Goal: Task Accomplishment & Management: Complete application form

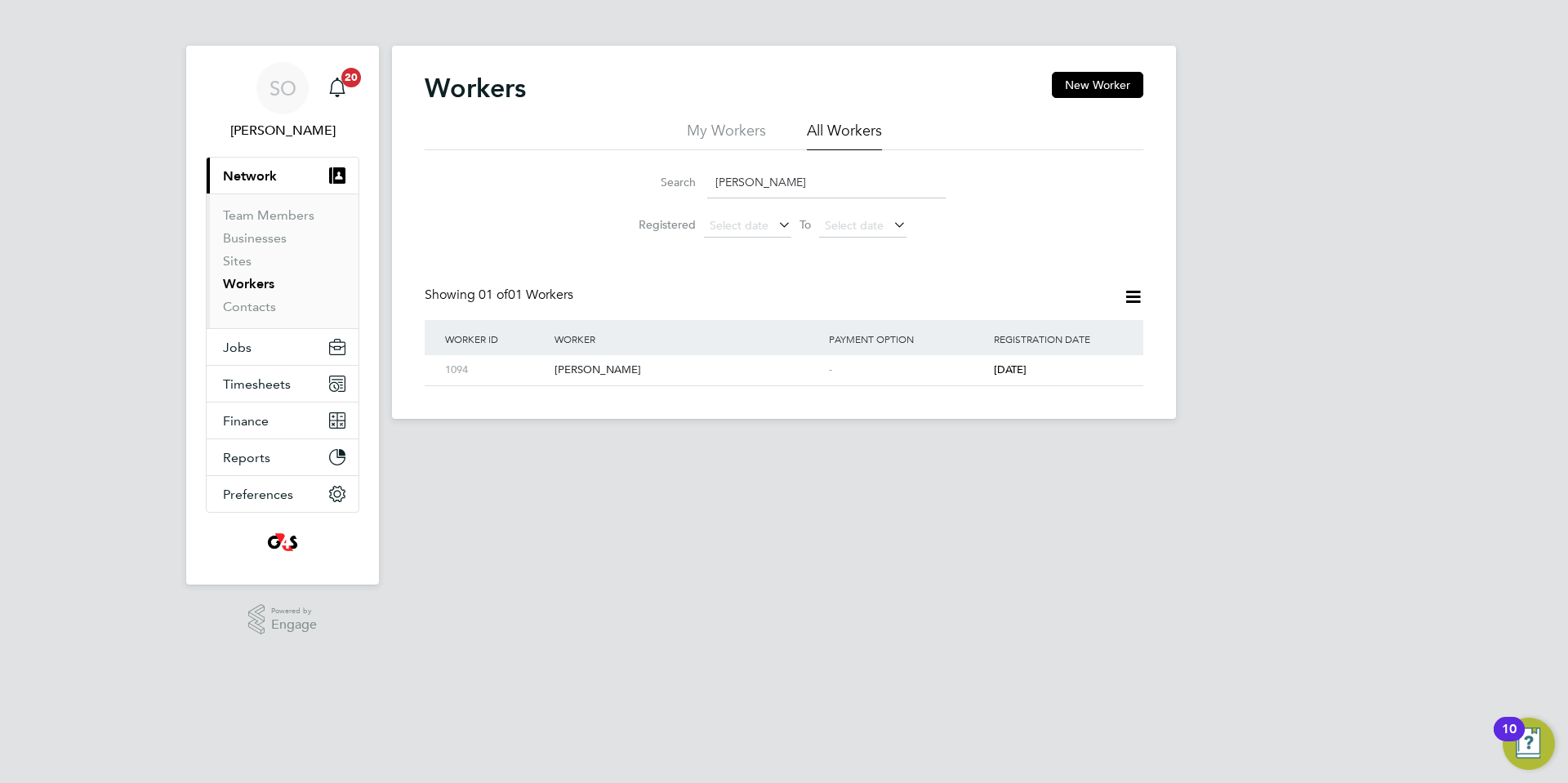
click at [621, 184] on li "Search Awale Abdi" at bounding box center [784, 183] width 364 height 49
click at [700, 374] on div "Leonard Okonta" at bounding box center [688, 370] width 274 height 30
drag, startPoint x: 776, startPoint y: 185, endPoint x: 650, endPoint y: 188, distance: 126.0
click at [650, 188] on div "Search Leonard okonta" at bounding box center [784, 182] width 323 height 32
paste input "Emmanuel Kolawole"
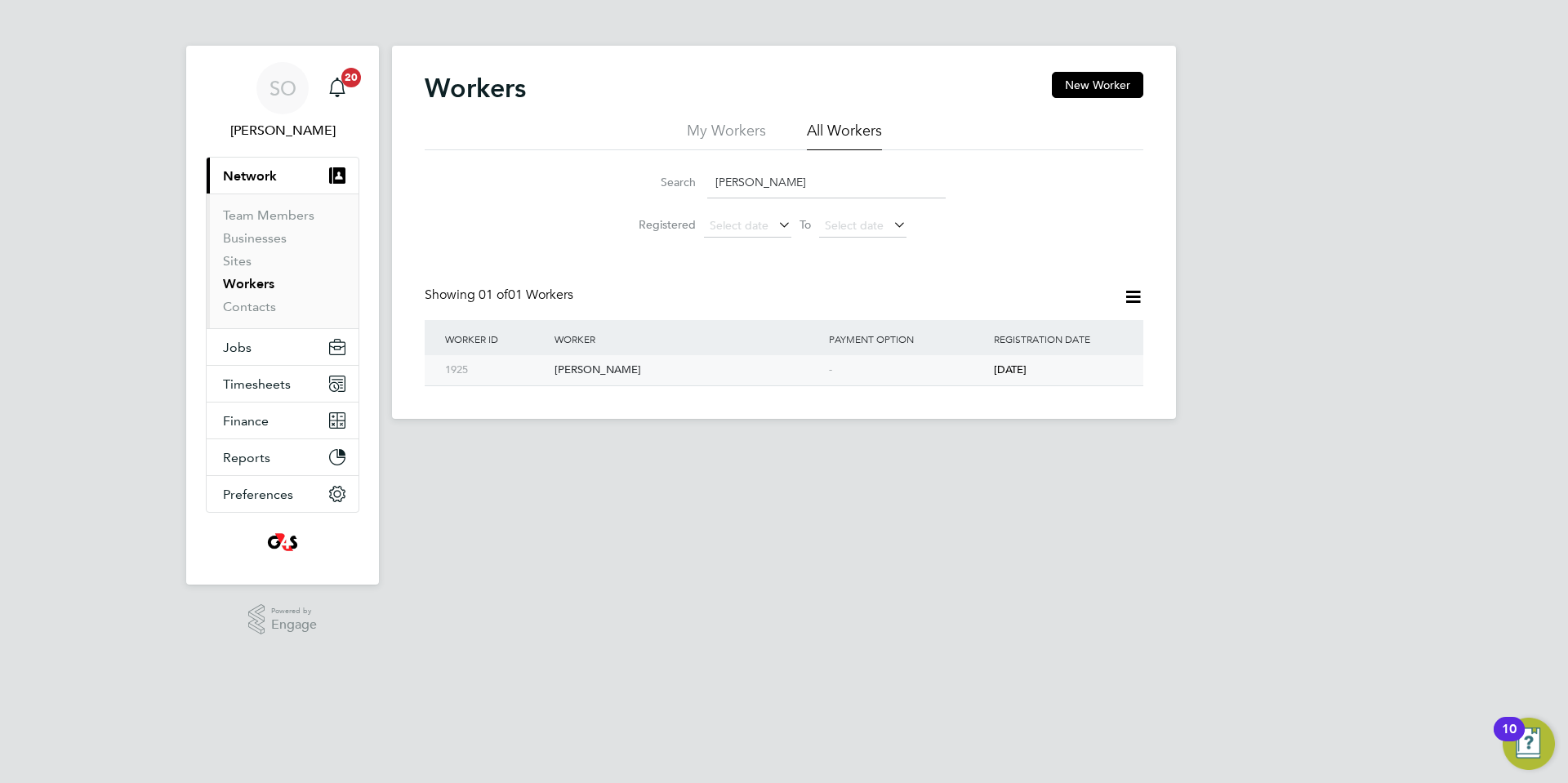
type input "Emmanuel Kolawole"
click at [727, 374] on div "Emmanuel Kolawole" at bounding box center [688, 370] width 274 height 30
click at [258, 389] on span "Timesheets" at bounding box center [257, 384] width 68 height 16
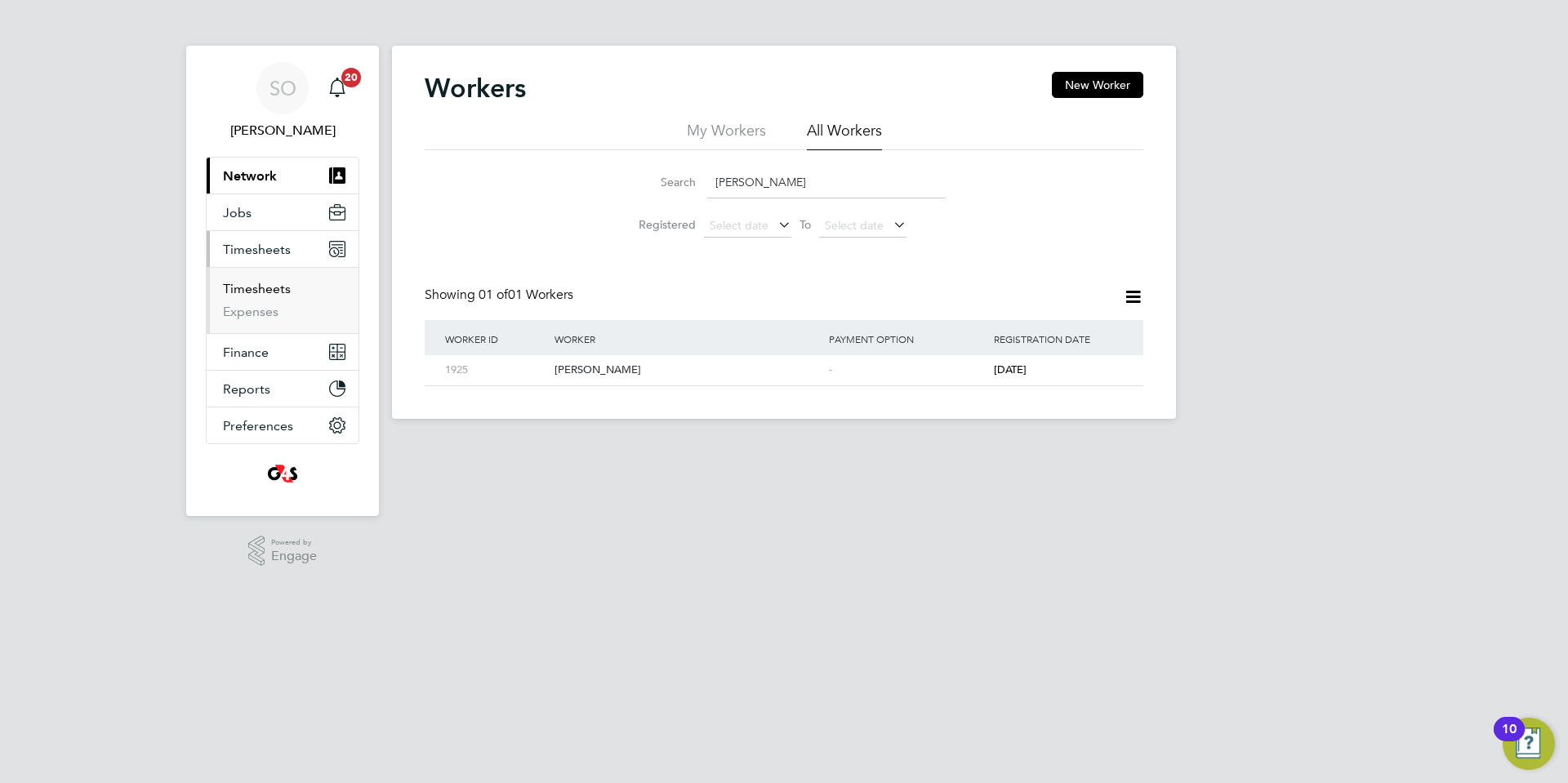
click at [262, 288] on link "Timesheets" at bounding box center [257, 289] width 68 height 16
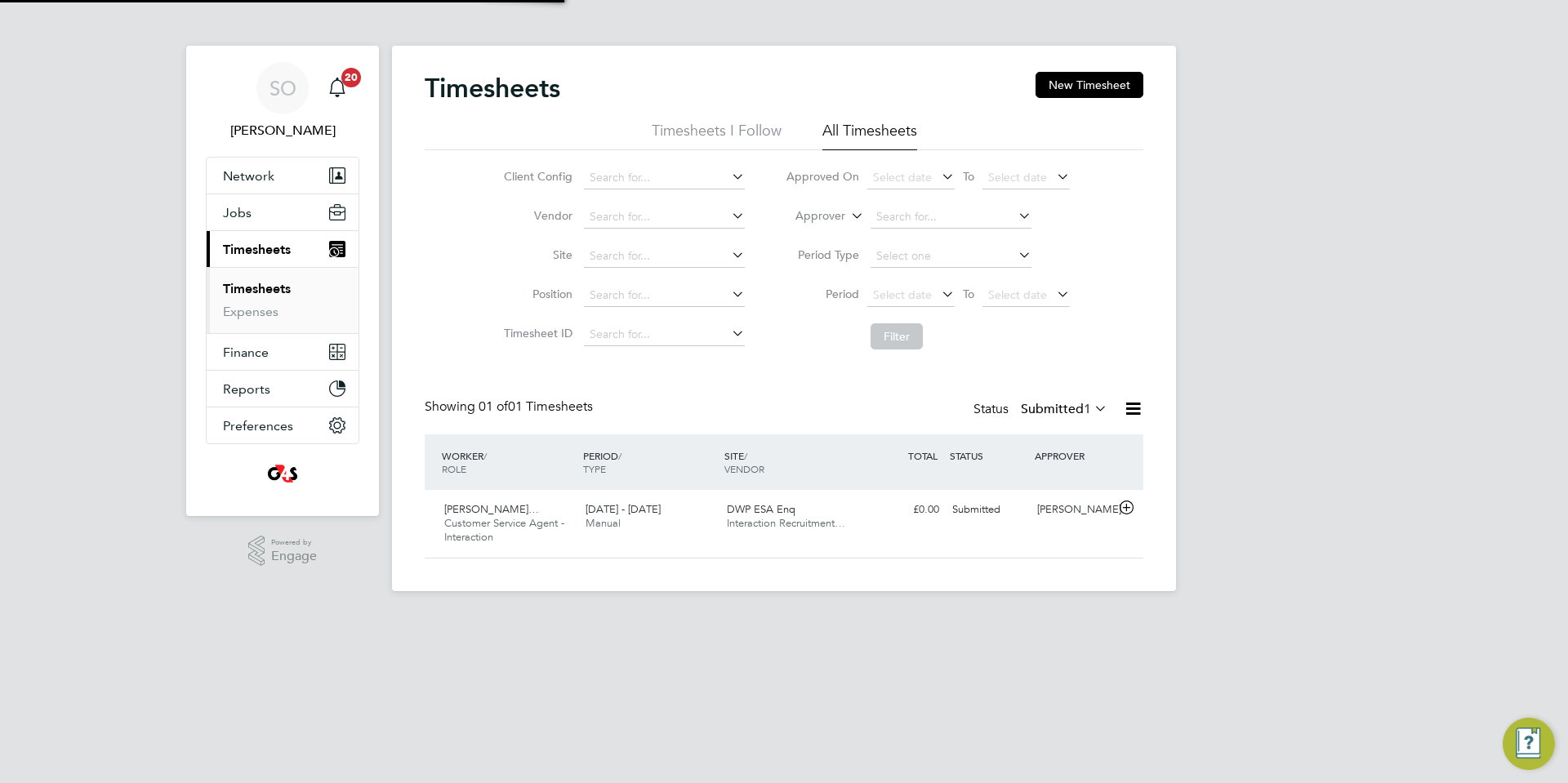
scroll to position [42, 142]
click at [1094, 84] on button "New Timesheet" at bounding box center [1088, 85] width 108 height 26
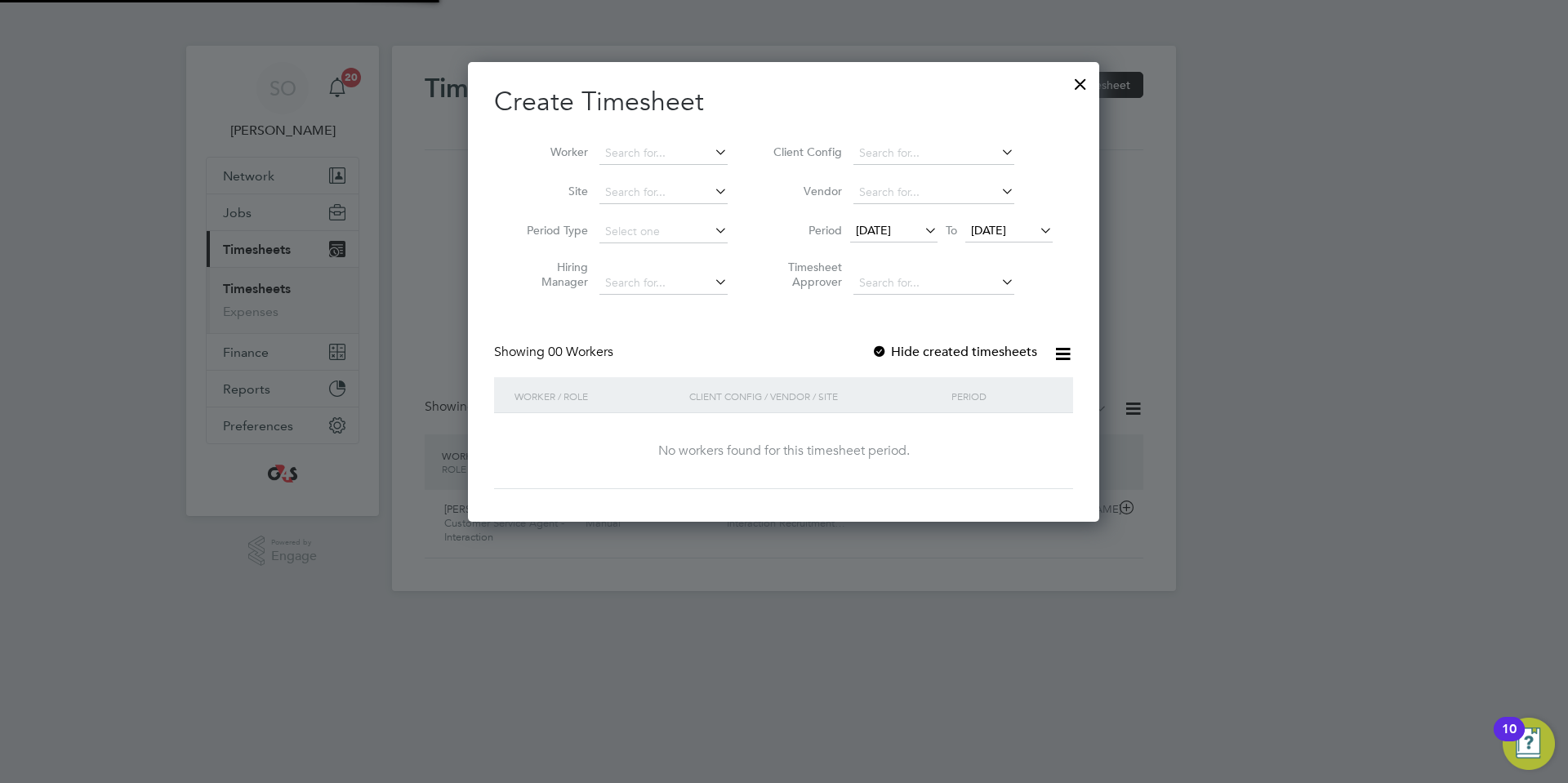
scroll to position [460, 632]
click at [889, 226] on span "20 Aug 2025" at bounding box center [873, 230] width 35 height 15
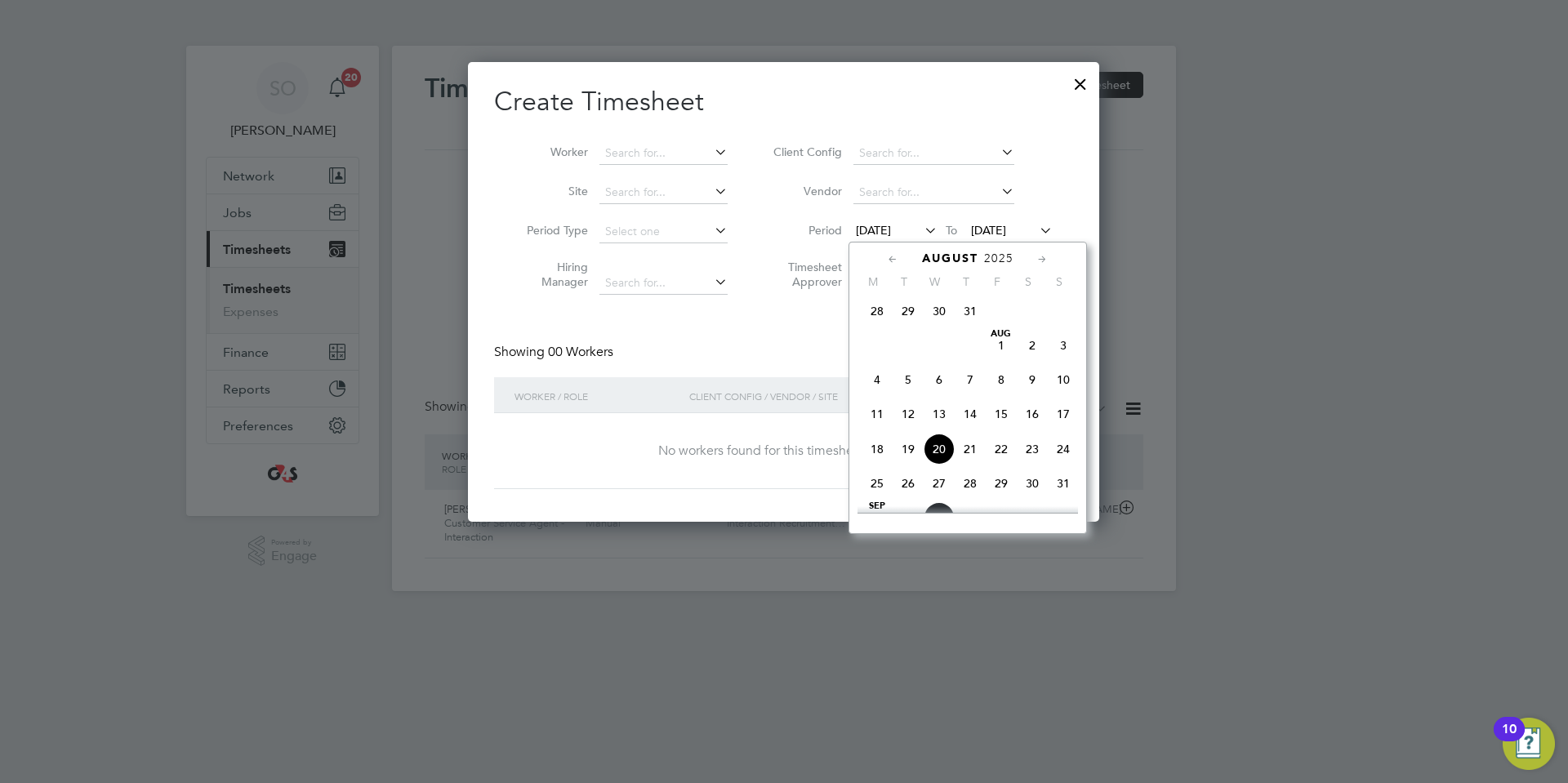
scroll to position [480, 0]
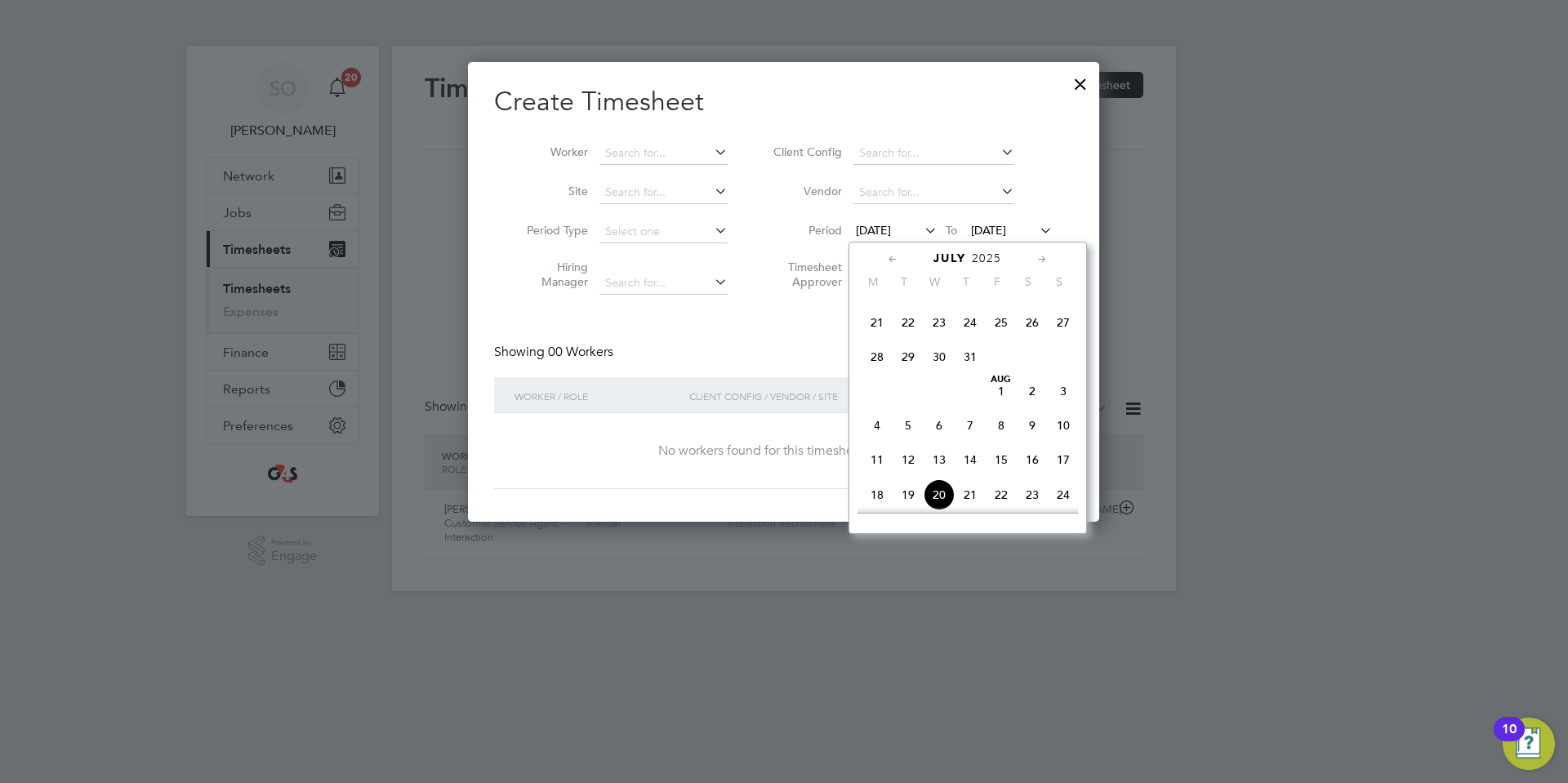
click at [872, 373] on span "28" at bounding box center [877, 357] width 31 height 31
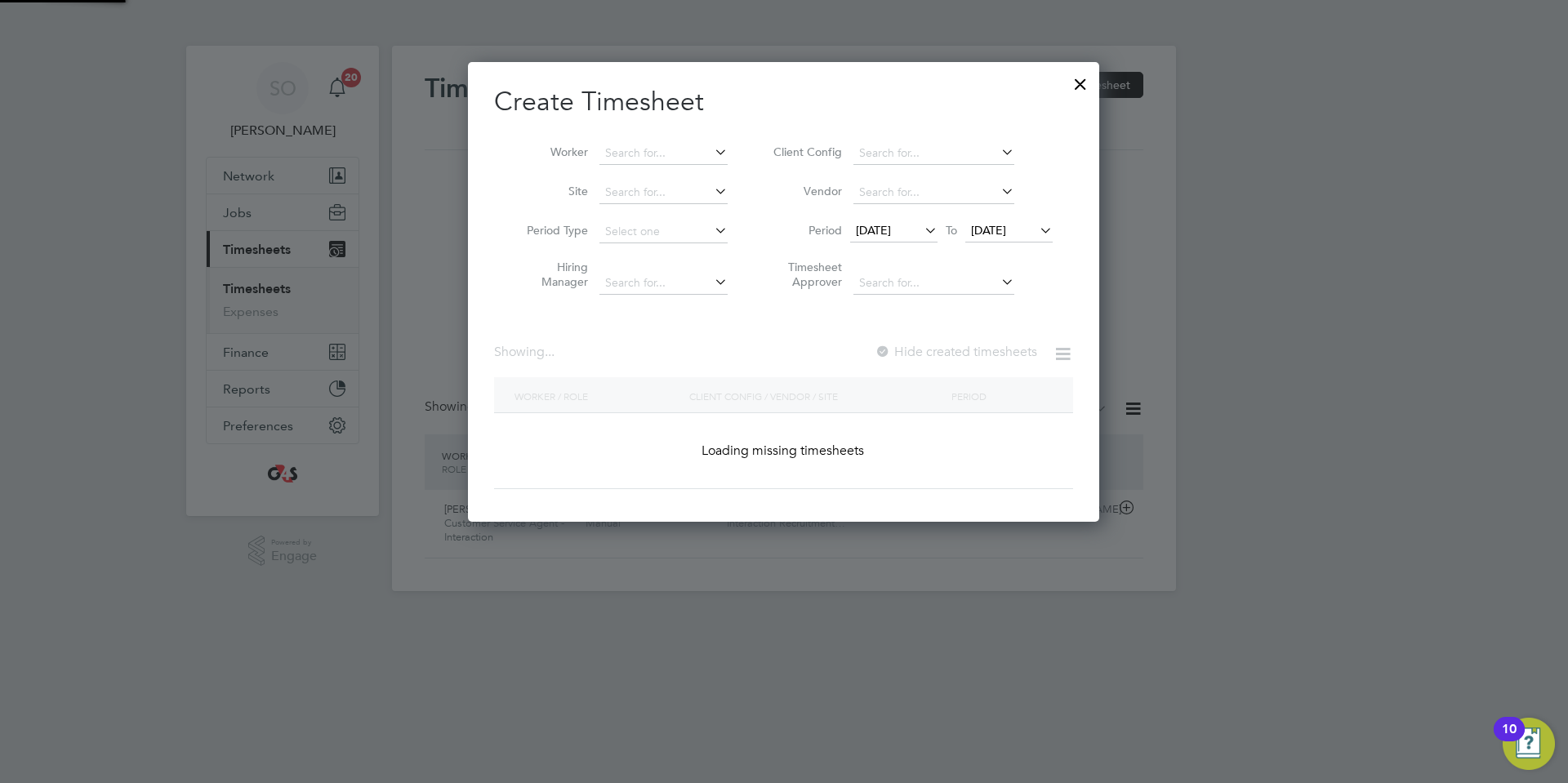
scroll to position [460, 632]
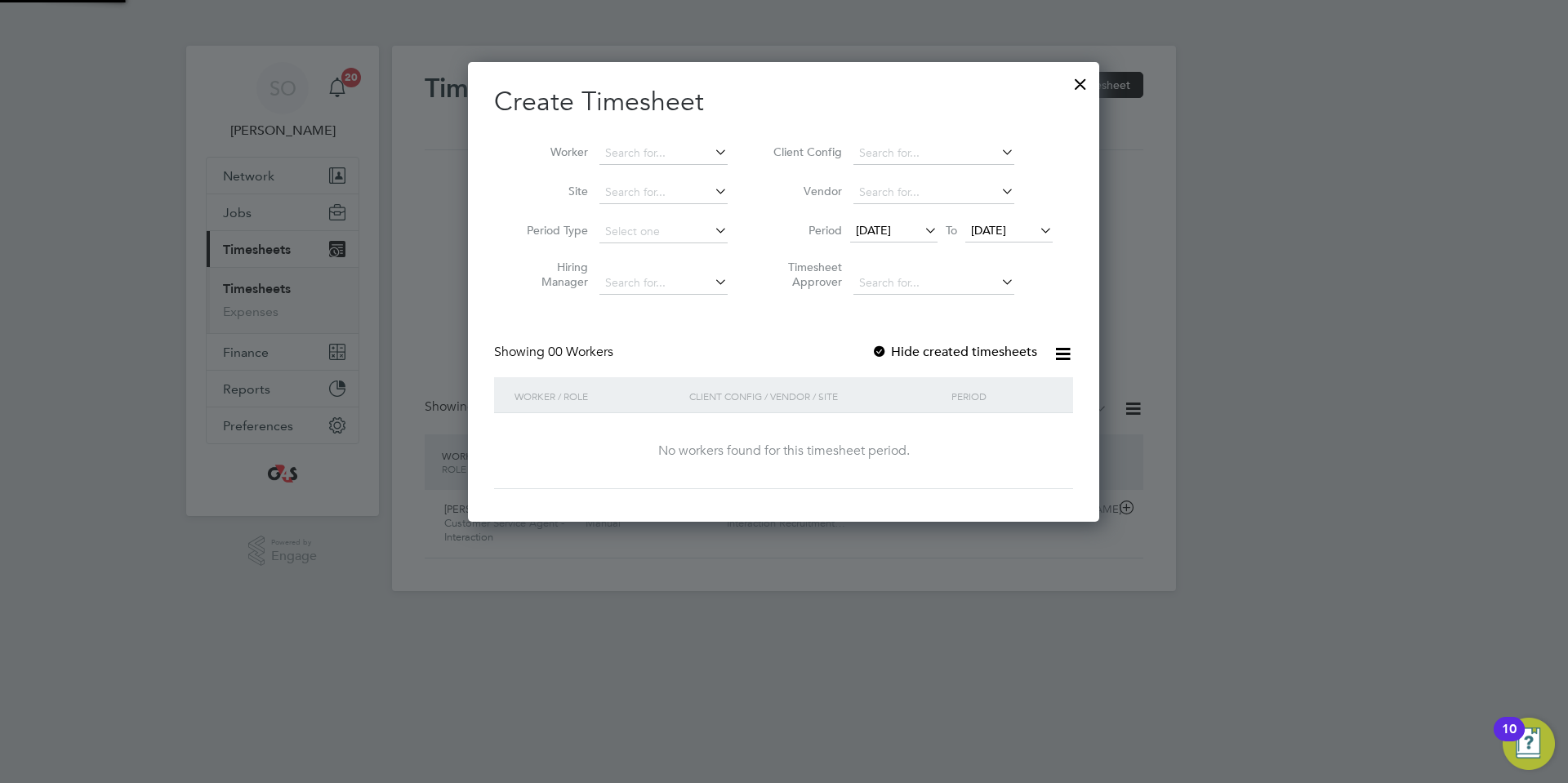
click at [1000, 229] on span "27 Aug 2025" at bounding box center [988, 230] width 35 height 15
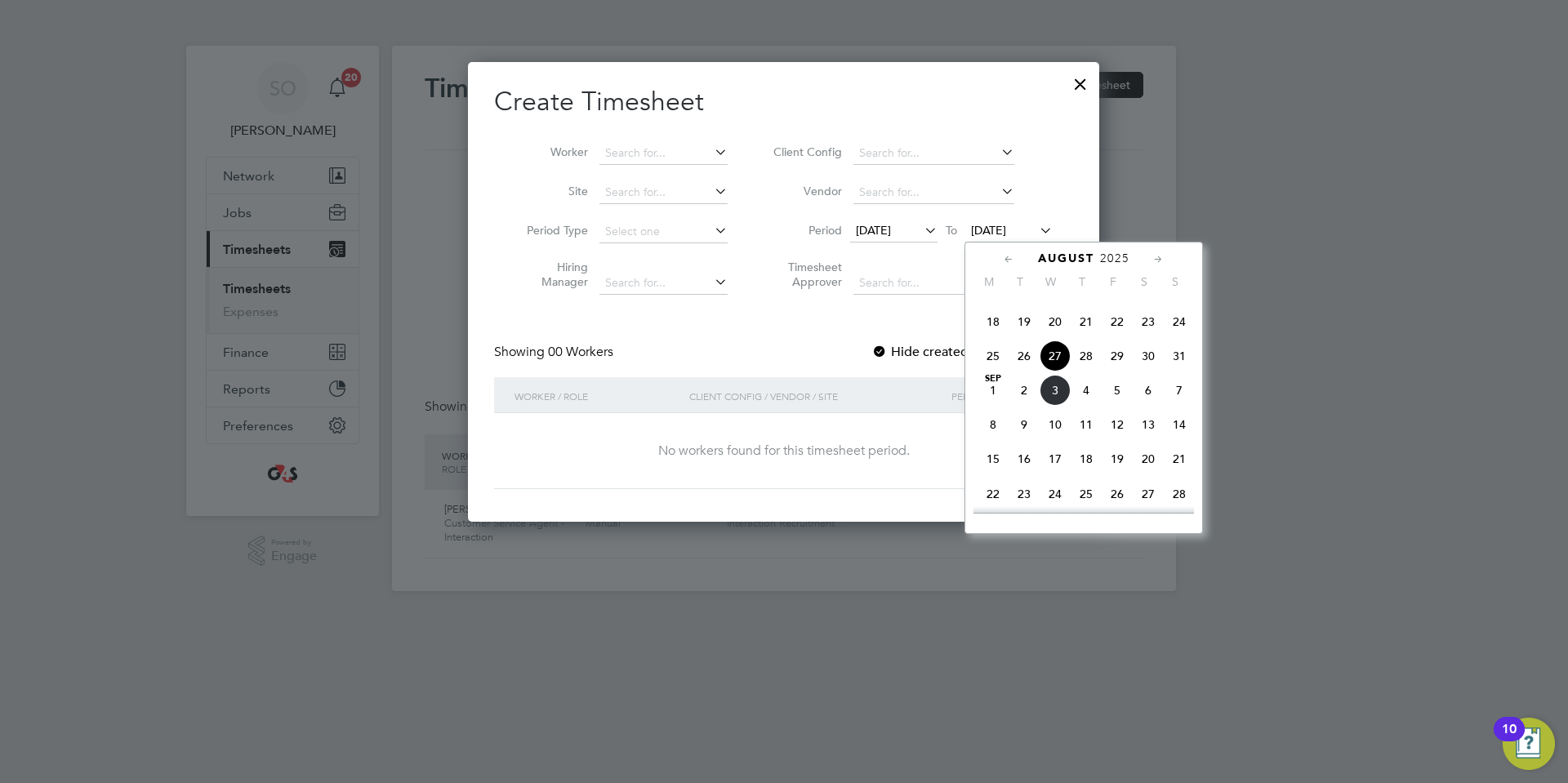
scroll to position [661, 0]
click at [1177, 363] on span "31" at bounding box center [1179, 347] width 31 height 31
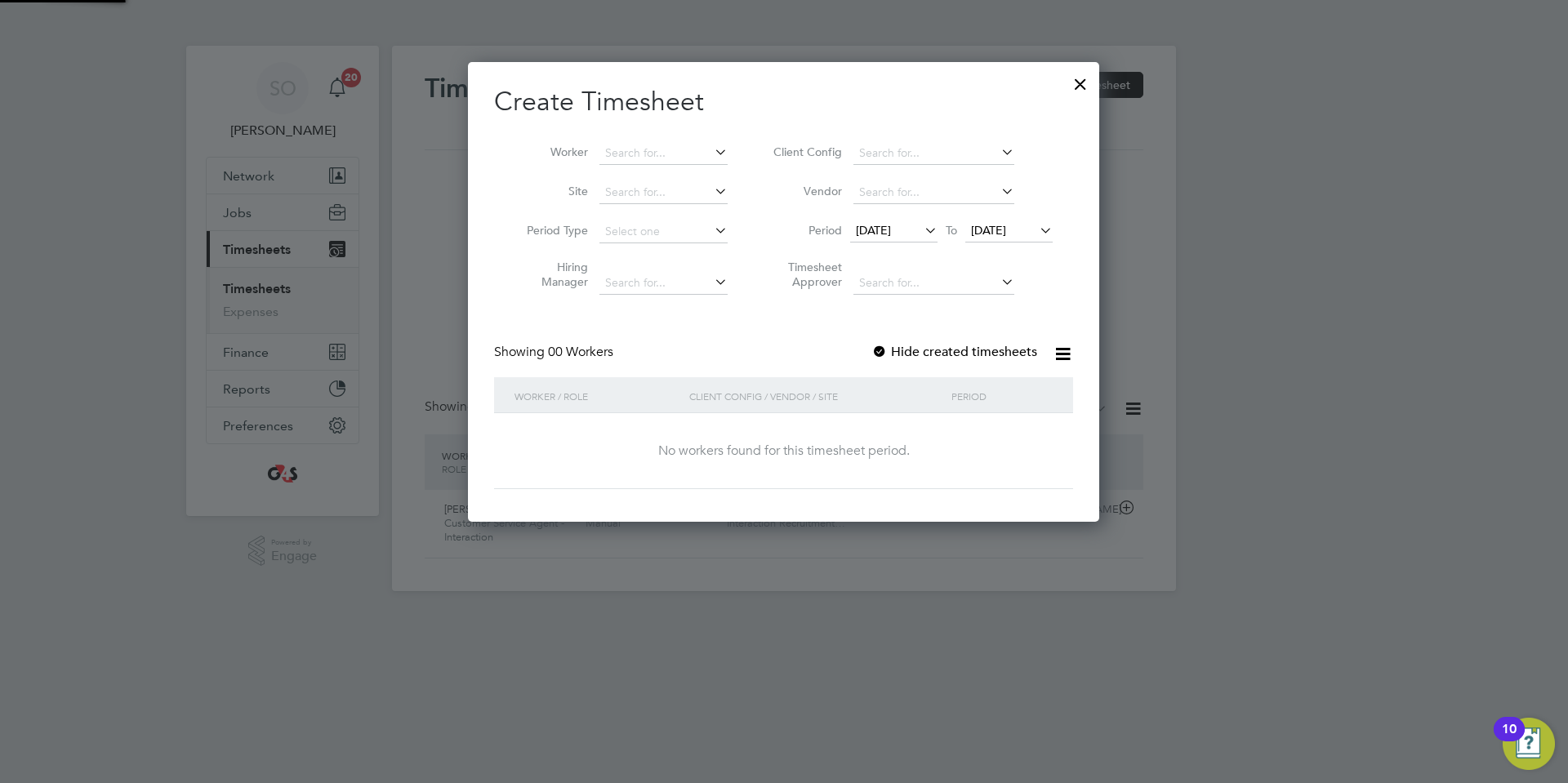
scroll to position [460, 632]
click at [881, 348] on div at bounding box center [879, 352] width 17 height 17
click at [663, 150] on input at bounding box center [663, 154] width 128 height 23
paste input "Elle Williamson"
type input "Elle Williamson"
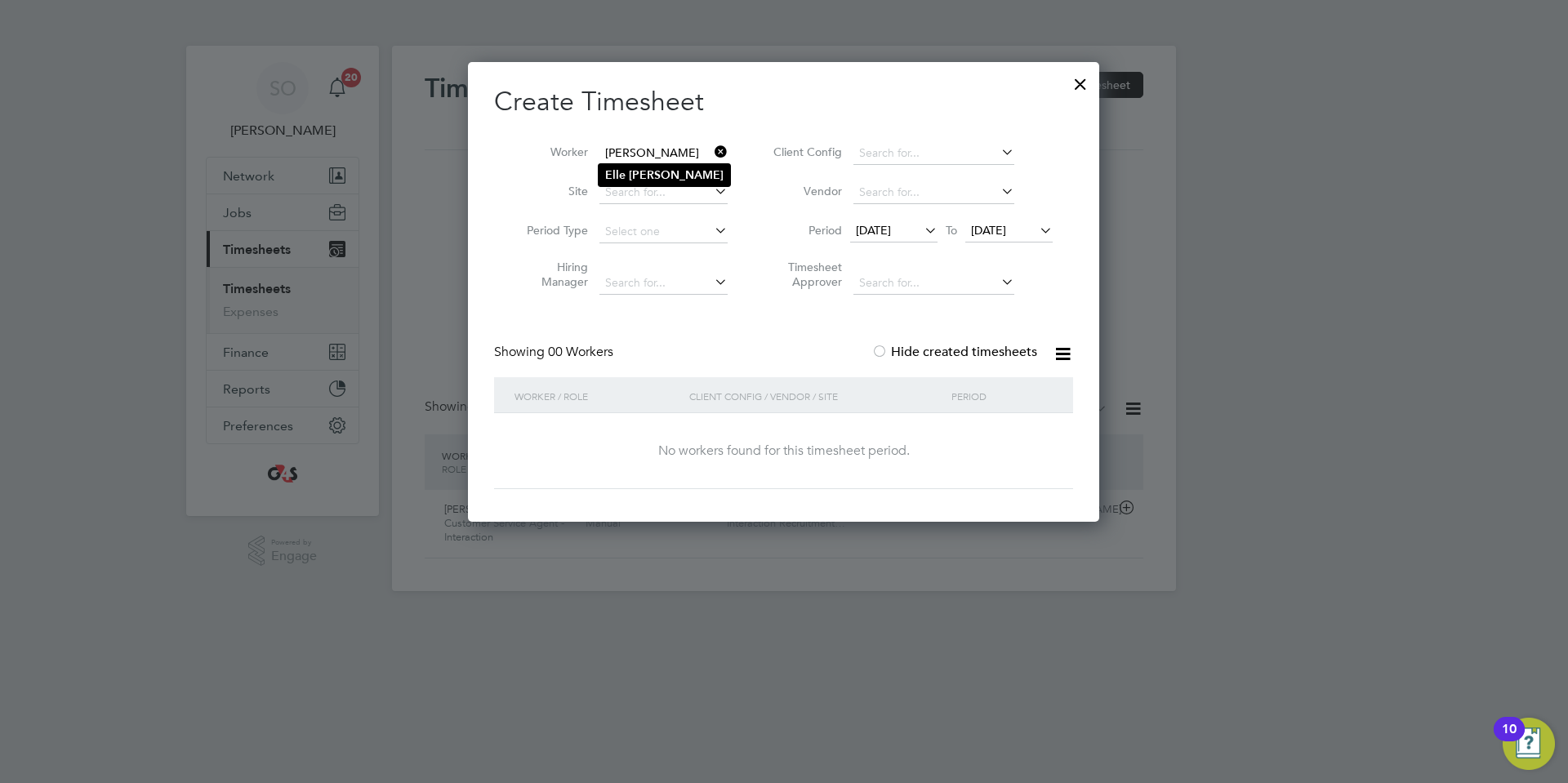
click at [660, 173] on b "Williamson" at bounding box center [675, 175] width 94 height 14
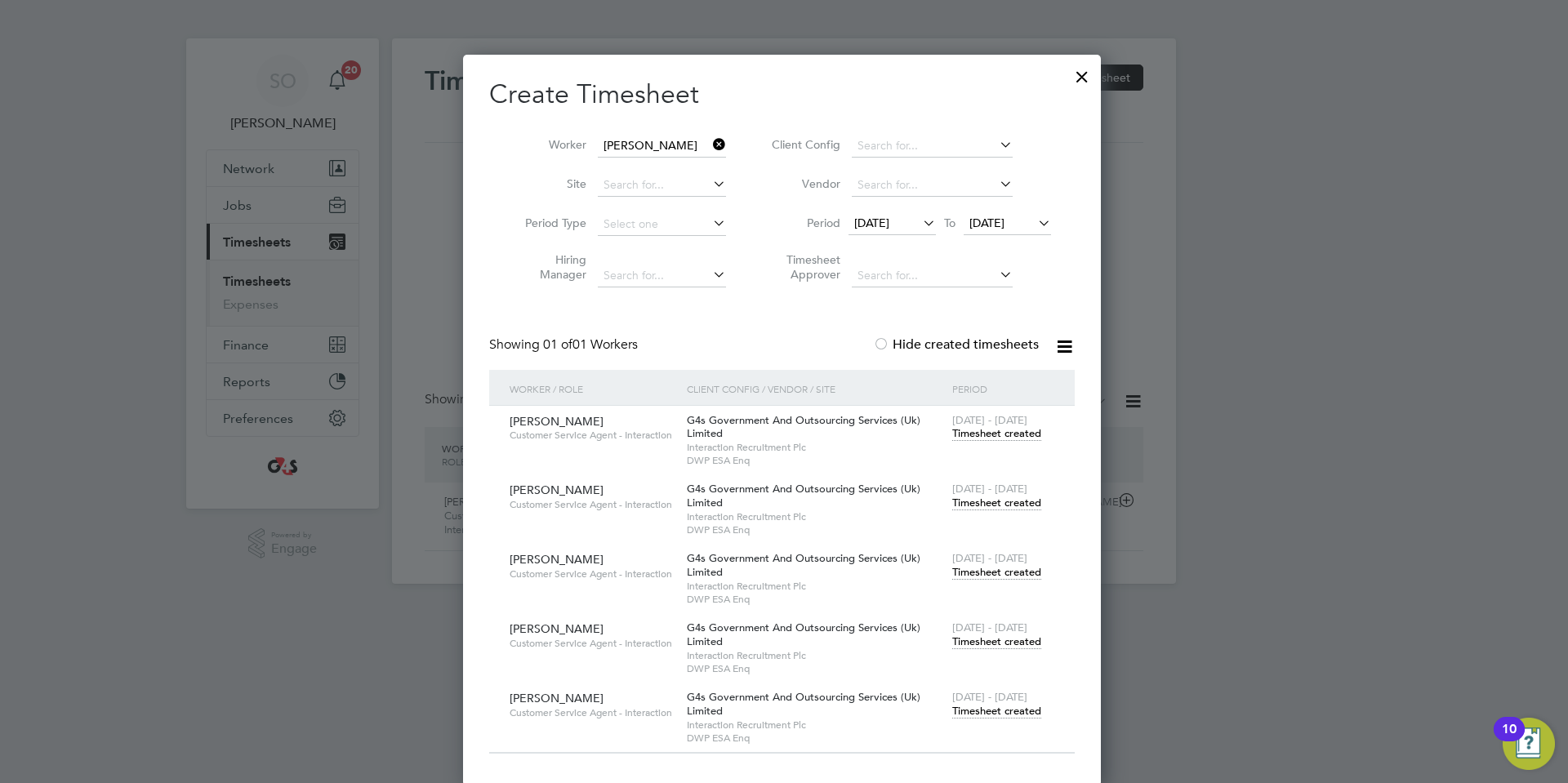
scroll to position [10, 0]
click at [998, 706] on span "Timesheet created" at bounding box center [996, 708] width 89 height 15
click at [993, 708] on span "Timesheet created" at bounding box center [996, 708] width 89 height 15
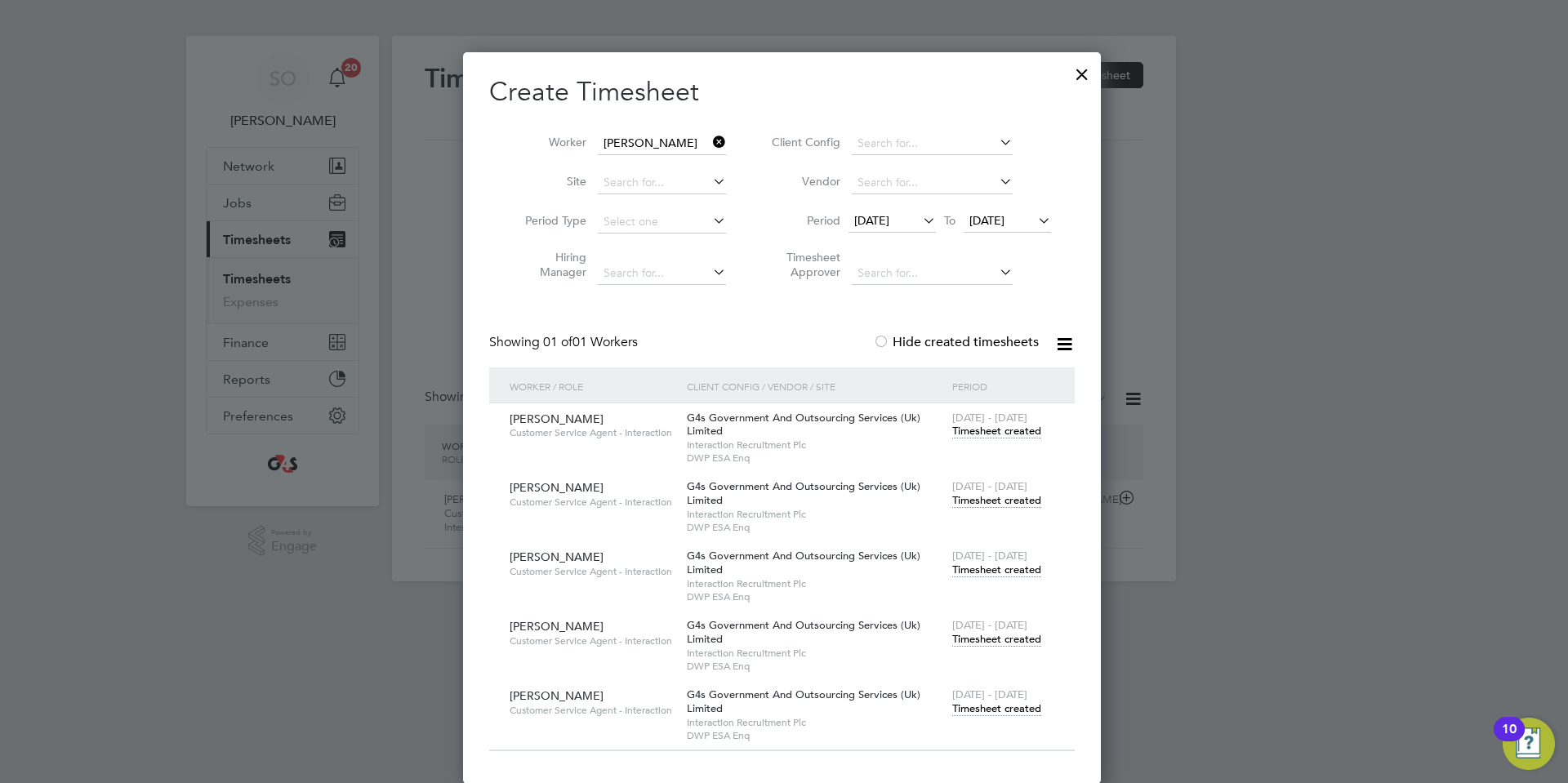
click at [1084, 74] on div at bounding box center [1082, 70] width 29 height 29
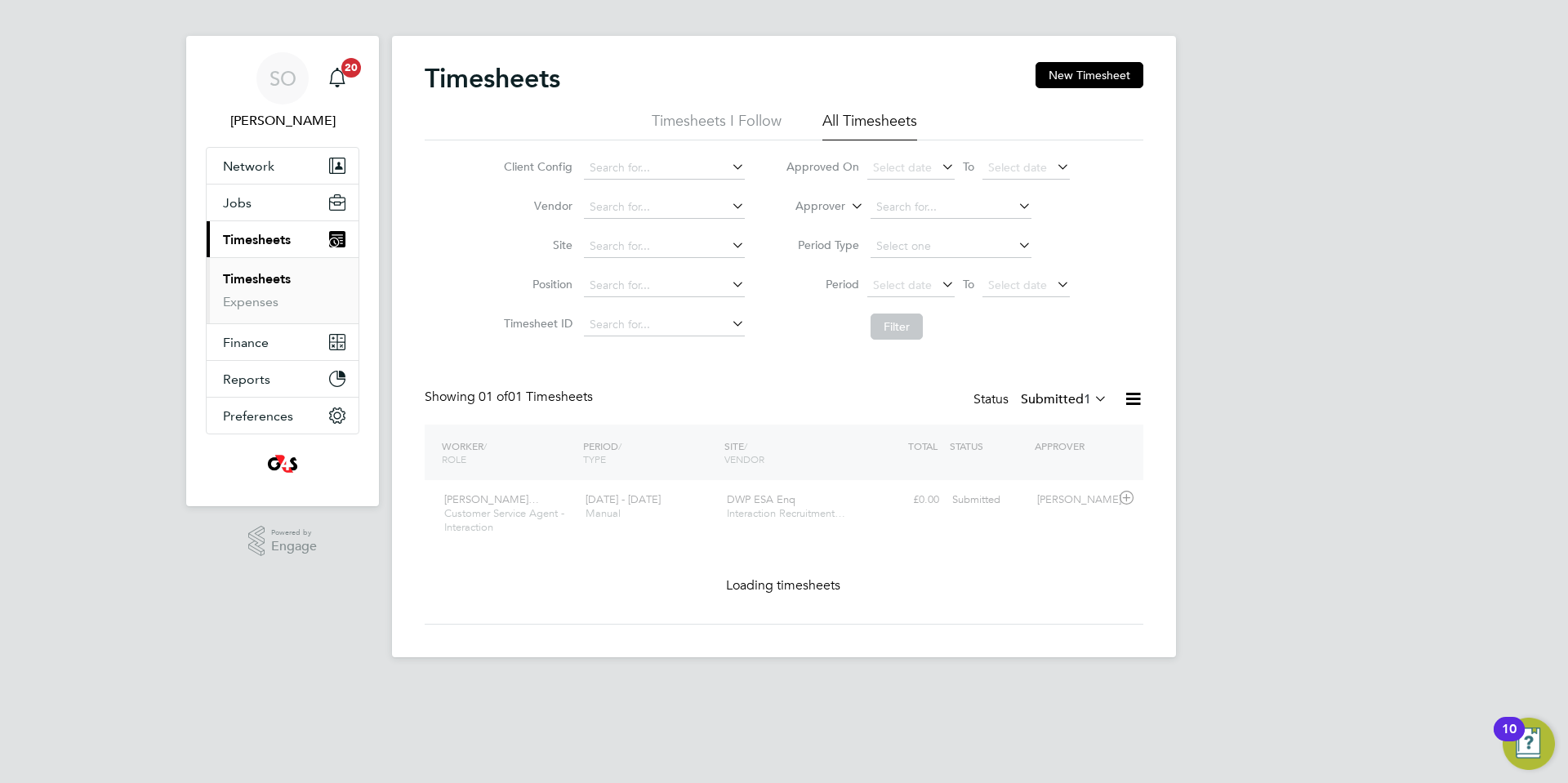
scroll to position [0, 0]
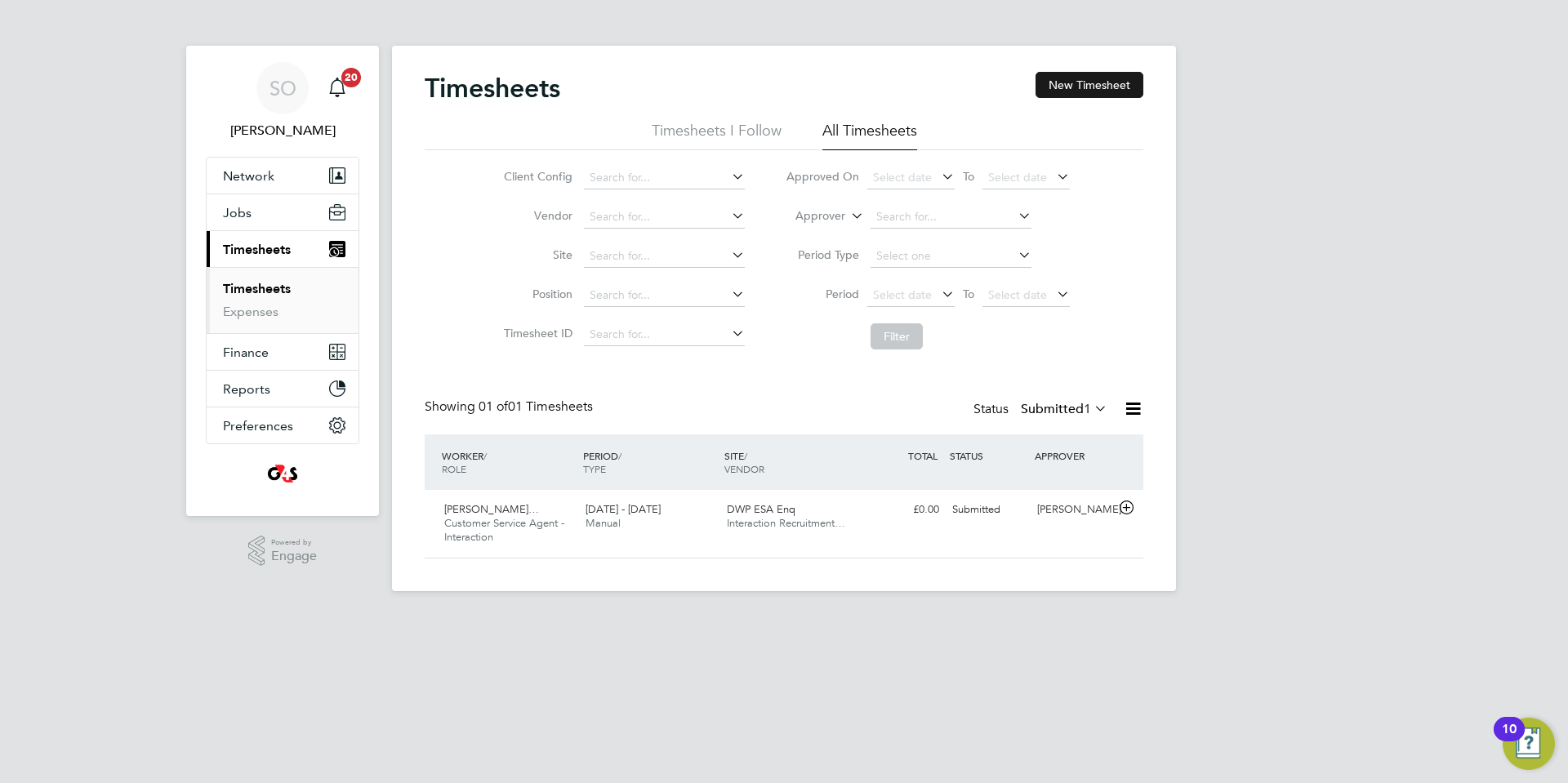
click at [1070, 87] on button "New Timesheet" at bounding box center [1088, 85] width 108 height 26
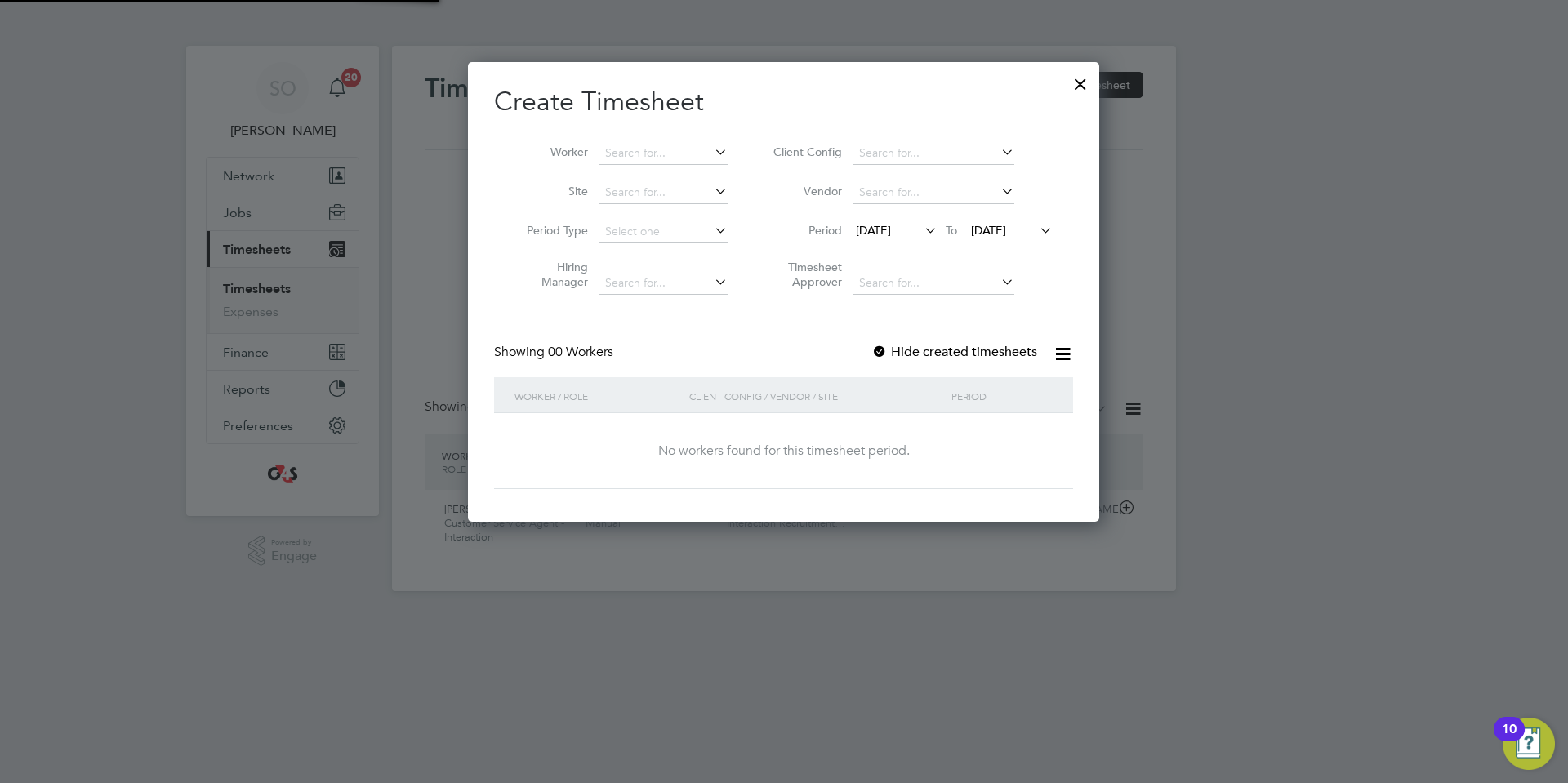
scroll to position [8, 8]
click at [887, 229] on span "20 Aug 2025" at bounding box center [873, 230] width 35 height 15
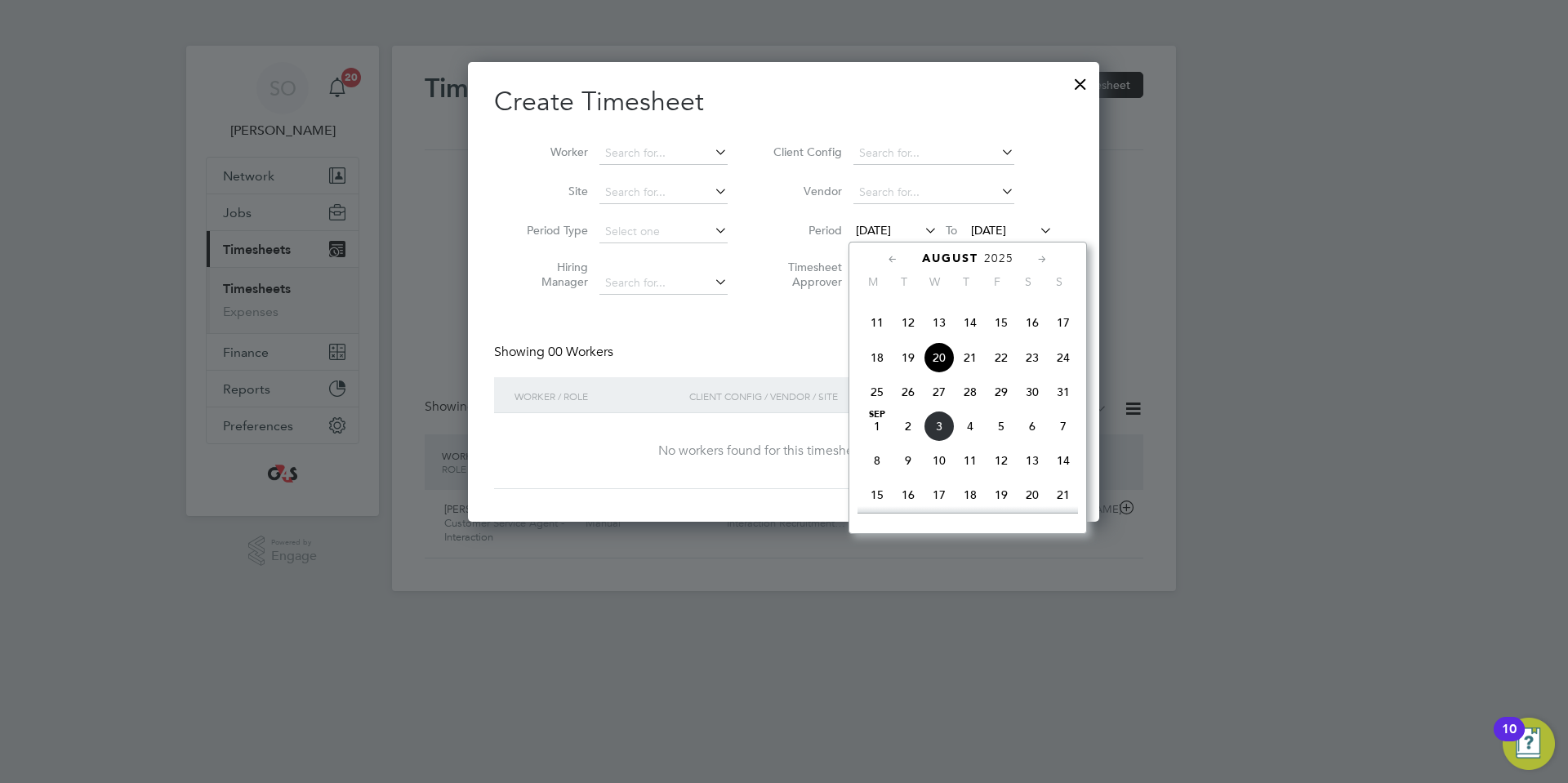
click at [1063, 408] on span "31" at bounding box center [1063, 392] width 31 height 31
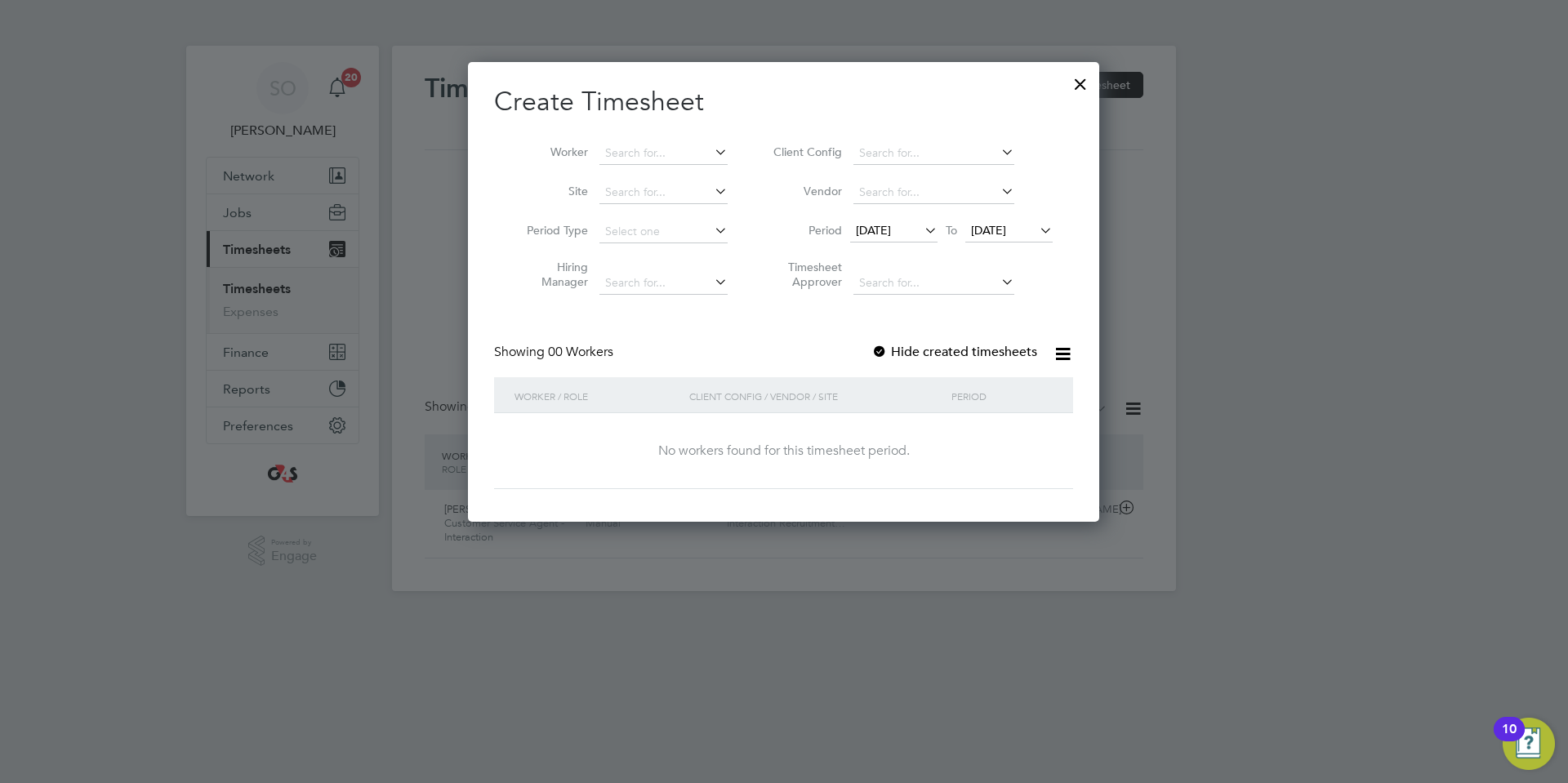
click at [891, 228] on span "31 Aug 2025" at bounding box center [873, 230] width 35 height 15
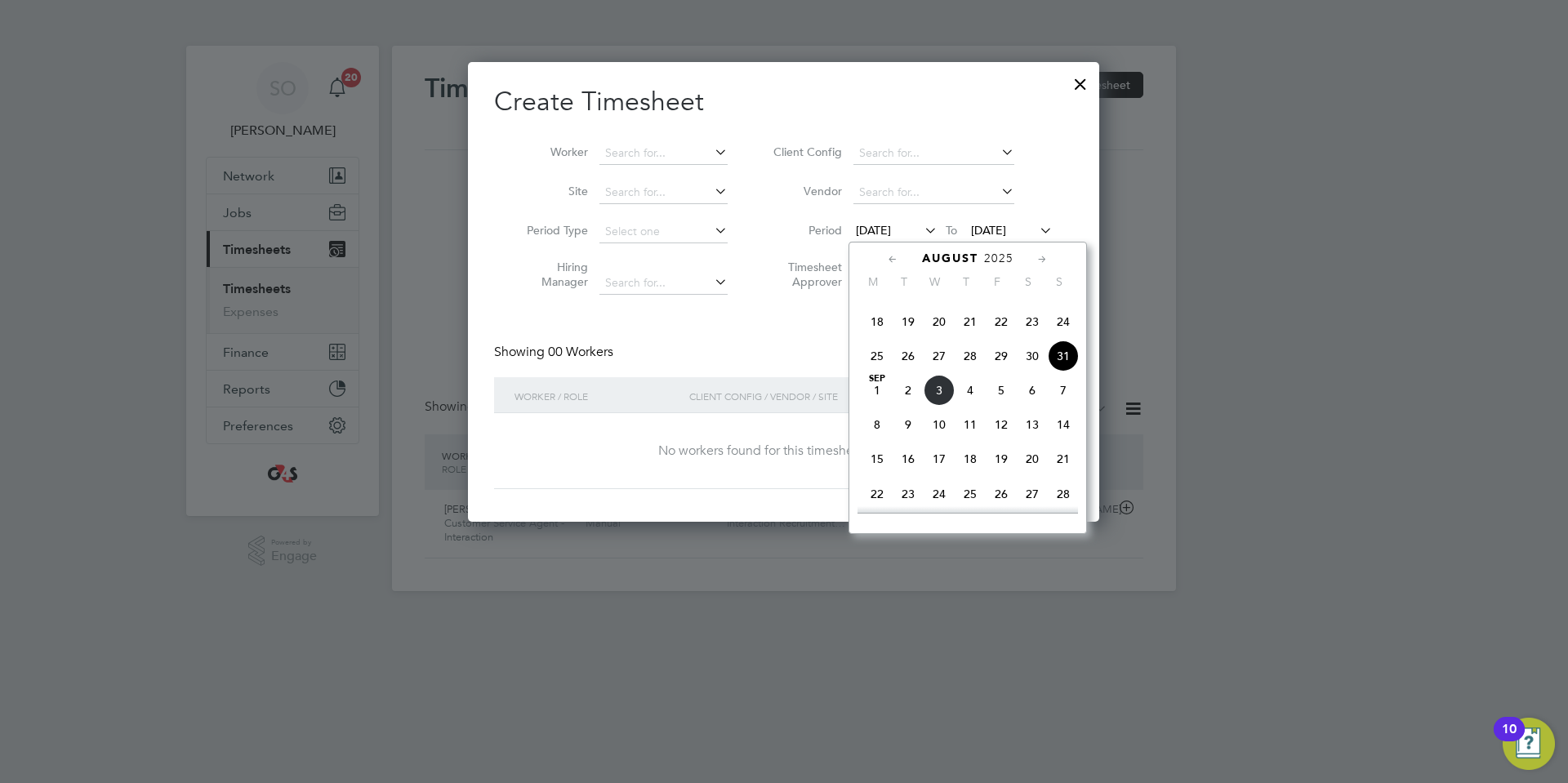
click at [877, 338] on span "18" at bounding box center [877, 322] width 31 height 31
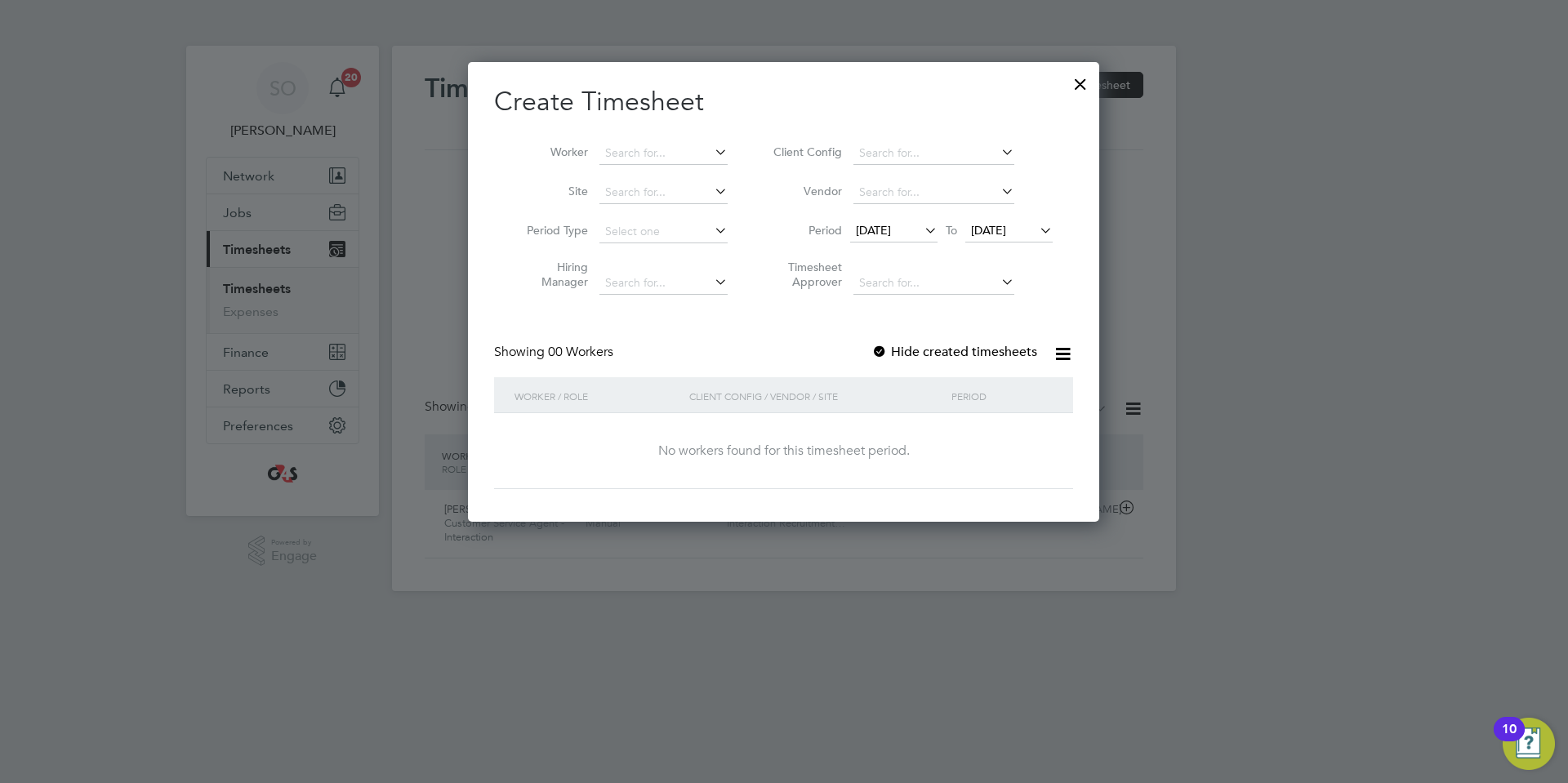
click at [876, 344] on div at bounding box center [879, 352] width 17 height 17
click at [623, 155] on input at bounding box center [663, 154] width 128 height 23
paste input "Elle Williamson"
type input "Elle Williamson"
click at [649, 178] on b "Williamson" at bounding box center [675, 175] width 94 height 14
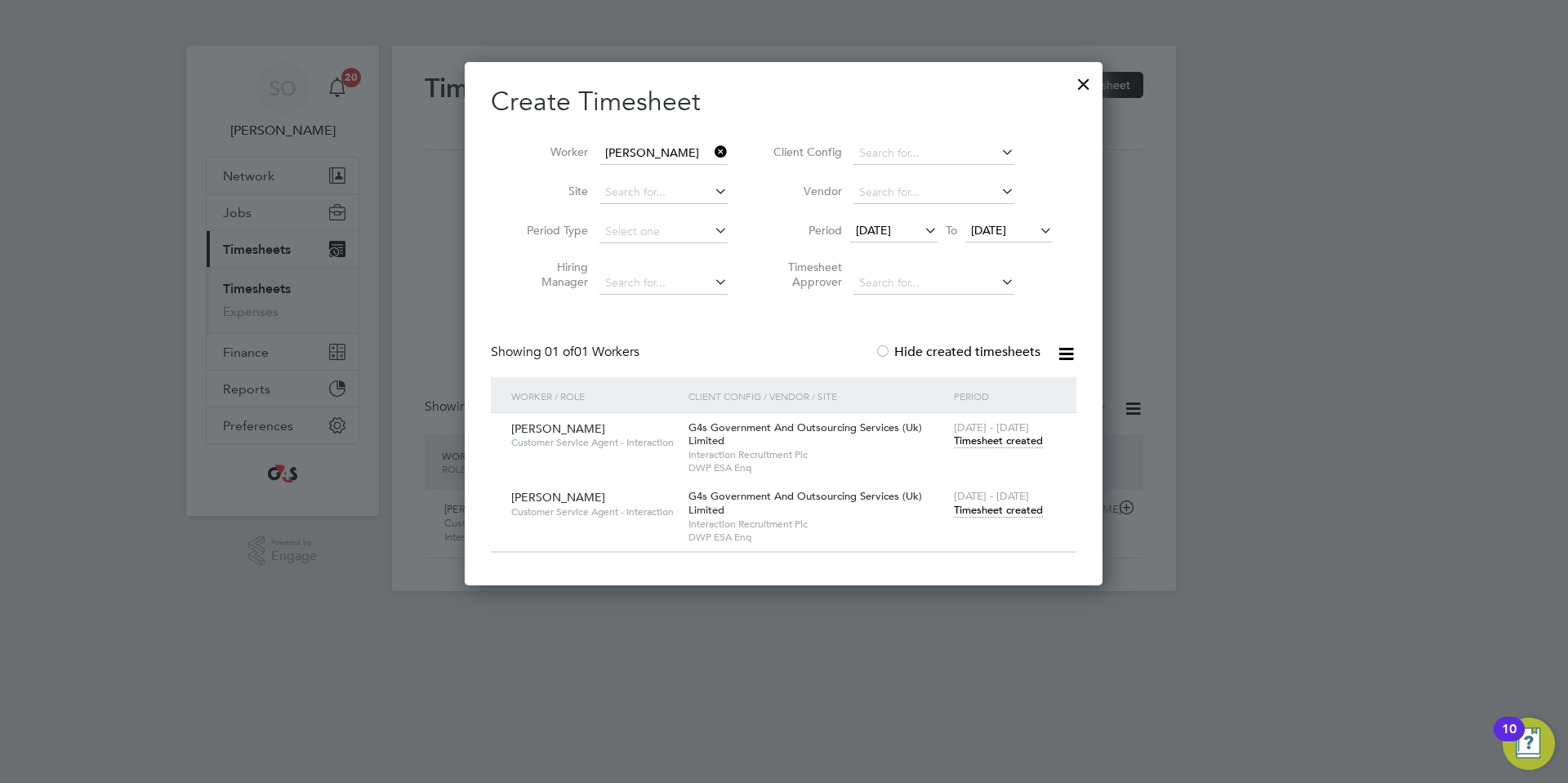
click at [980, 510] on span "Timesheet created" at bounding box center [997, 510] width 89 height 15
click at [1001, 511] on span "Timesheet created" at bounding box center [997, 510] width 89 height 15
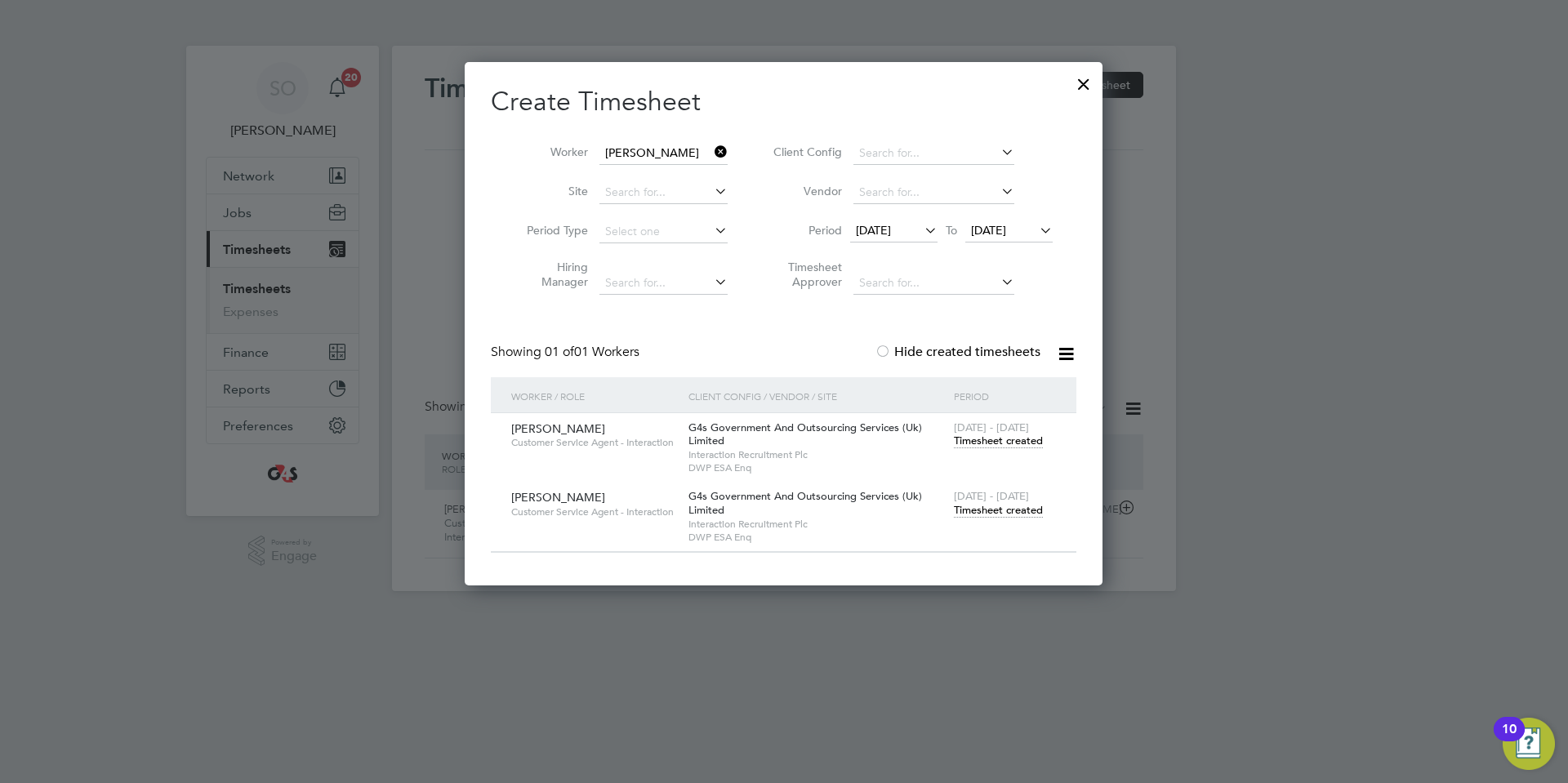
click at [1087, 83] on div at bounding box center [1084, 80] width 29 height 29
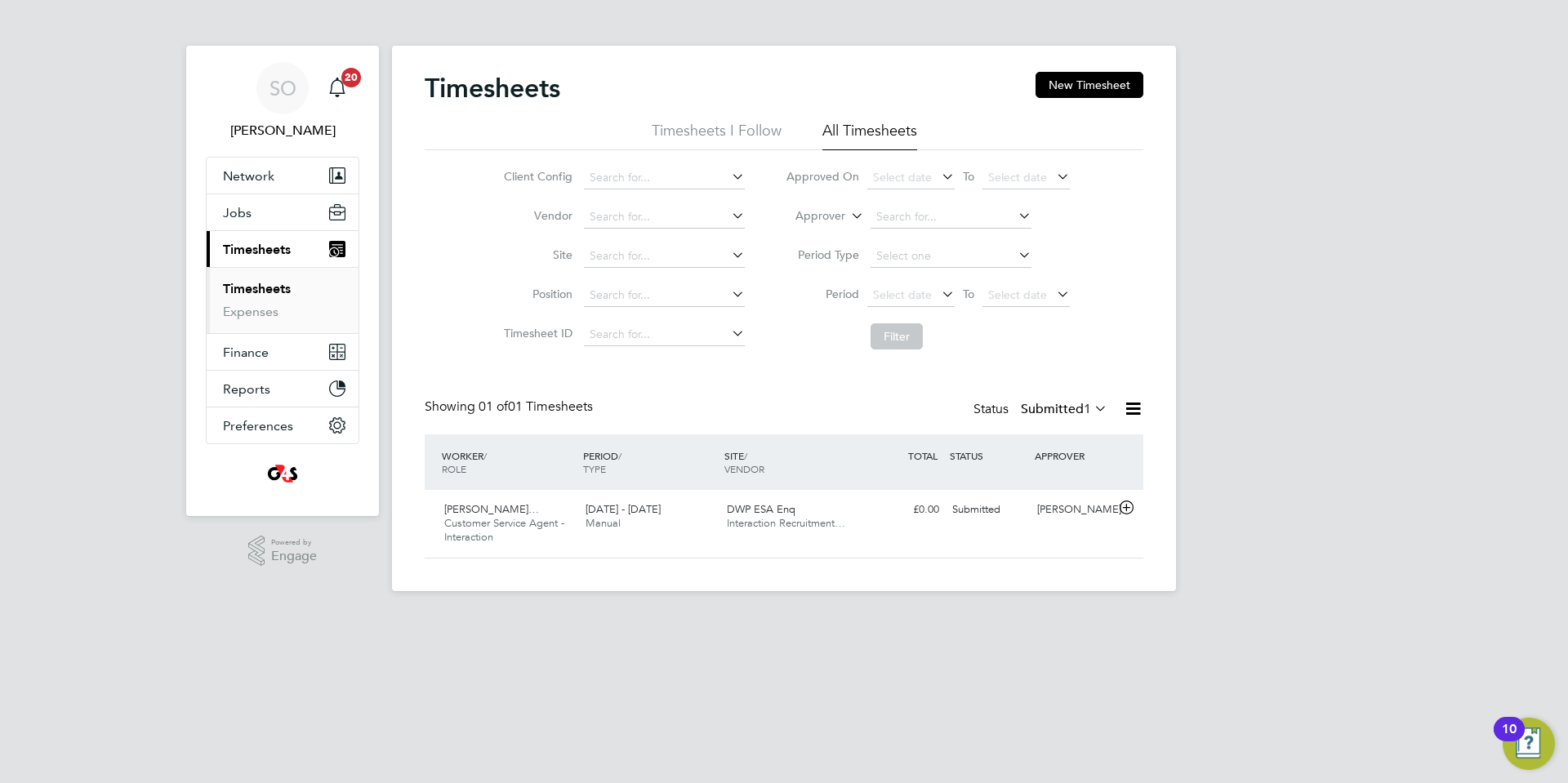
scroll to position [42, 142]
click at [1094, 82] on button "New Timesheet" at bounding box center [1088, 85] width 108 height 26
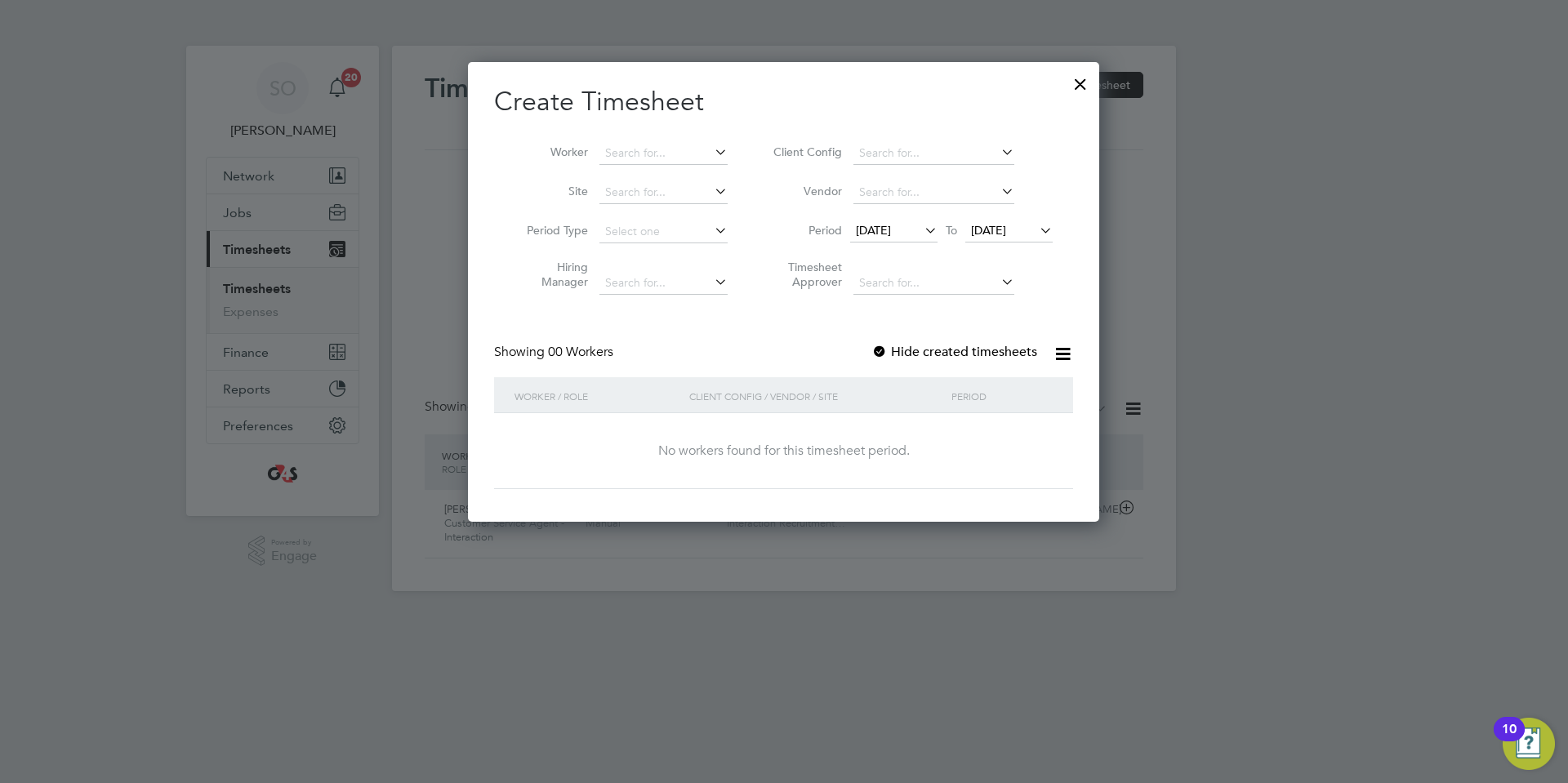
click at [891, 231] on span "20 Aug 2025" at bounding box center [873, 230] width 35 height 15
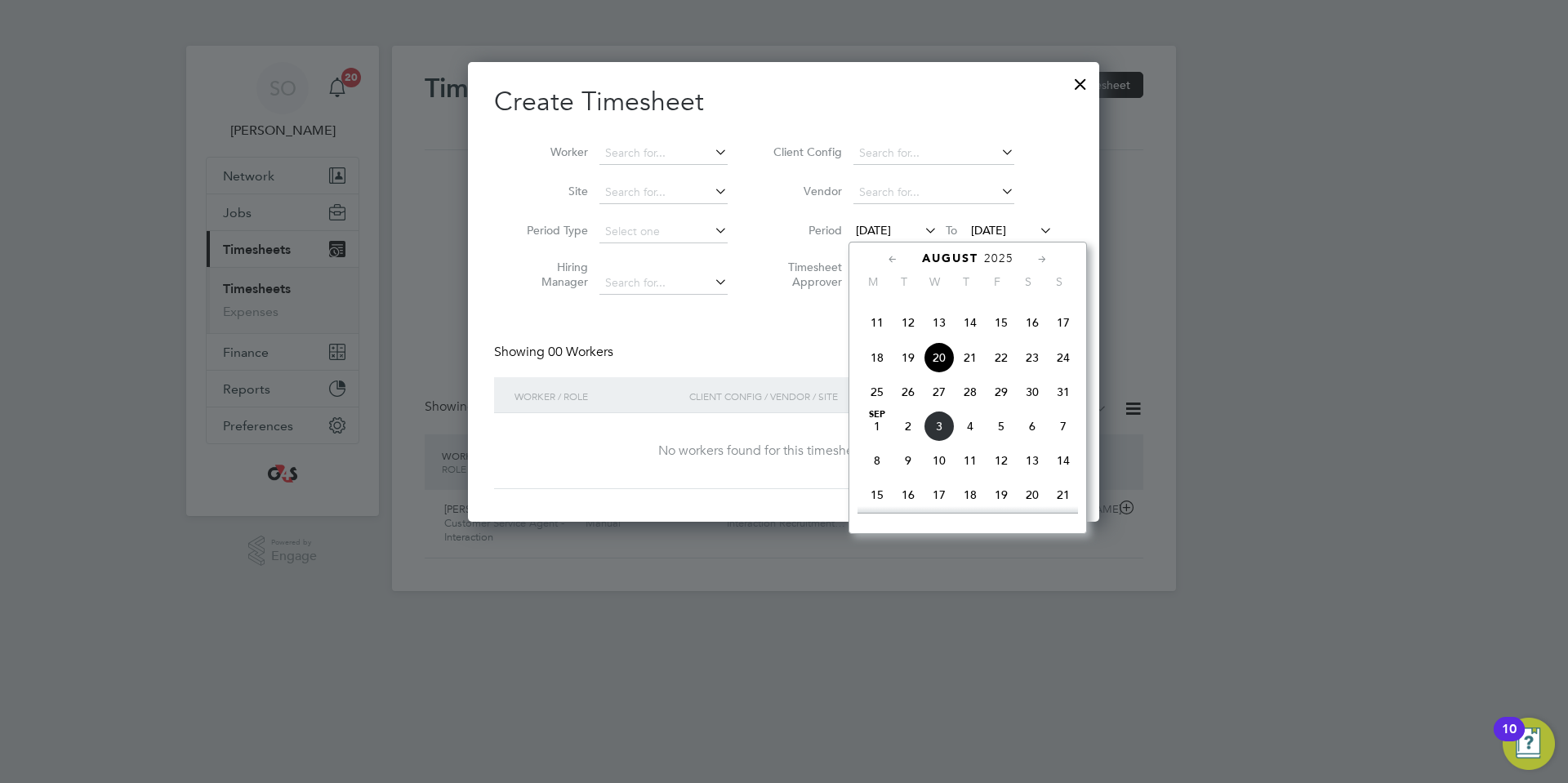
click at [1003, 223] on span "27 Aug 2025" at bounding box center [988, 230] width 35 height 15
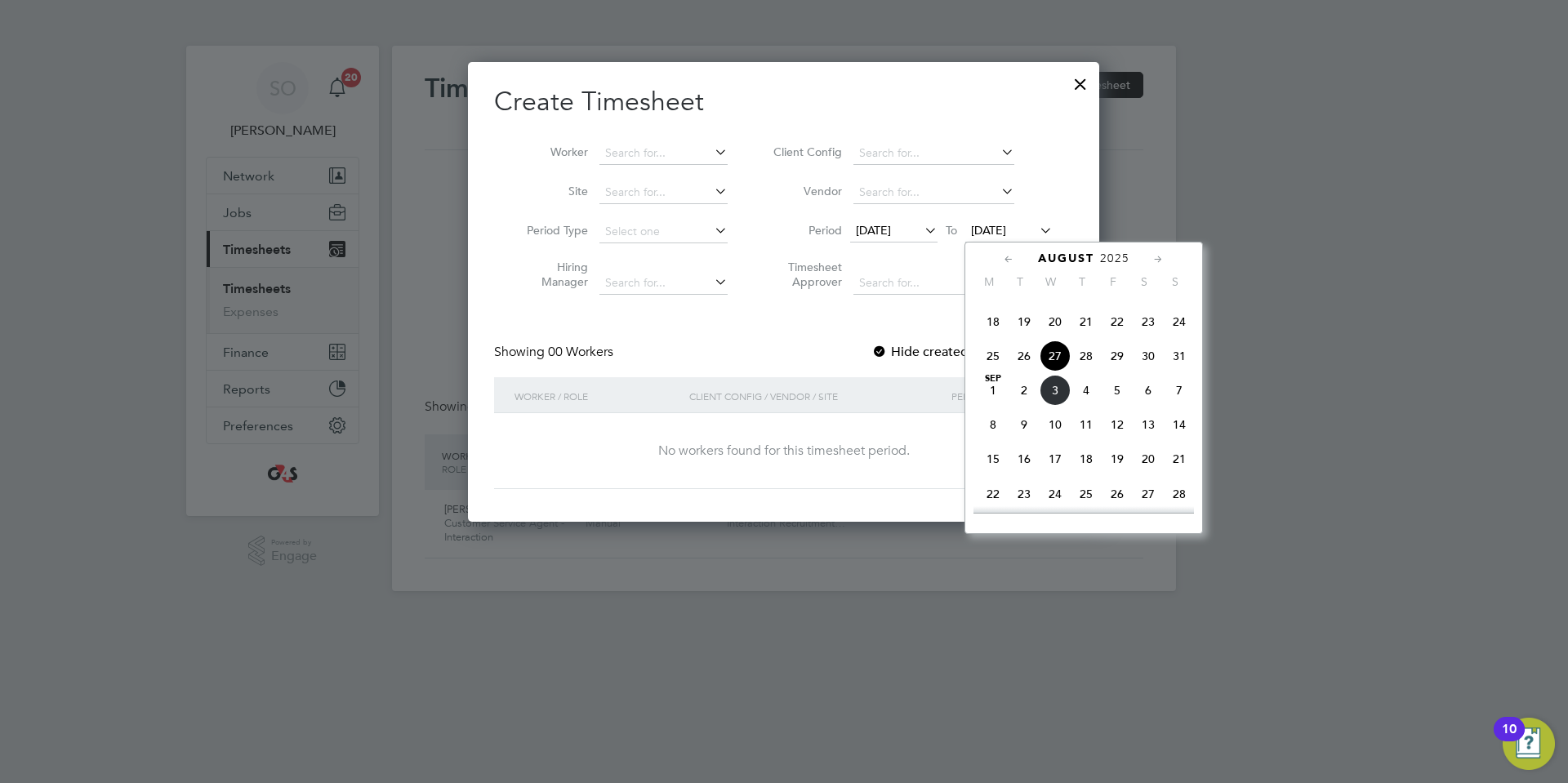
click at [1182, 372] on span "31" at bounding box center [1179, 356] width 31 height 31
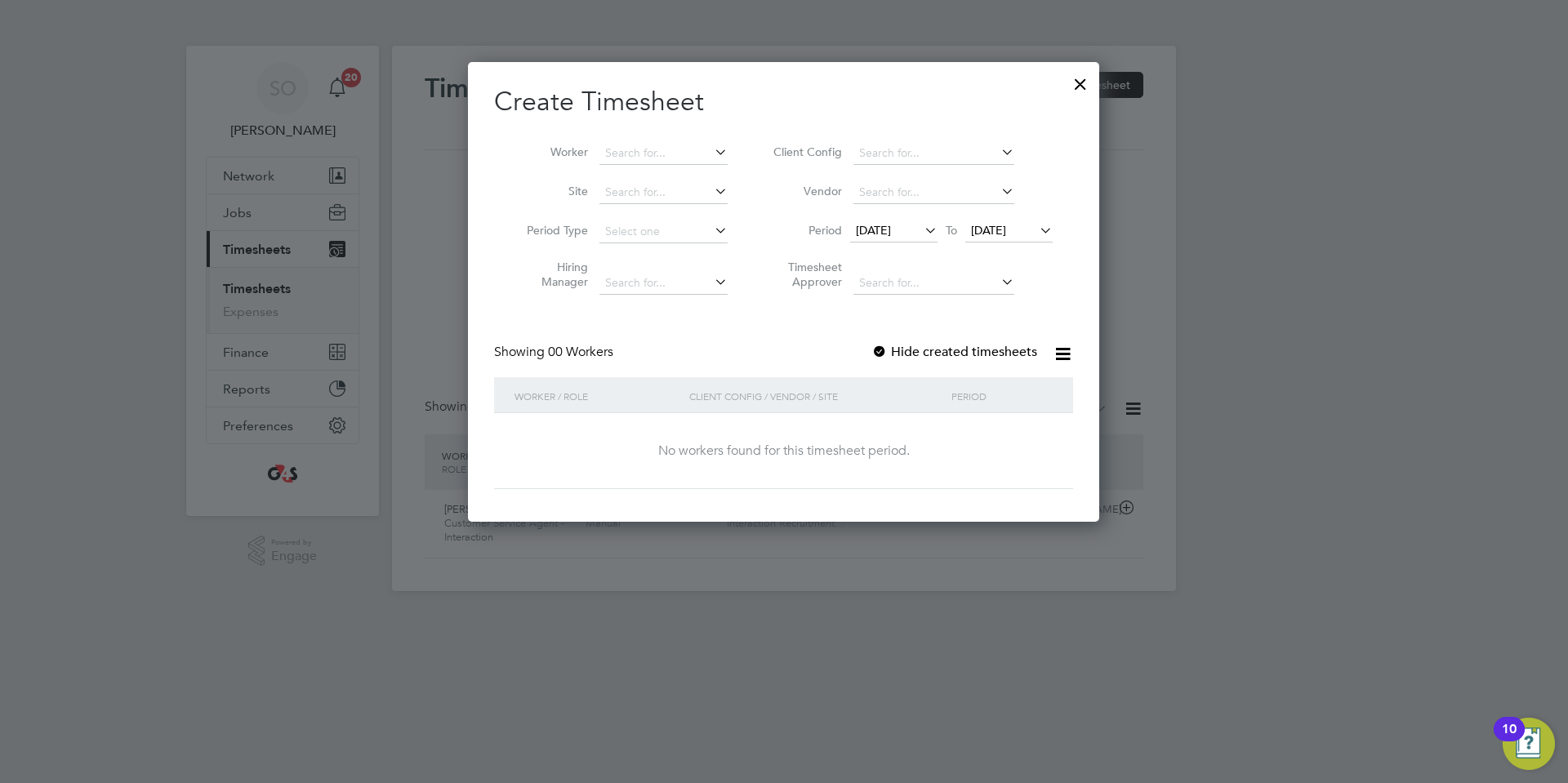
click at [880, 348] on div at bounding box center [879, 352] width 17 height 17
click at [662, 155] on input at bounding box center [663, 154] width 128 height 23
paste input "Elle Williamson"
type input "Elle Williamson"
click at [664, 177] on b "Williamson" at bounding box center [675, 175] width 94 height 14
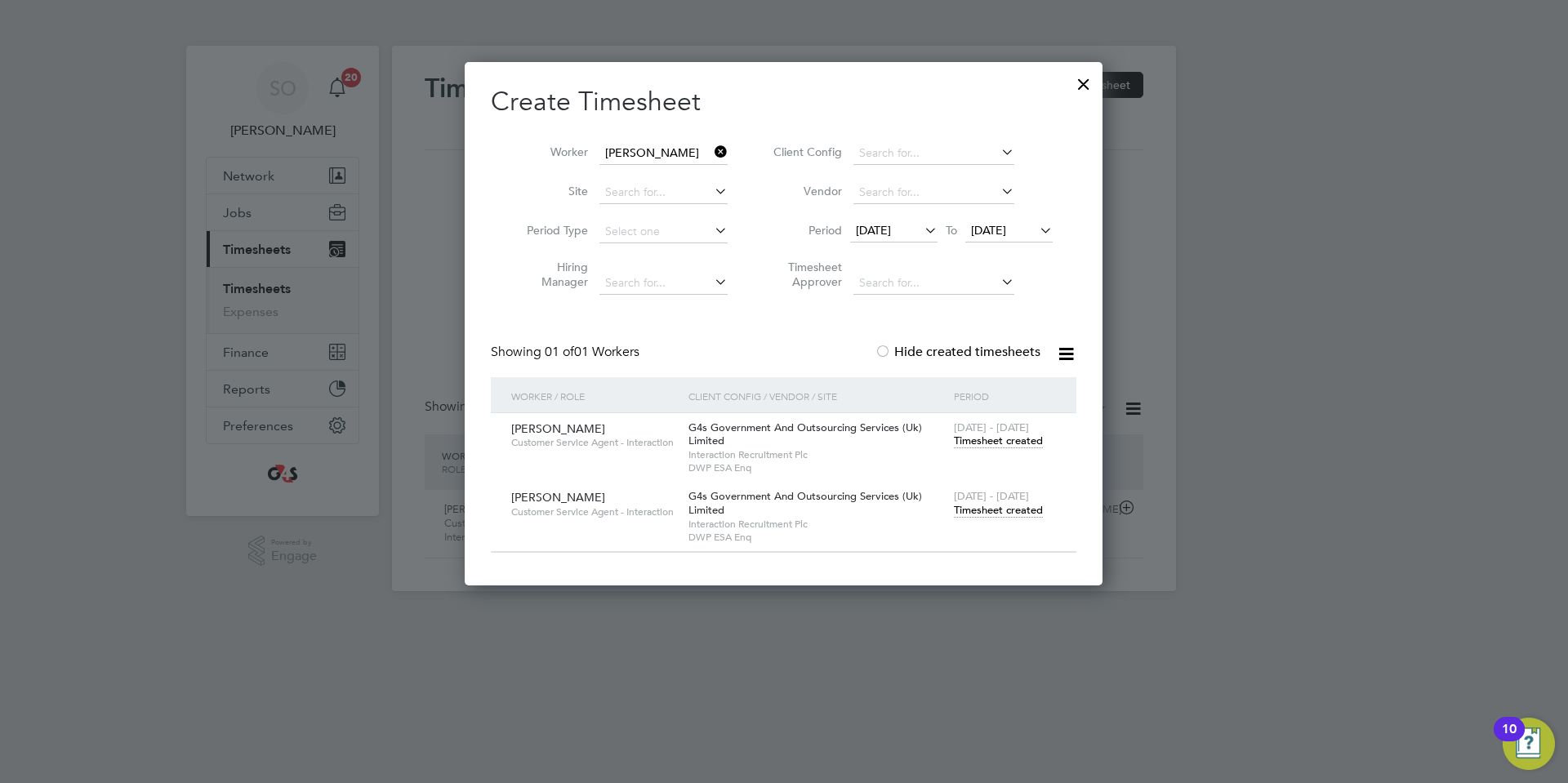
click at [971, 507] on span "Timesheet created" at bounding box center [997, 510] width 89 height 15
click at [980, 437] on span "Timesheet created" at bounding box center [997, 441] width 89 height 15
click at [991, 512] on span "Timesheet created" at bounding box center [997, 510] width 89 height 15
click at [1007, 504] on span "Timesheet created" at bounding box center [997, 510] width 89 height 15
click at [1086, 82] on div at bounding box center [1084, 80] width 29 height 29
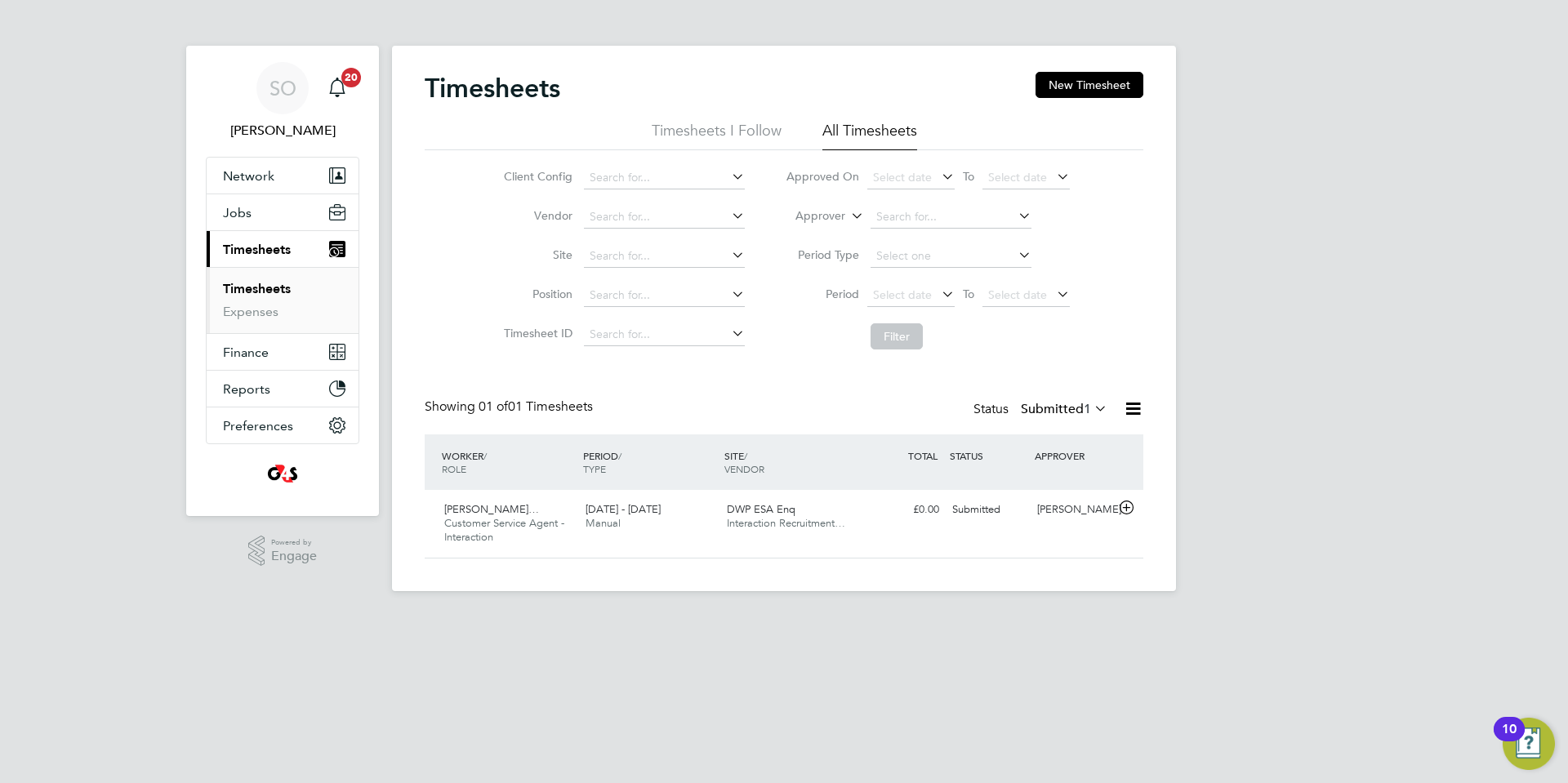
click at [261, 291] on link "Timesheets" at bounding box center [257, 289] width 68 height 16
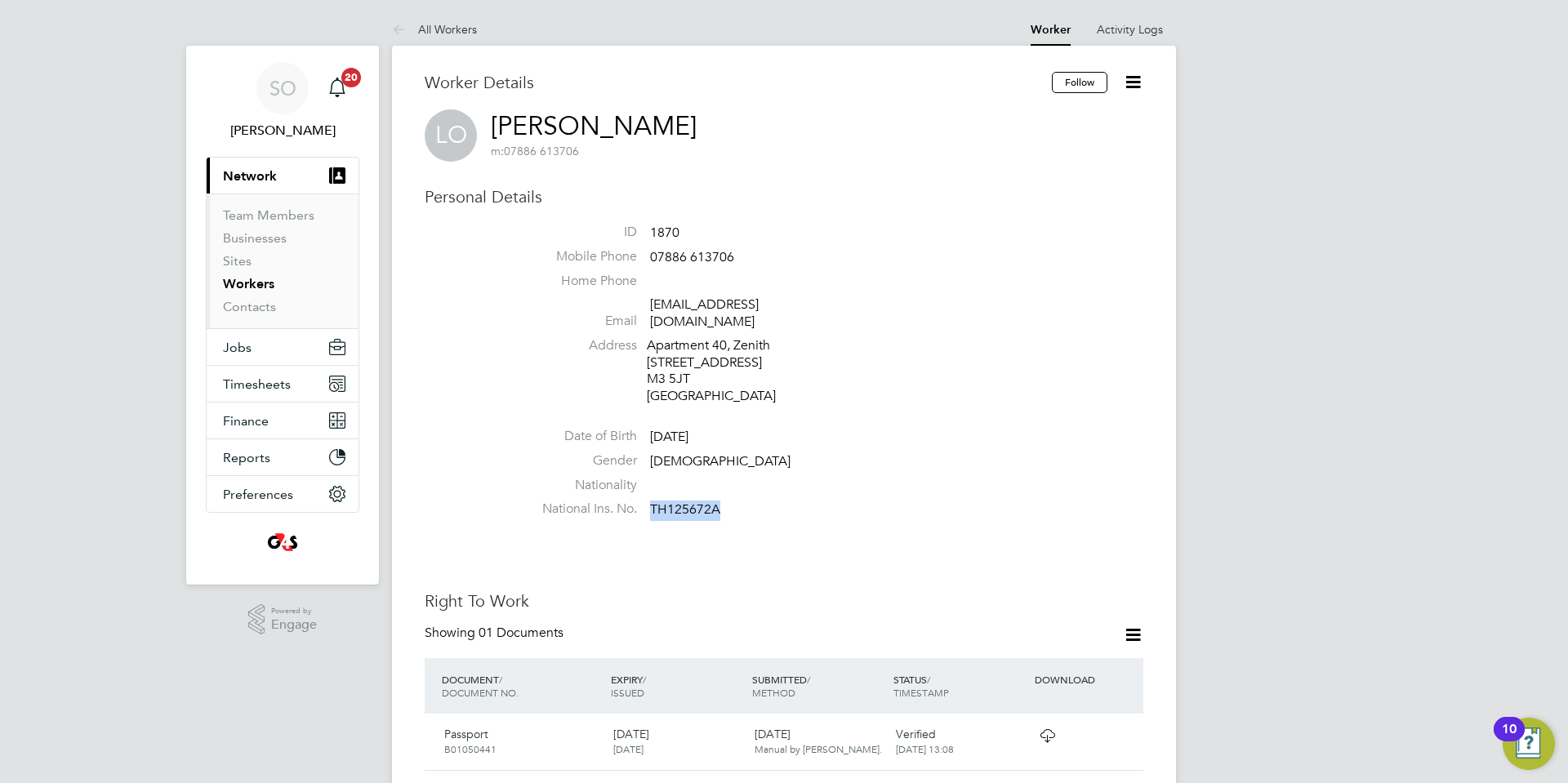
drag, startPoint x: 650, startPoint y: 493, endPoint x: 720, endPoint y: 490, distance: 70.1
click at [720, 502] on span "TH125672A" at bounding box center [685, 510] width 70 height 17
copy span "TH125672A"
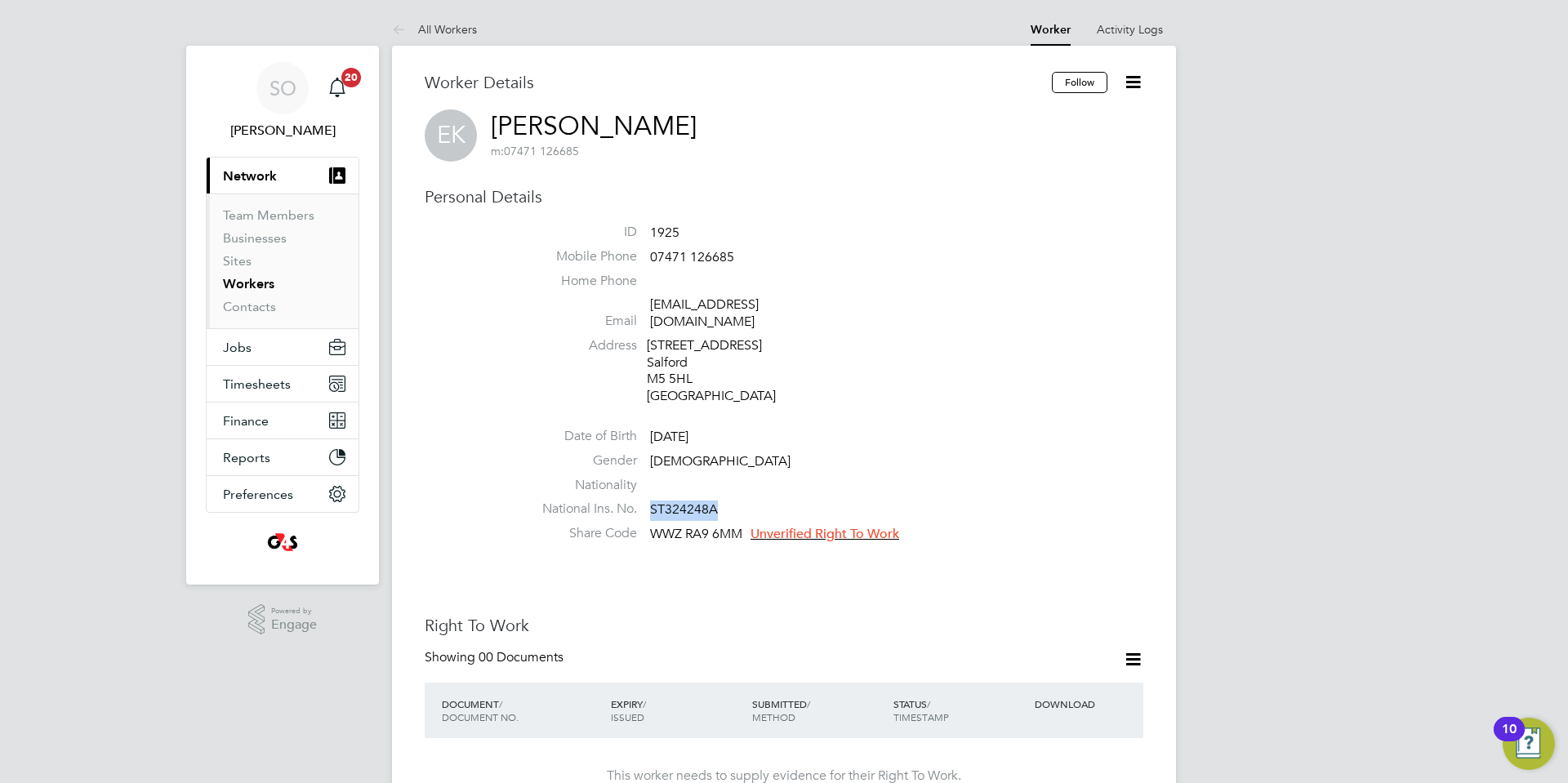
drag, startPoint x: 650, startPoint y: 491, endPoint x: 720, endPoint y: 489, distance: 70.0
click at [720, 501] on li "National Ins. No. ST324248A" at bounding box center [833, 513] width 621 height 24
copy span "ST324248A"
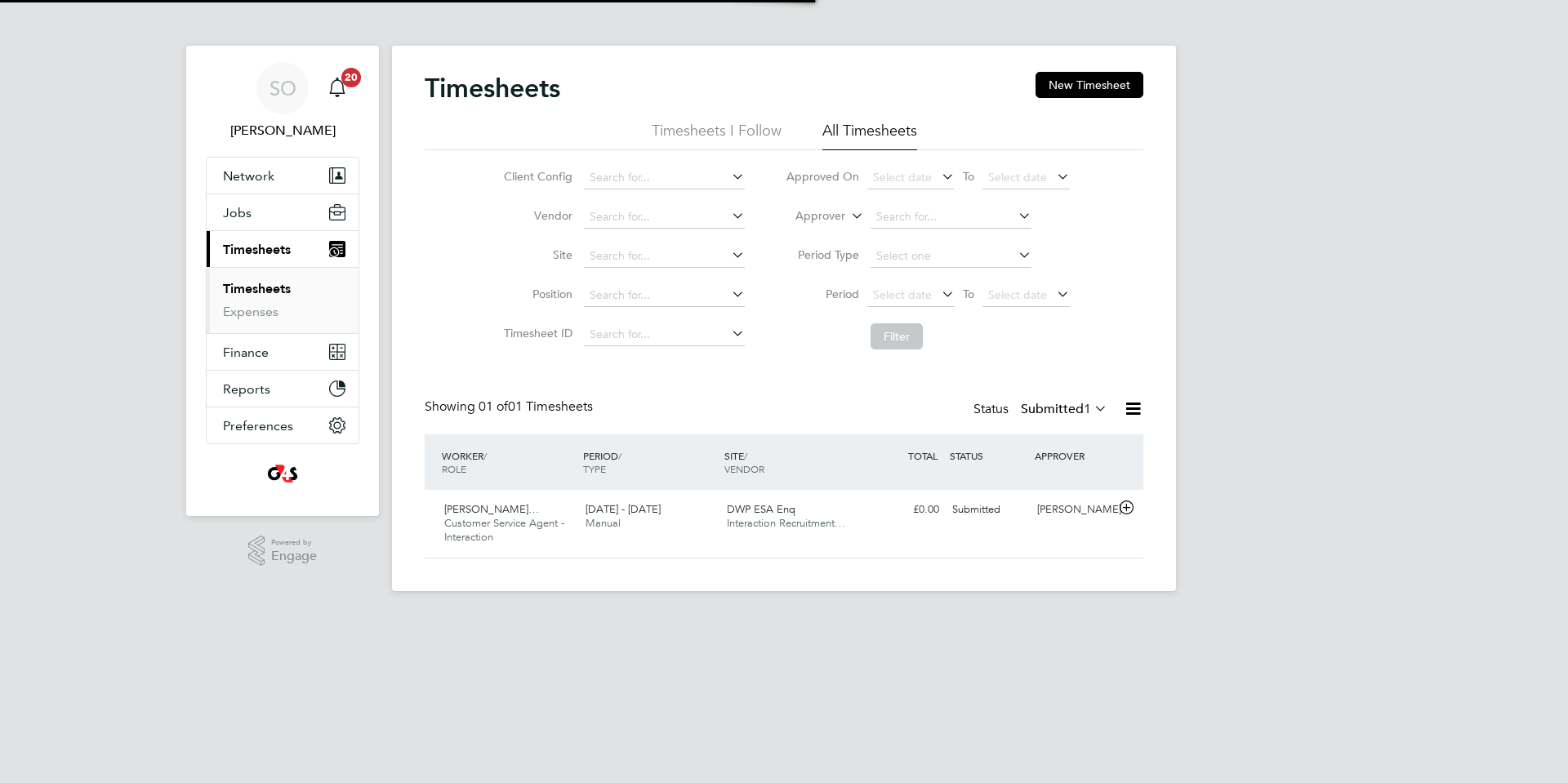
scroll to position [42, 142]
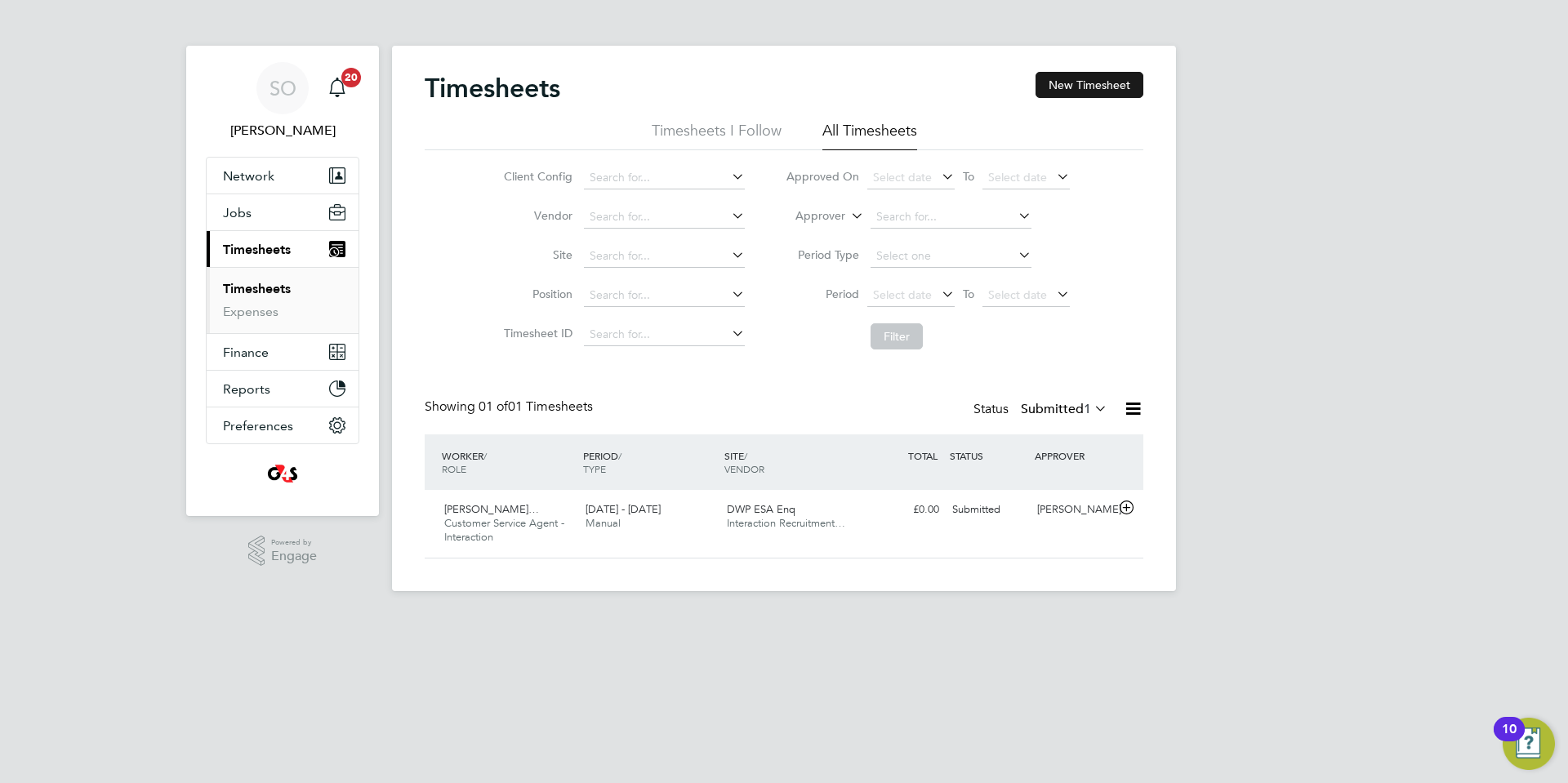
click at [1081, 90] on button "New Timesheet" at bounding box center [1088, 85] width 108 height 26
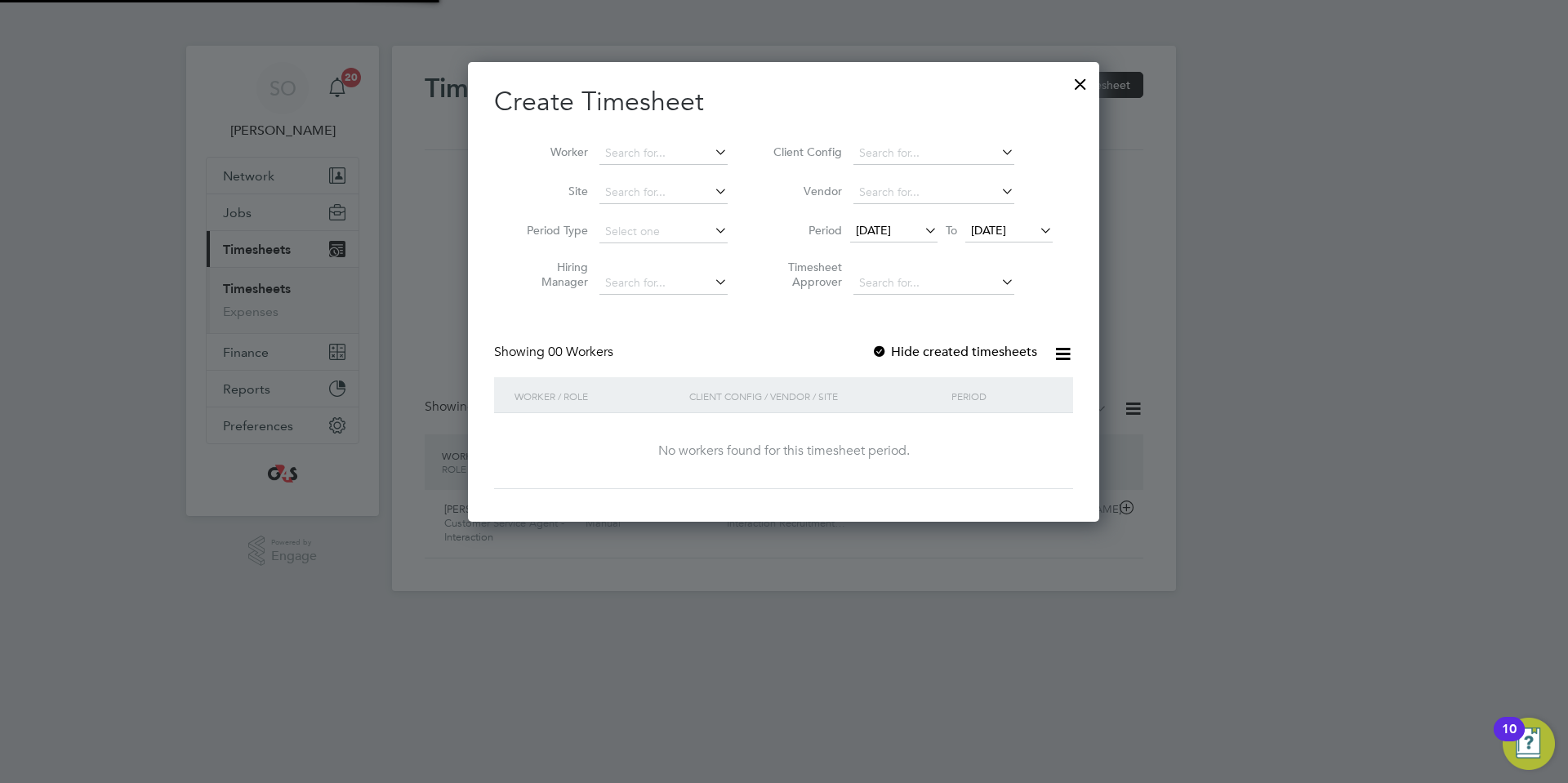
scroll to position [460, 632]
click at [1006, 231] on span "27 Aug 2025" at bounding box center [988, 230] width 35 height 15
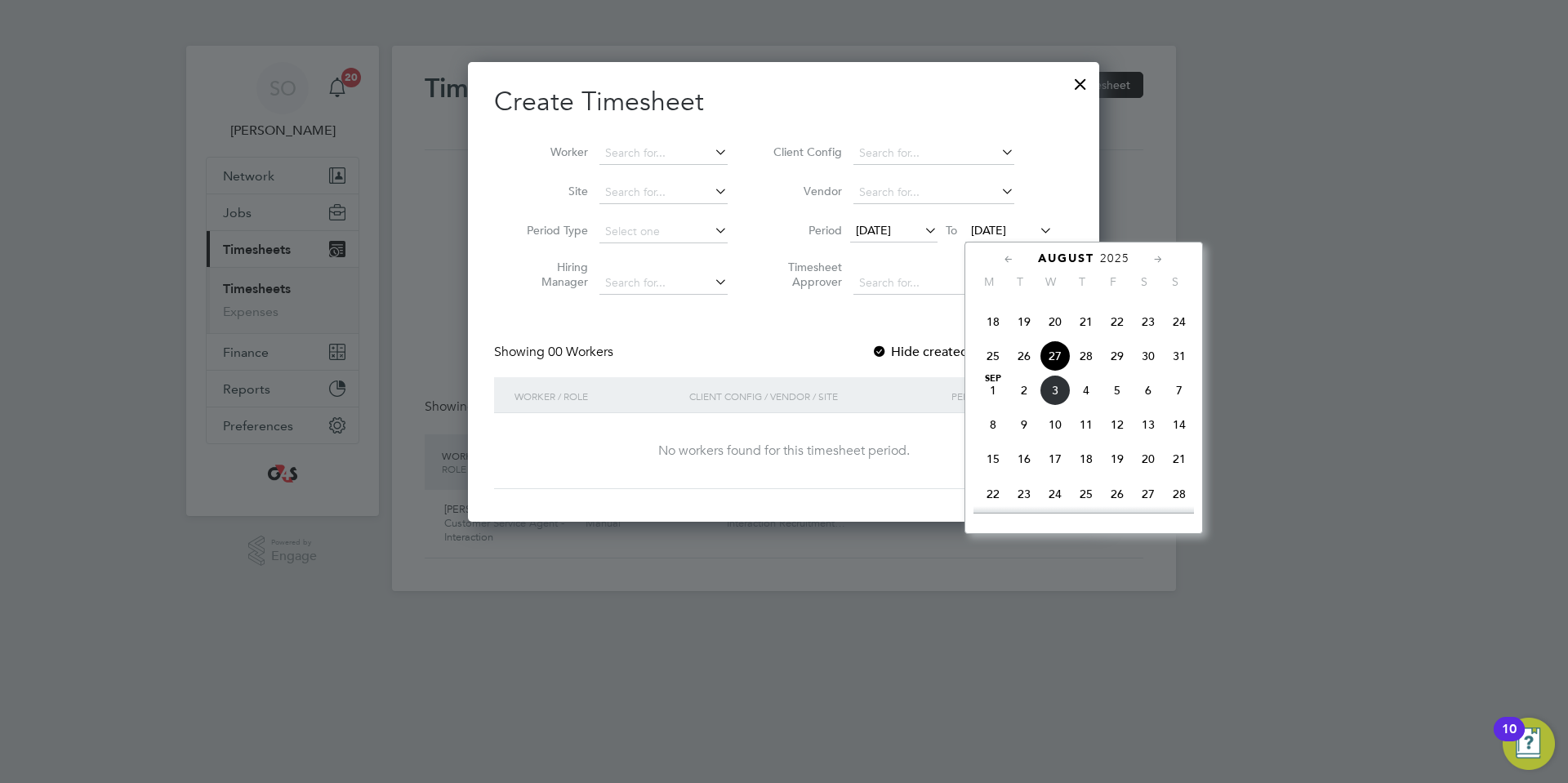
click at [1178, 372] on span "31" at bounding box center [1179, 356] width 31 height 31
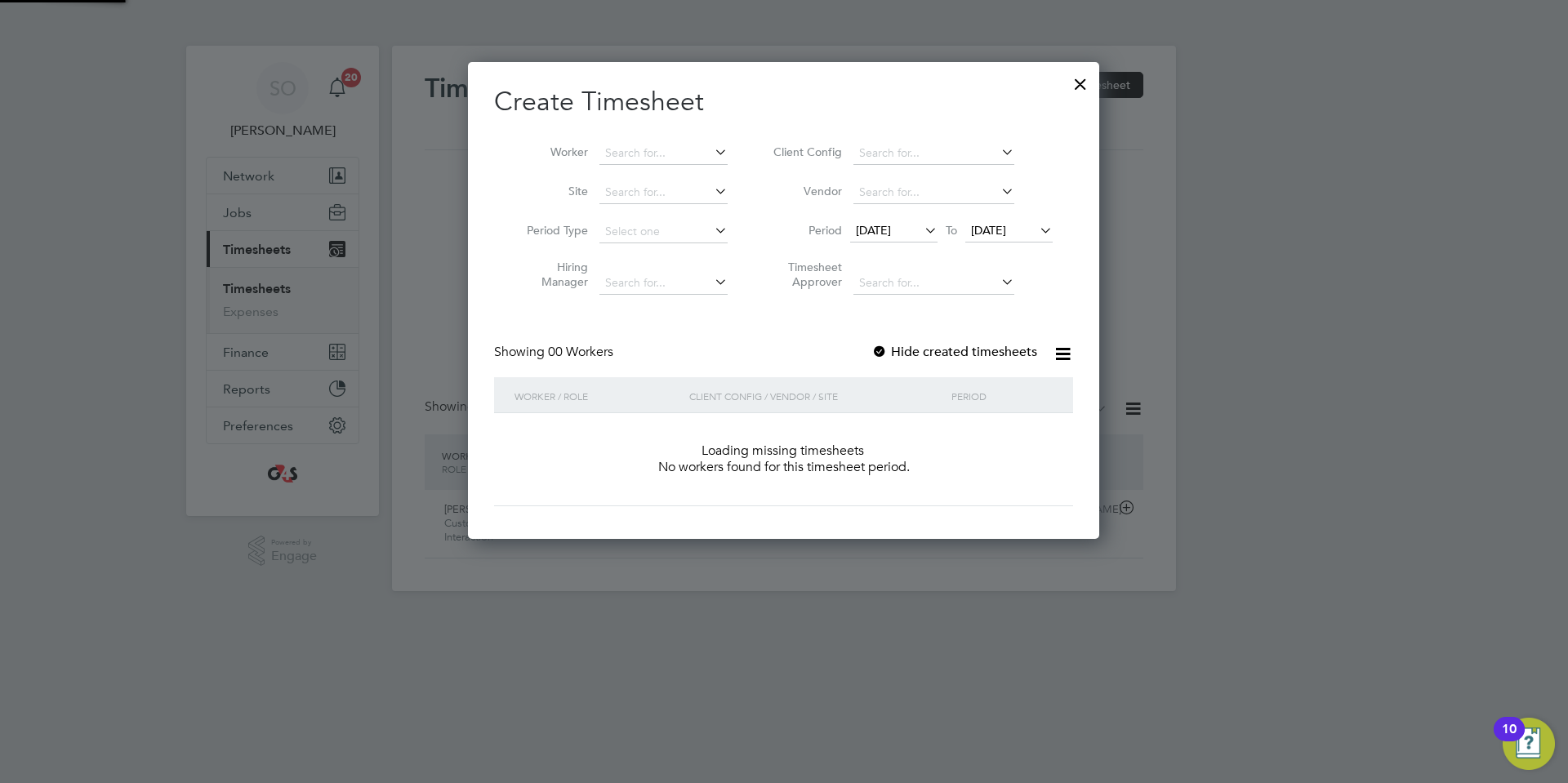
scroll to position [460, 632]
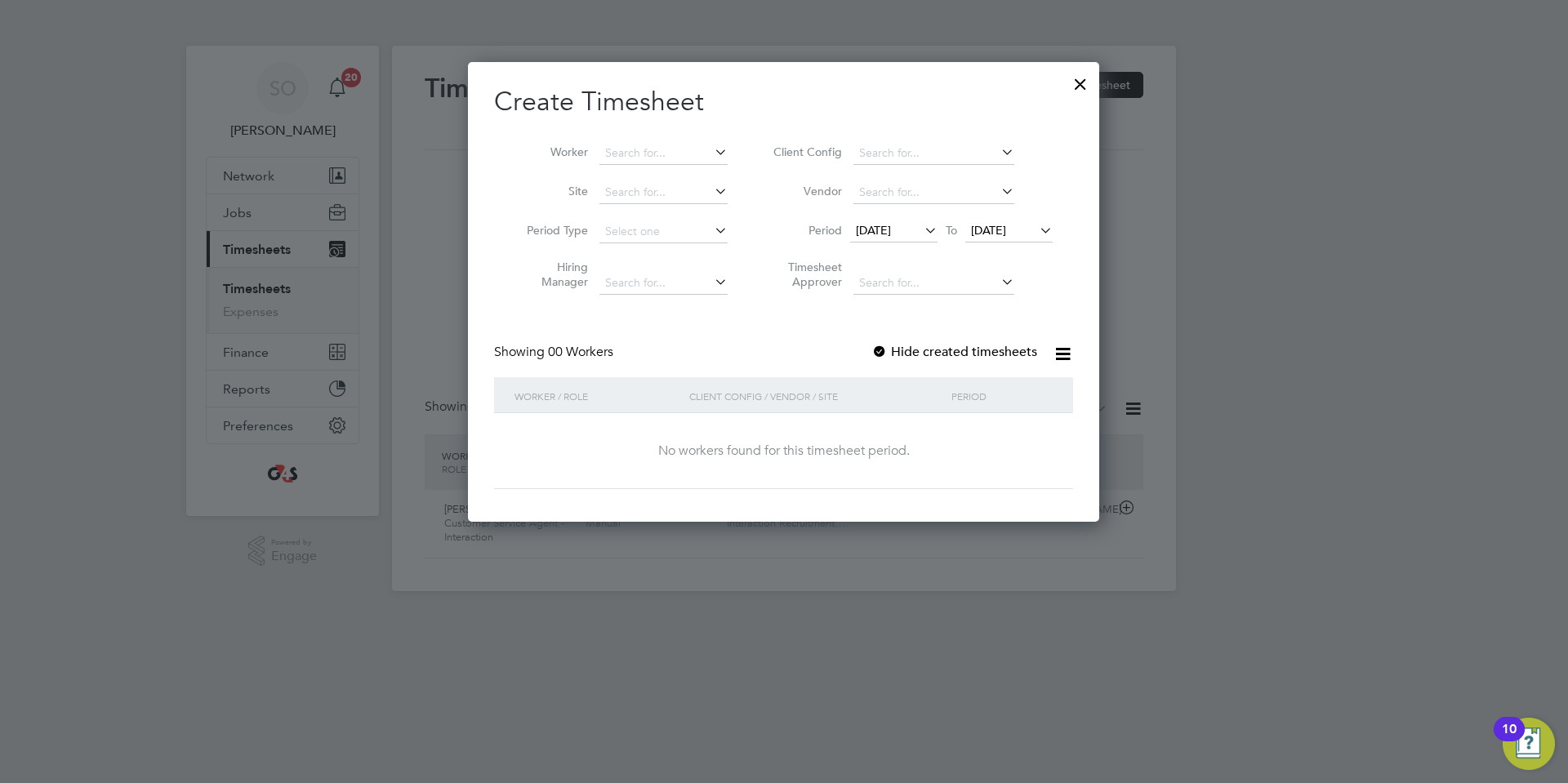
click at [881, 354] on div at bounding box center [879, 352] width 17 height 17
click at [655, 147] on input at bounding box center [663, 154] width 128 height 23
paste input "Elle Williamson"
type input "Elle Williamson"
click at [664, 170] on b "Williamson" at bounding box center [675, 175] width 94 height 14
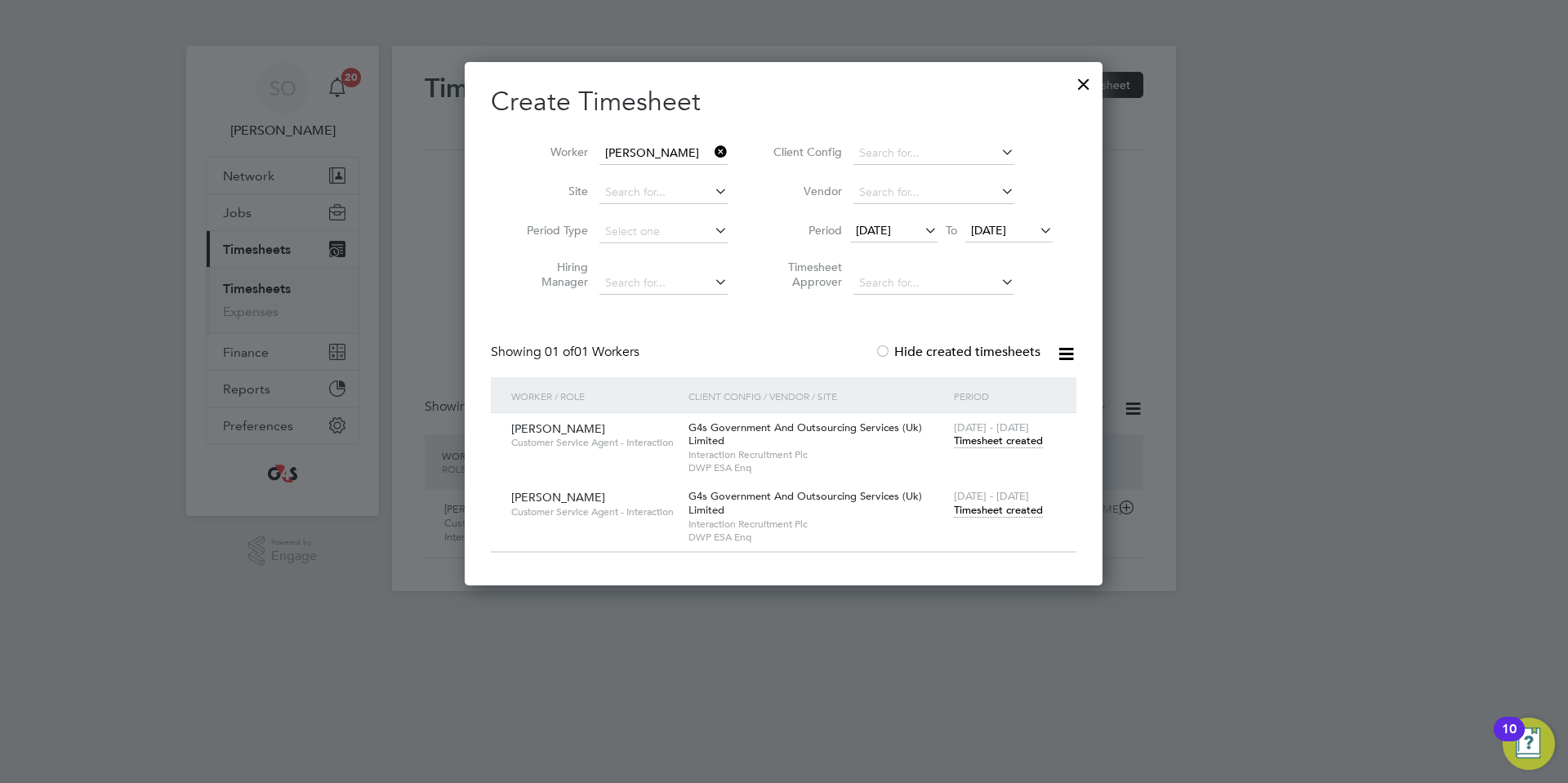
scroll to position [524, 638]
click at [969, 508] on span "Timesheet created" at bounding box center [997, 510] width 89 height 15
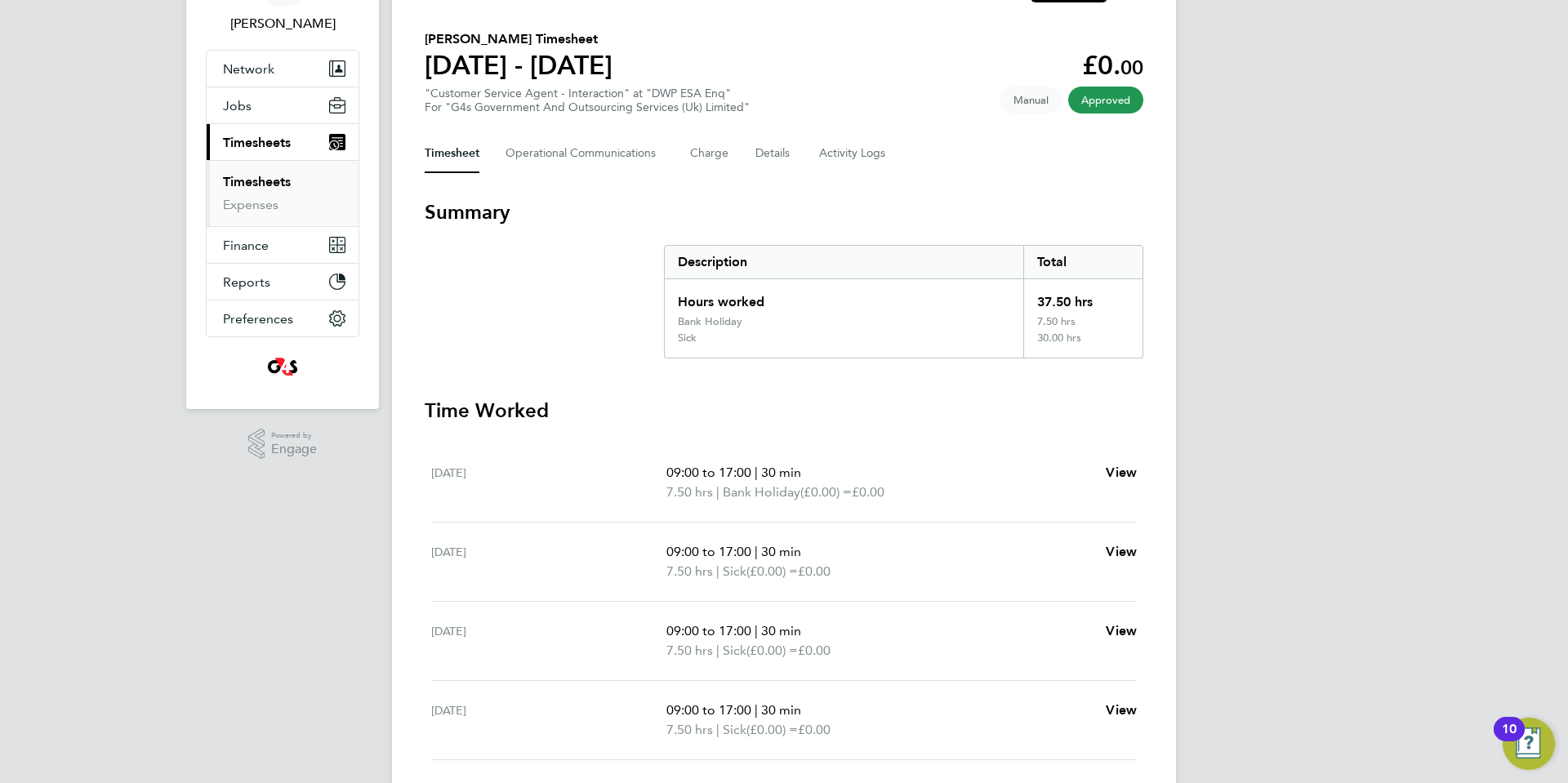
scroll to position [87, 0]
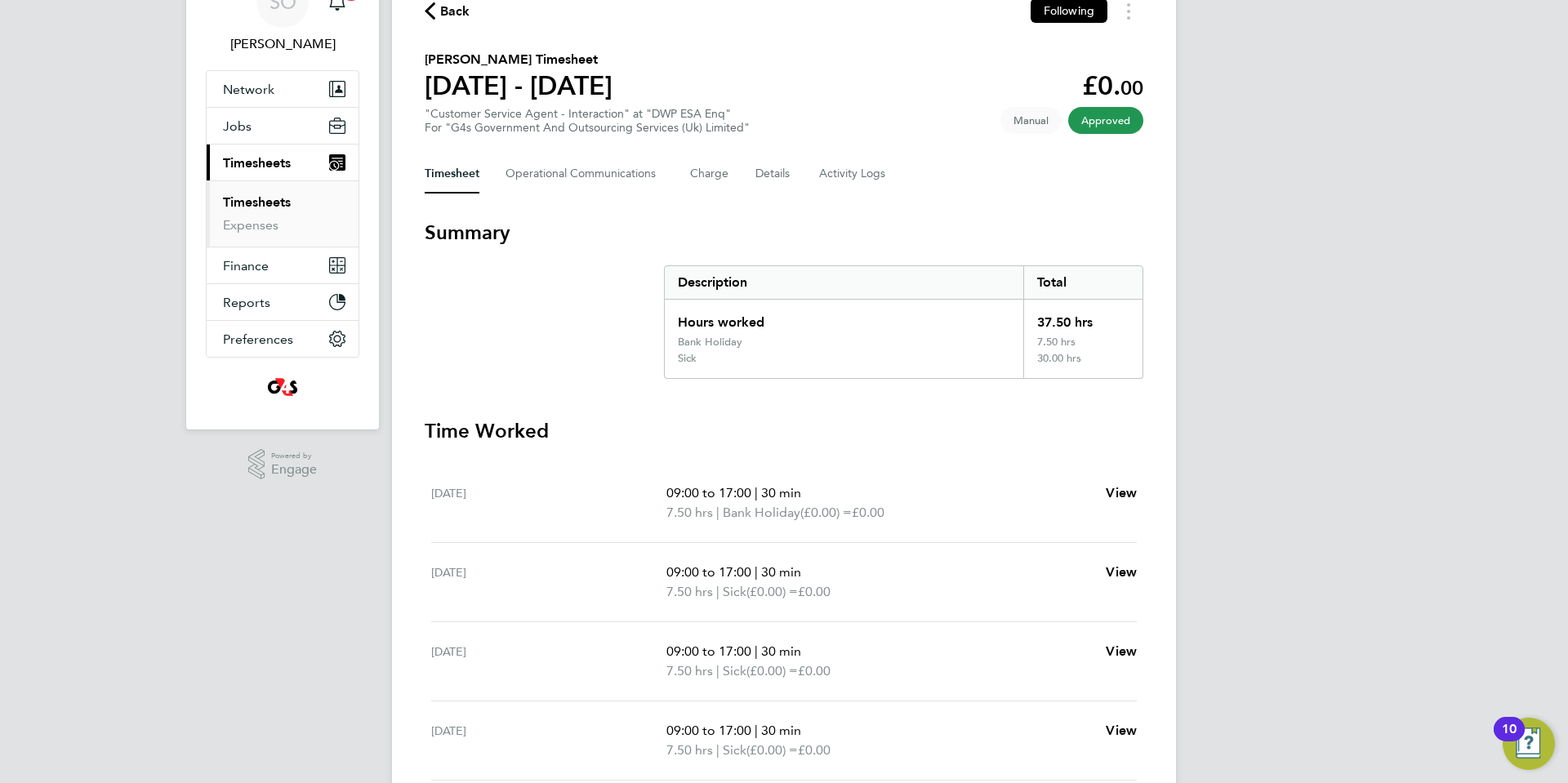
click at [428, 15] on icon "button" at bounding box center [429, 12] width 11 height 18
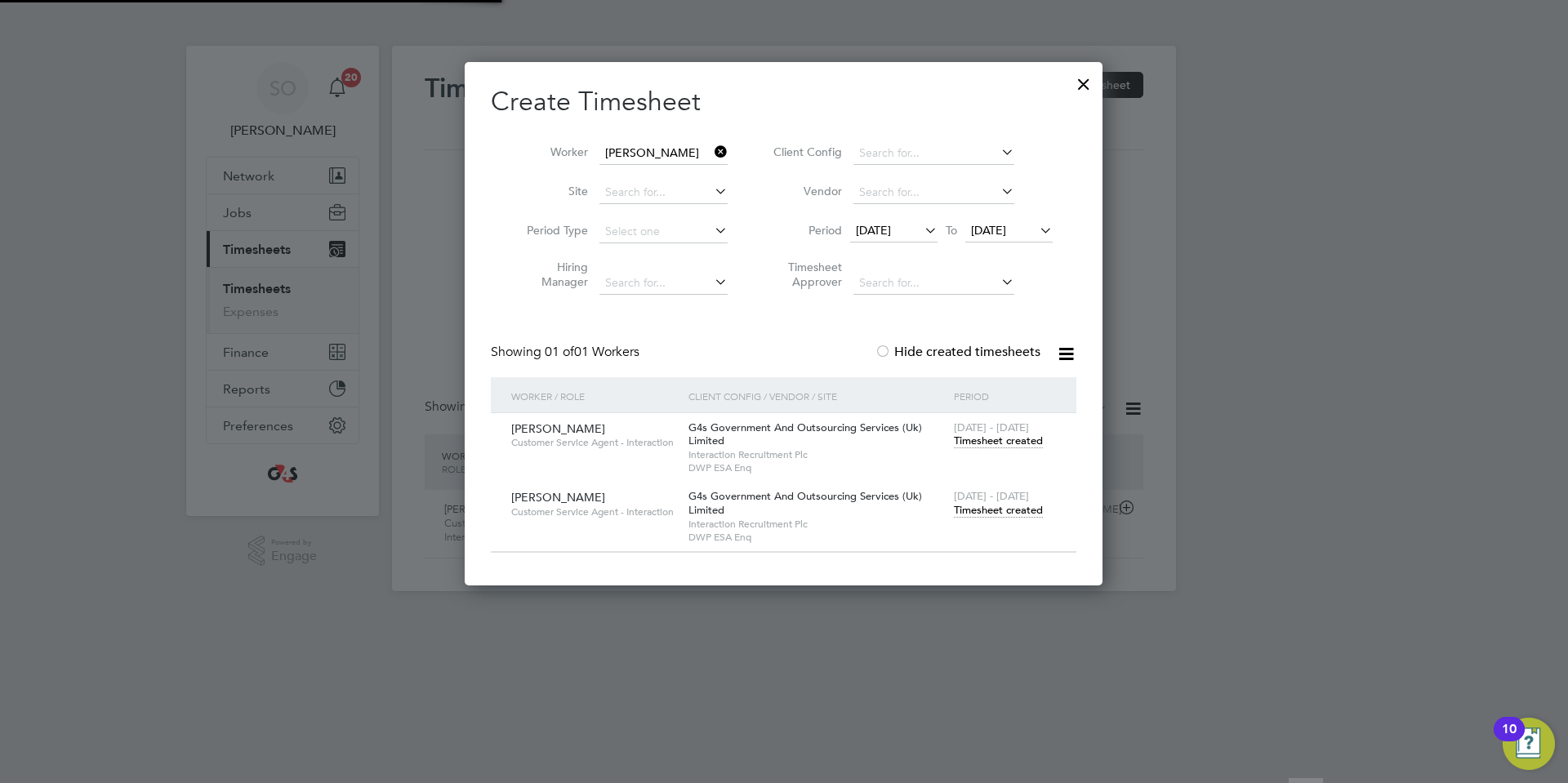
scroll to position [42, 142]
click at [983, 441] on span "Timesheet created" at bounding box center [997, 441] width 89 height 15
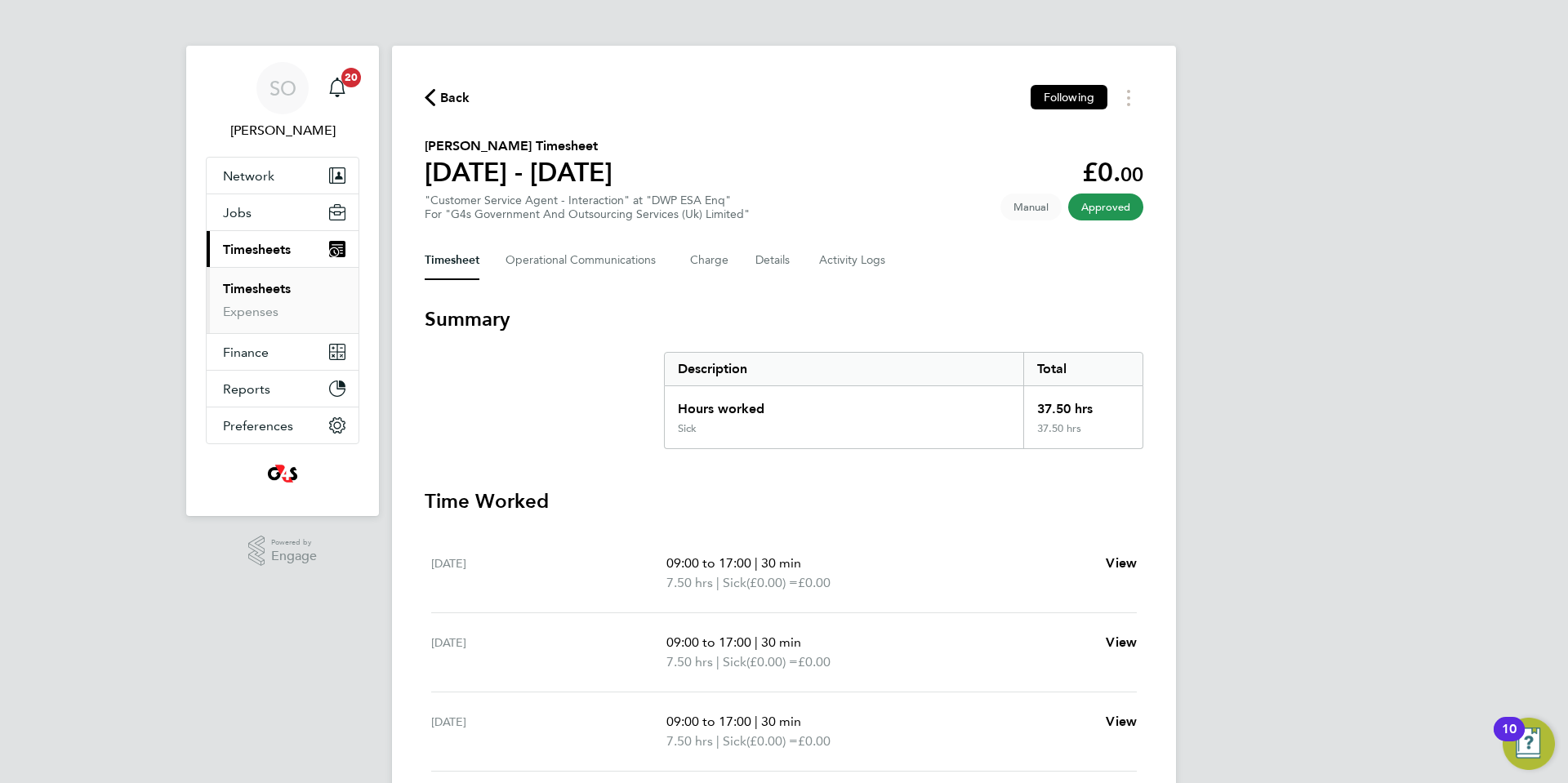
click at [432, 94] on icon "button" at bounding box center [429, 97] width 11 height 18
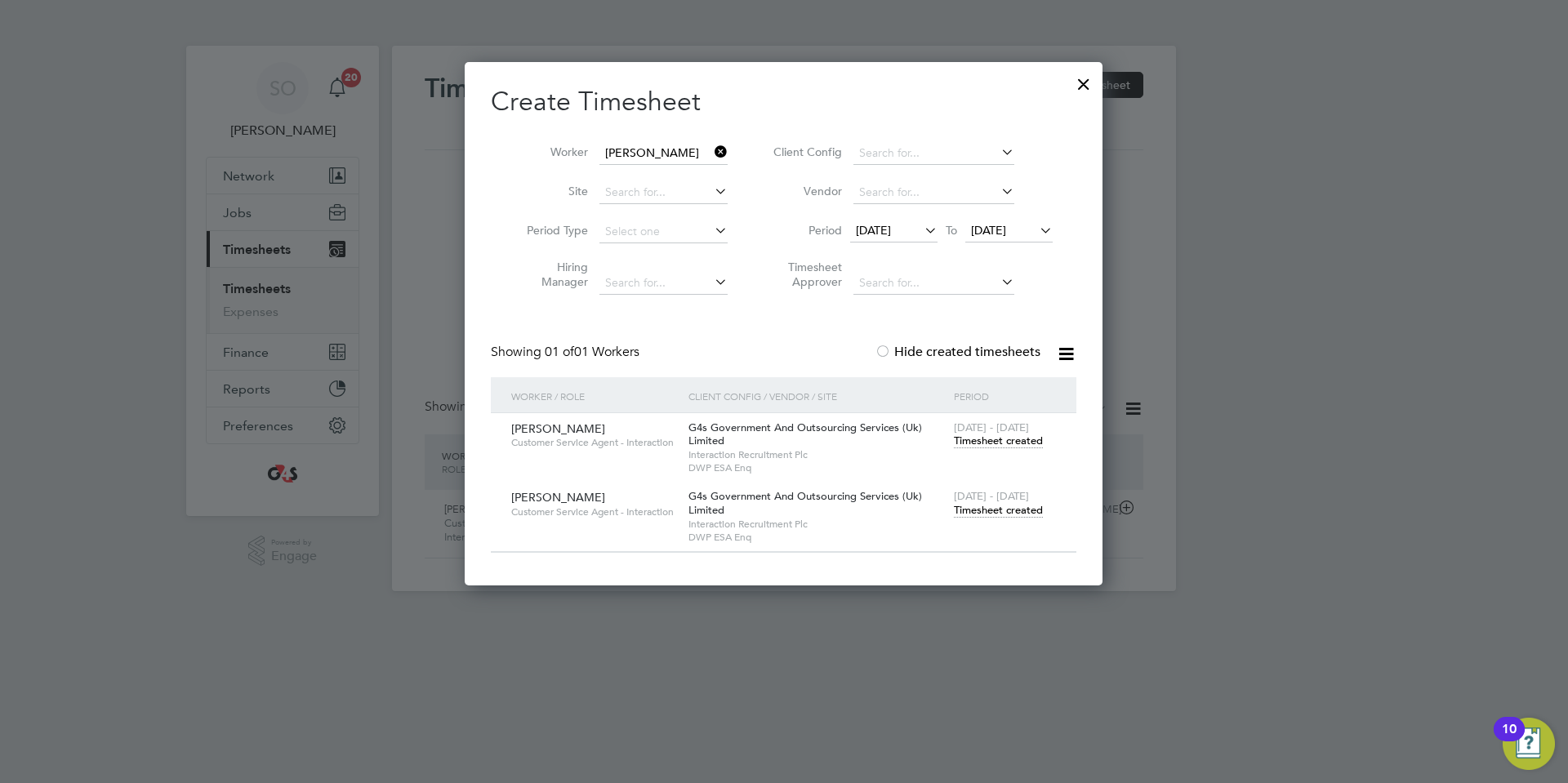
click at [1027, 512] on span "Timesheet created" at bounding box center [997, 510] width 89 height 15
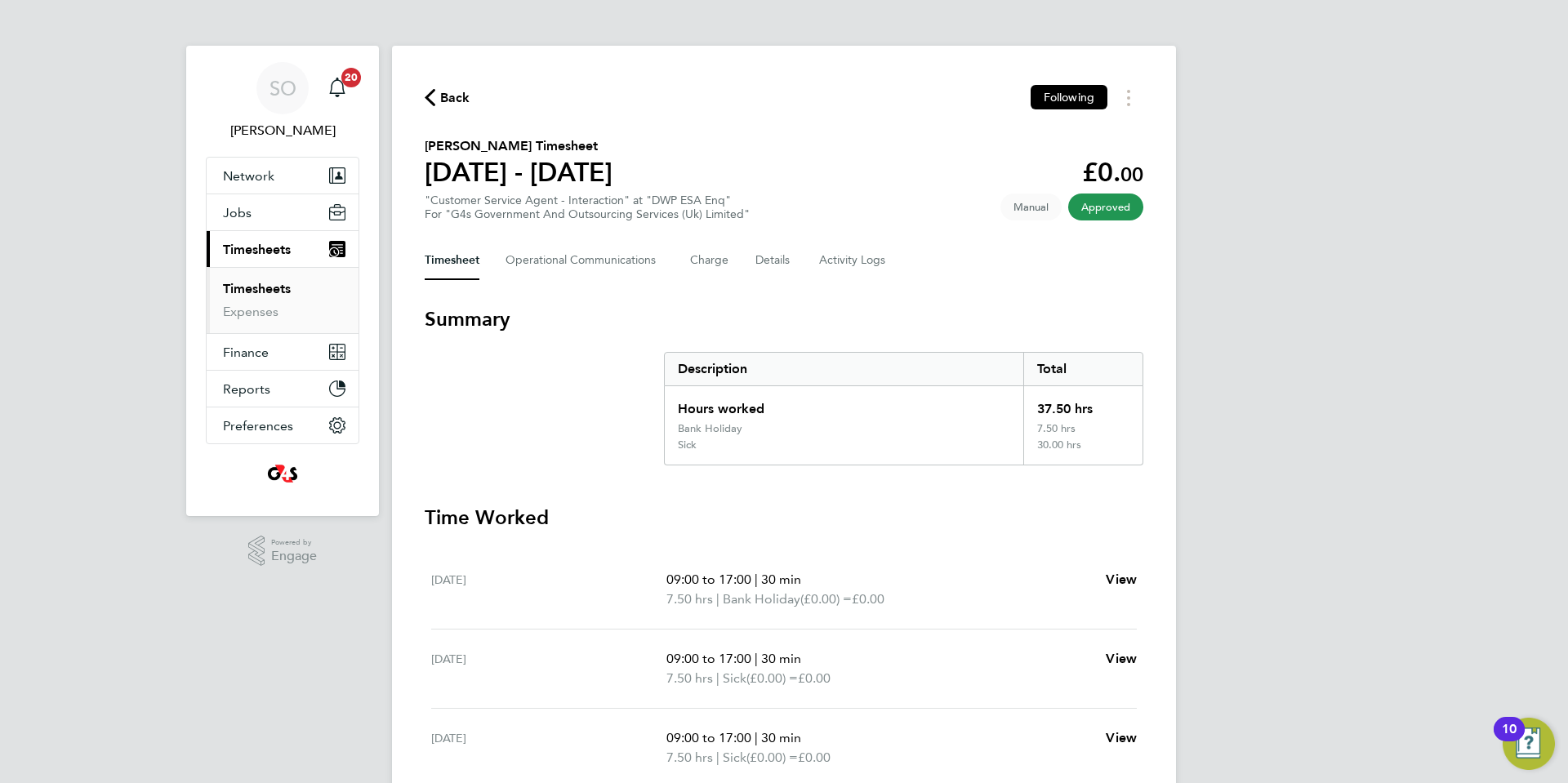
drag, startPoint x: 429, startPoint y: 102, endPoint x: 552, endPoint y: 140, distance: 128.7
click at [430, 102] on icon "button" at bounding box center [429, 97] width 11 height 18
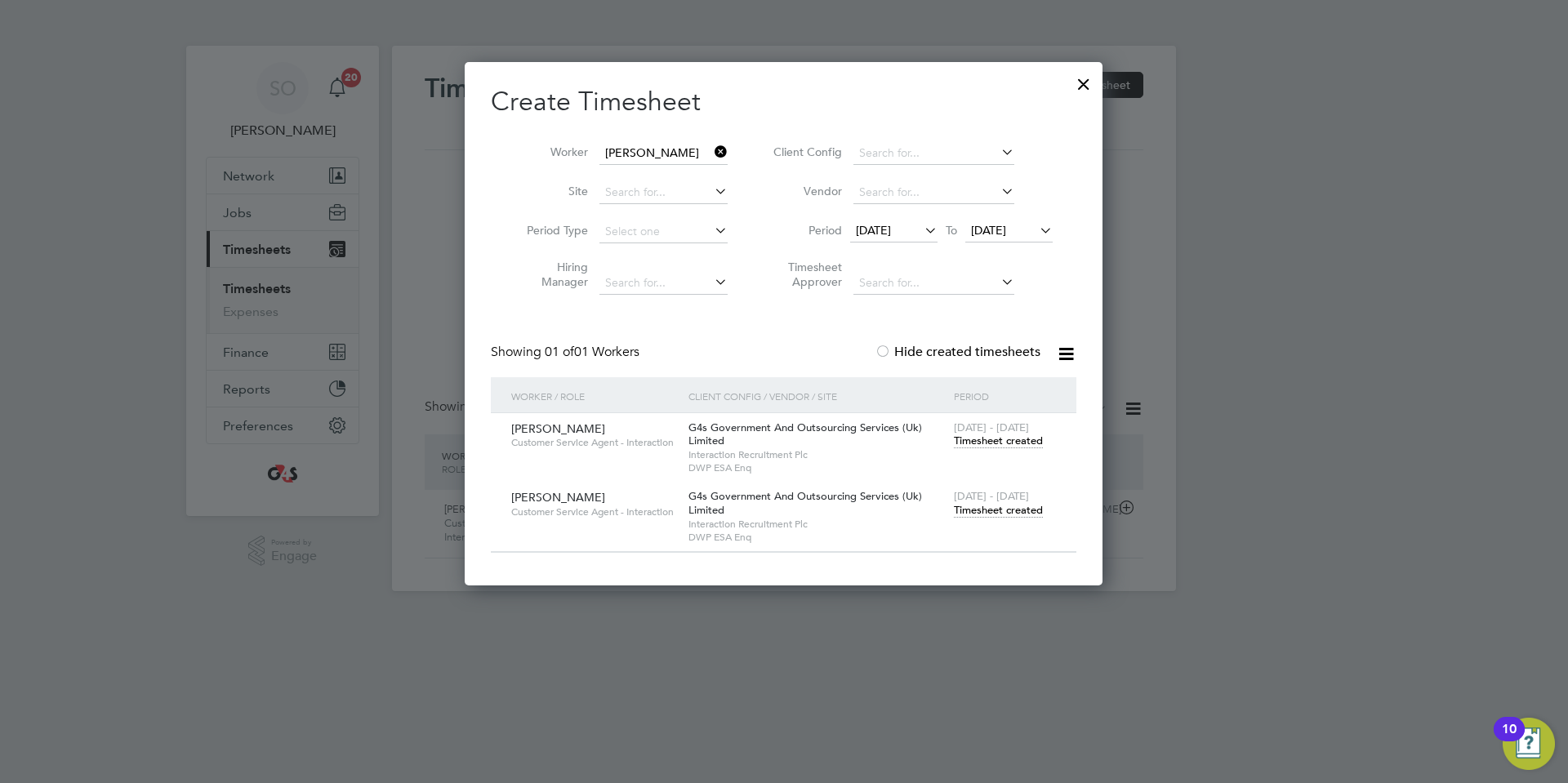
click at [1077, 84] on div at bounding box center [1084, 80] width 29 height 29
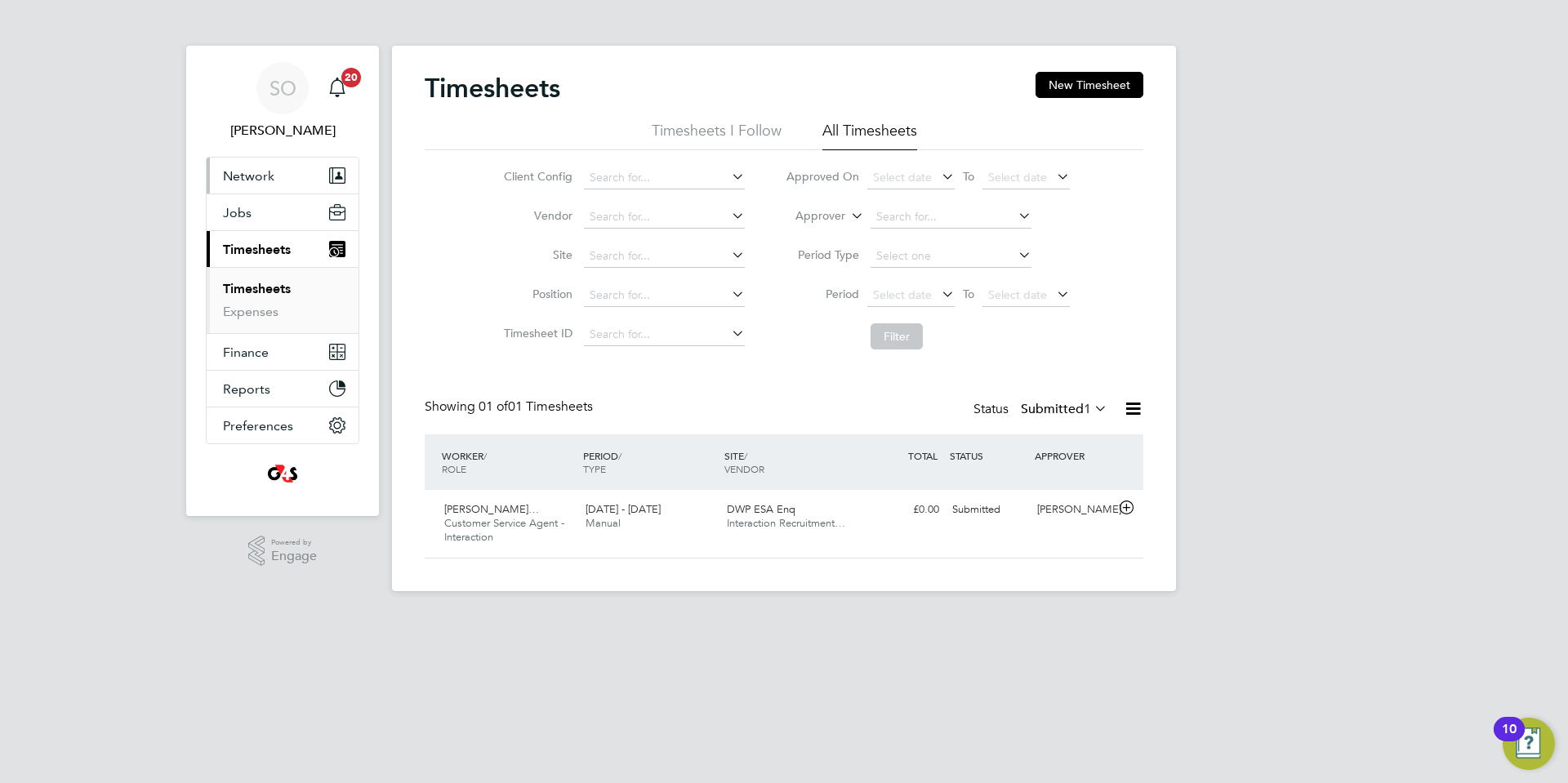
click at [261, 175] on span "Network" at bounding box center [248, 176] width 52 height 16
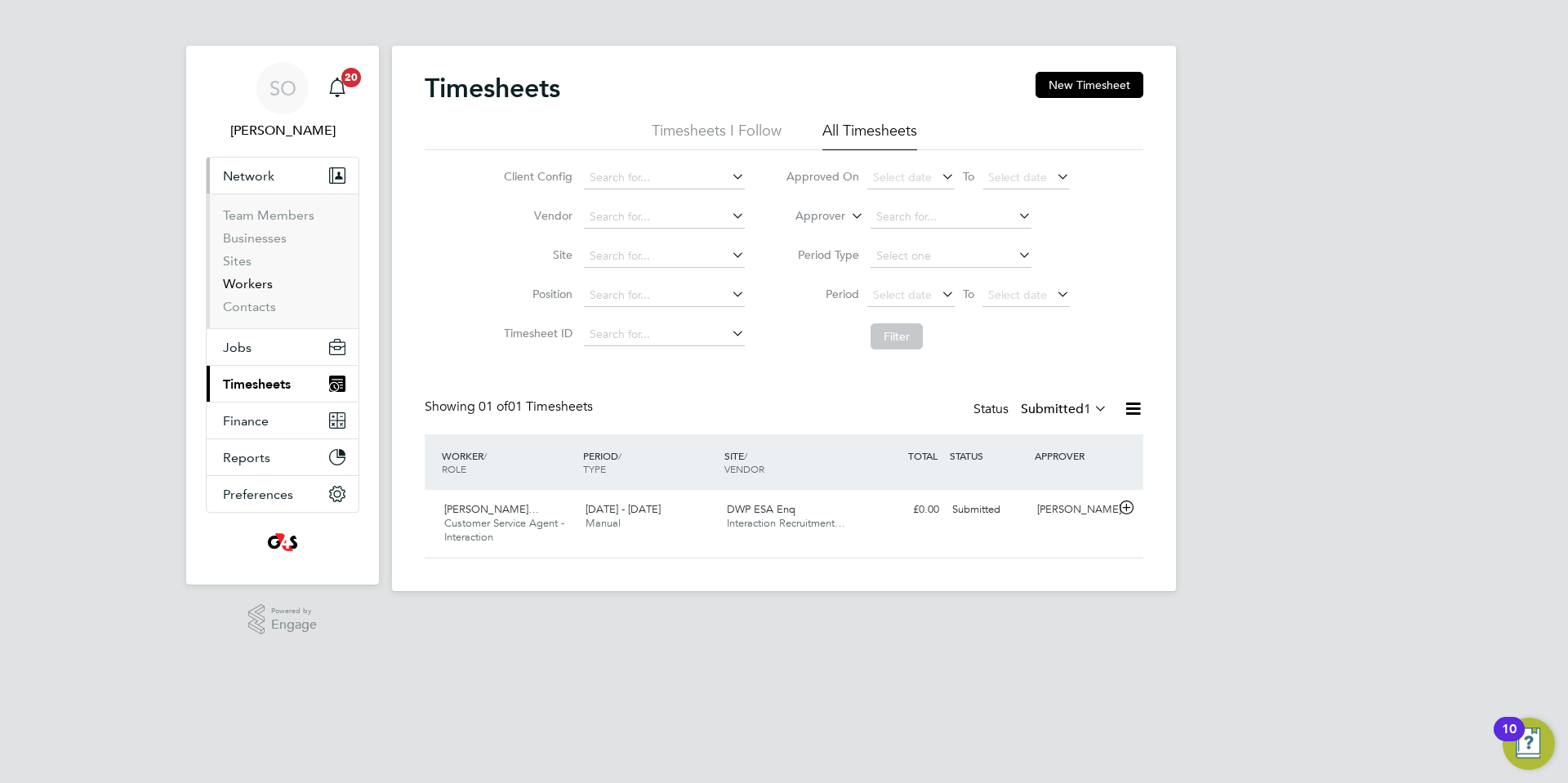
click at [250, 290] on link "Workers" at bounding box center [247, 284] width 50 height 16
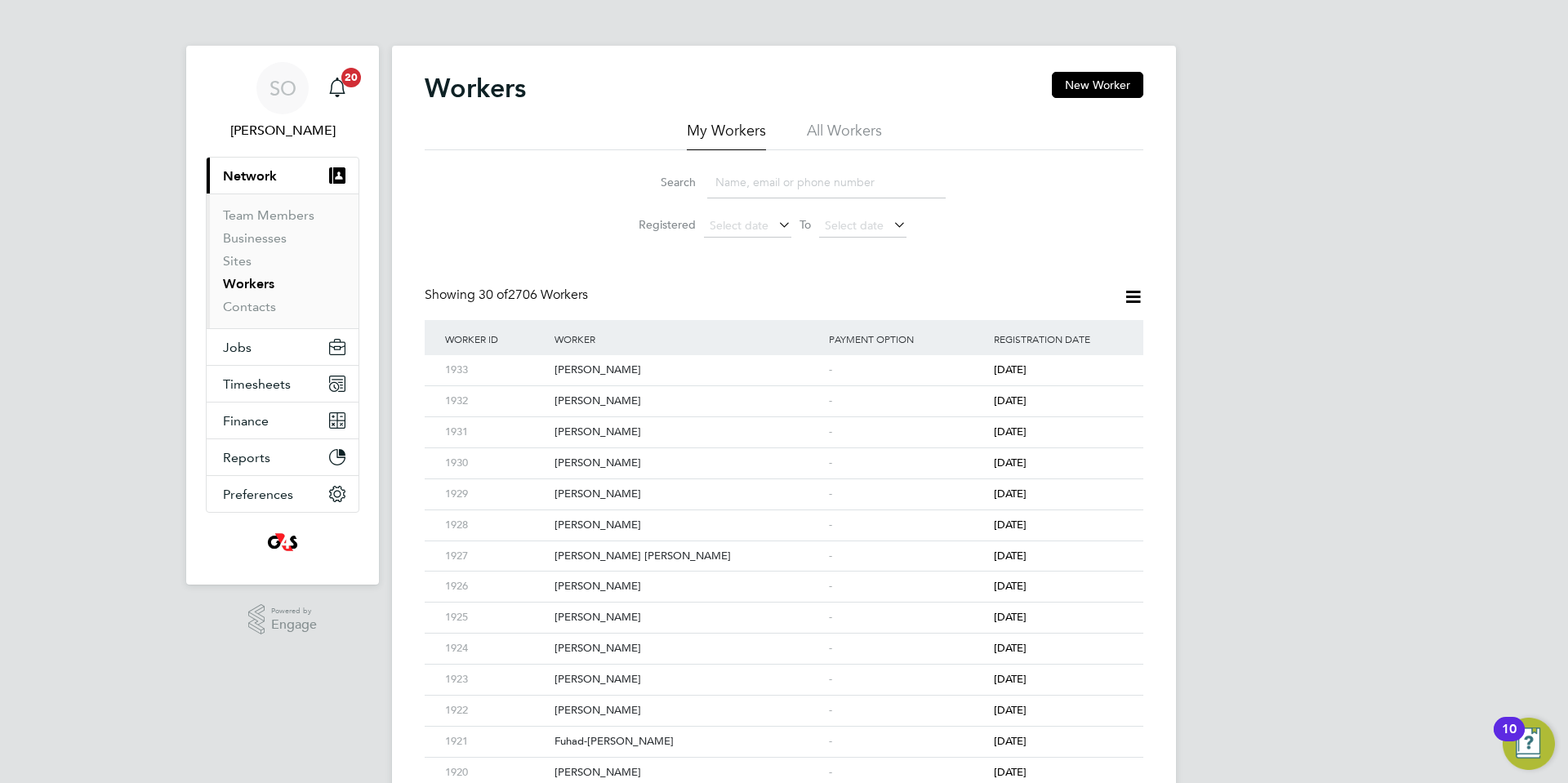
click at [845, 125] on li "All Workers" at bounding box center [843, 135] width 75 height 29
click at [784, 184] on input at bounding box center [826, 182] width 238 height 32
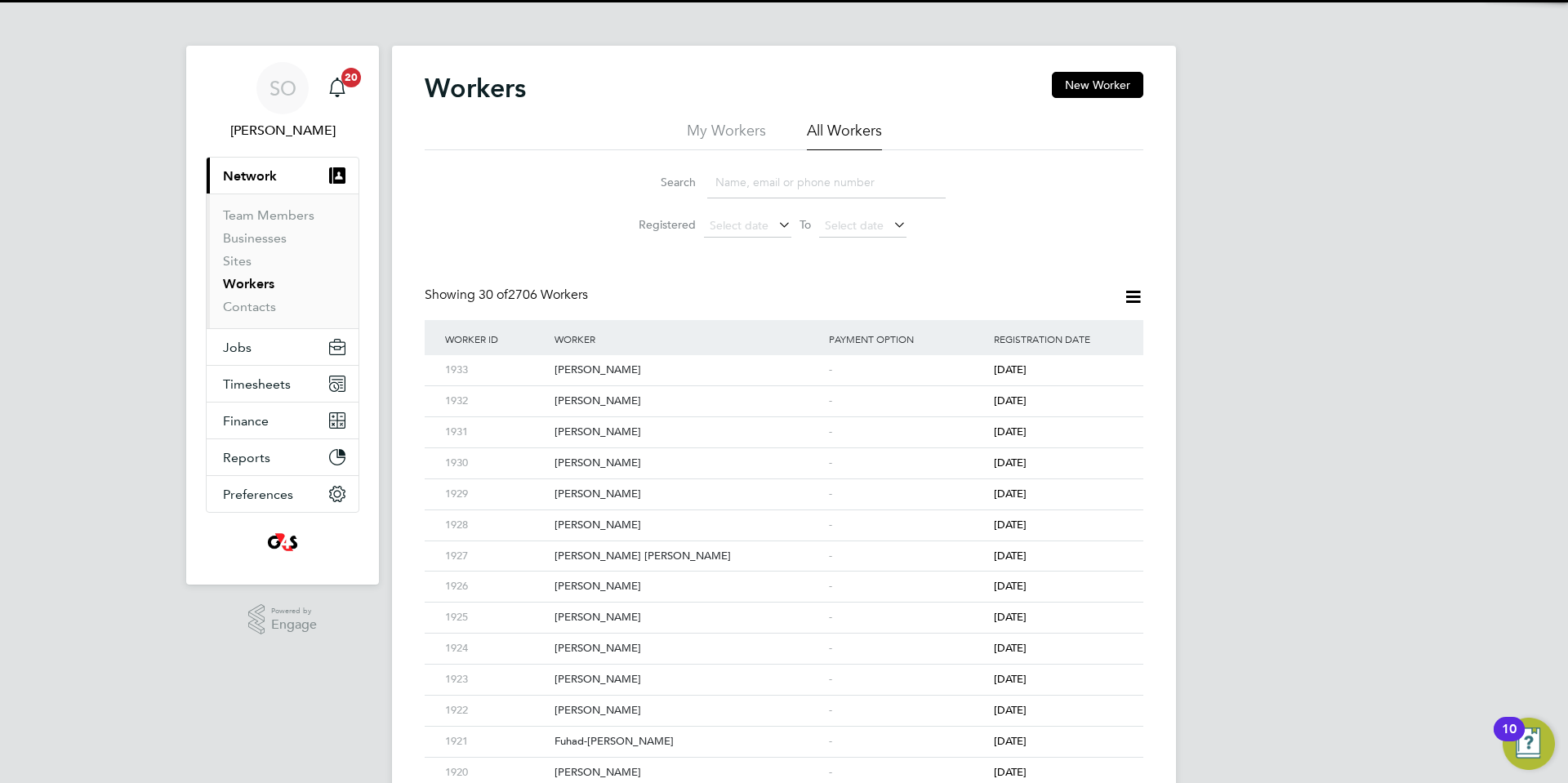
paste input "Elle Williamson"
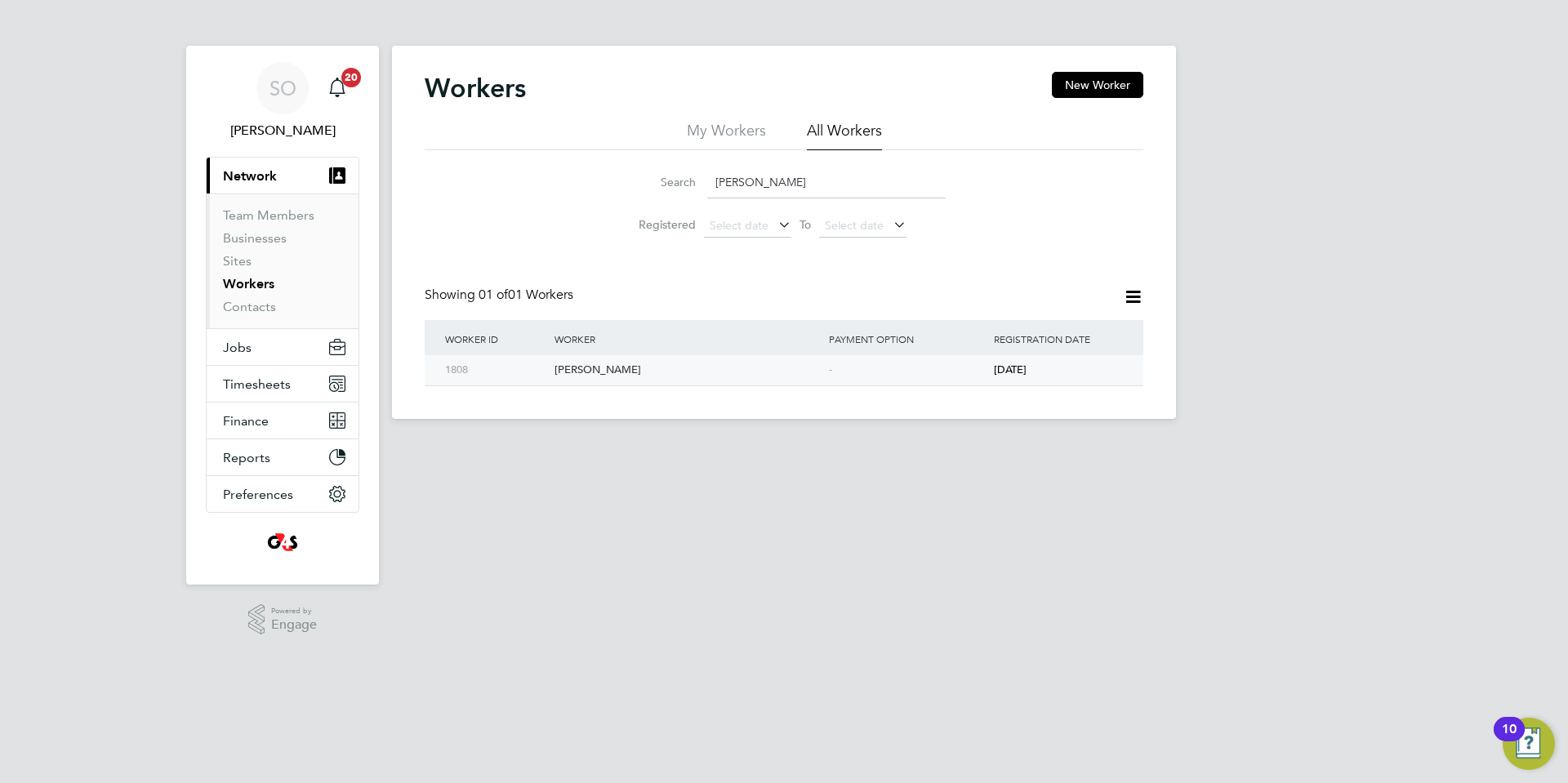
type input "Elle Williamson"
click at [791, 372] on div "Elle Williamson" at bounding box center [688, 370] width 274 height 30
click at [250, 382] on span "Timesheets" at bounding box center [257, 384] width 68 height 16
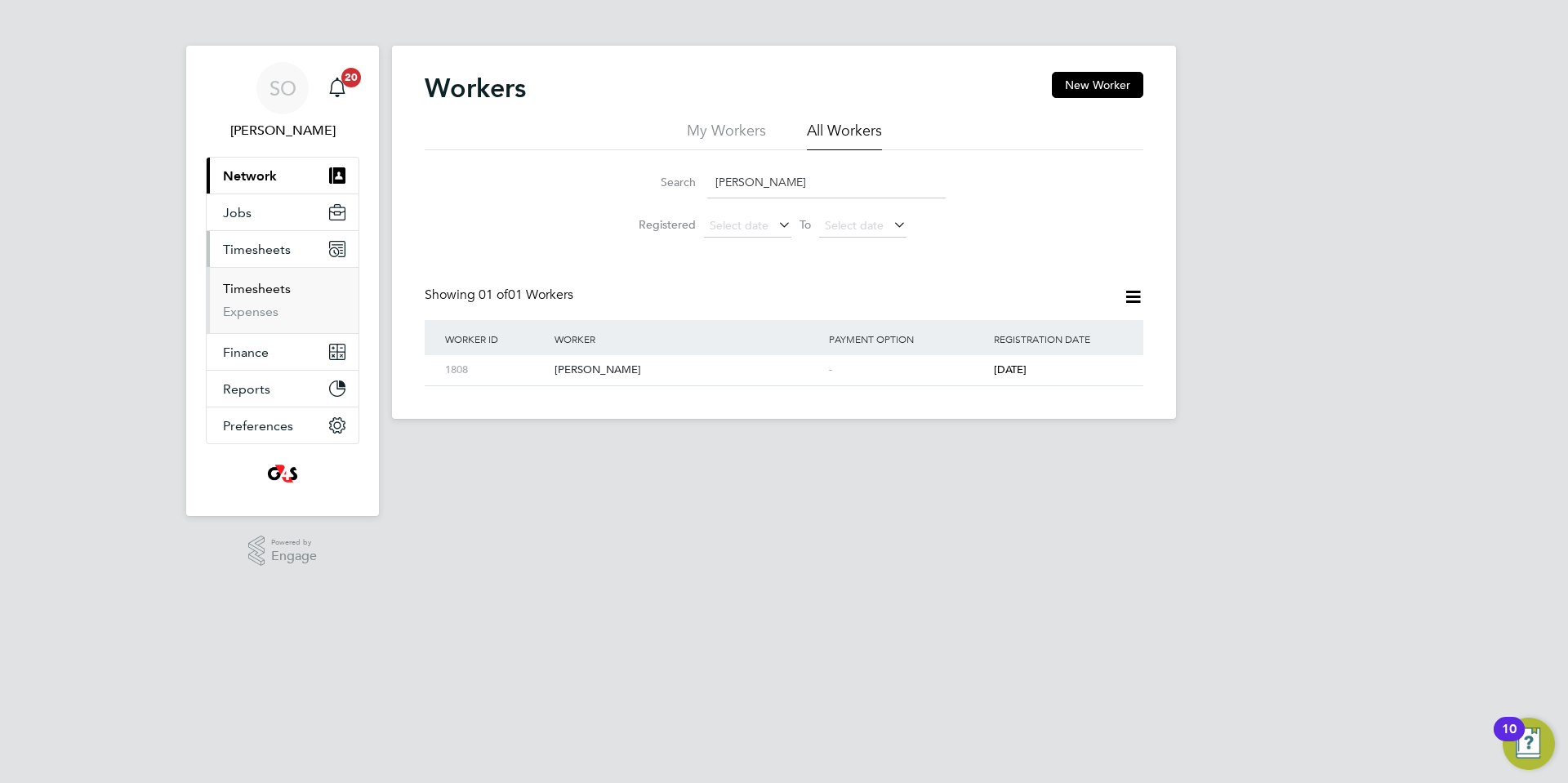
click at [250, 293] on link "Timesheets" at bounding box center [257, 289] width 68 height 16
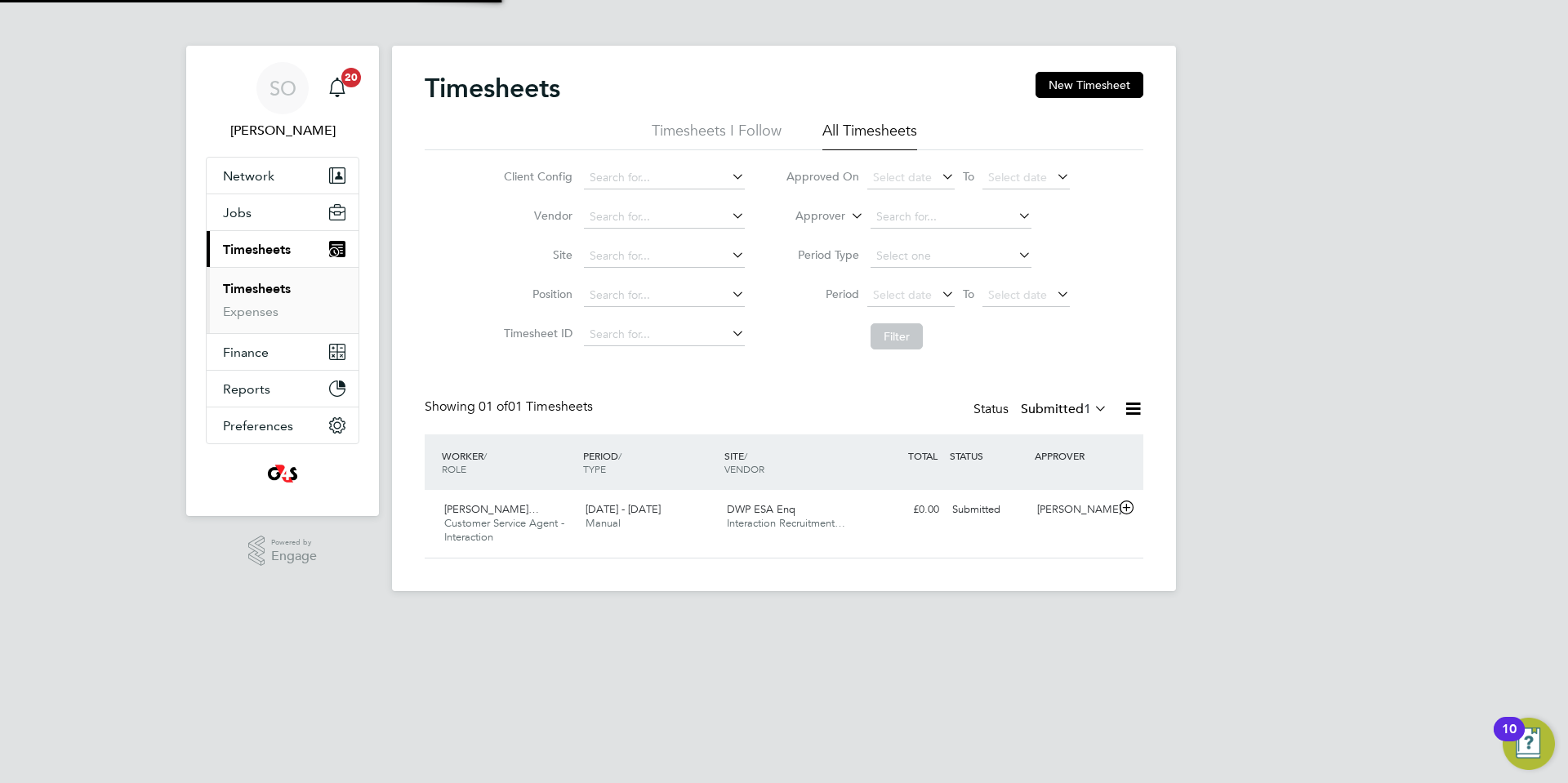
scroll to position [42, 142]
click at [267, 287] on link "Timesheets" at bounding box center [257, 289] width 68 height 16
click at [1093, 84] on button "New Timesheet" at bounding box center [1088, 85] width 108 height 26
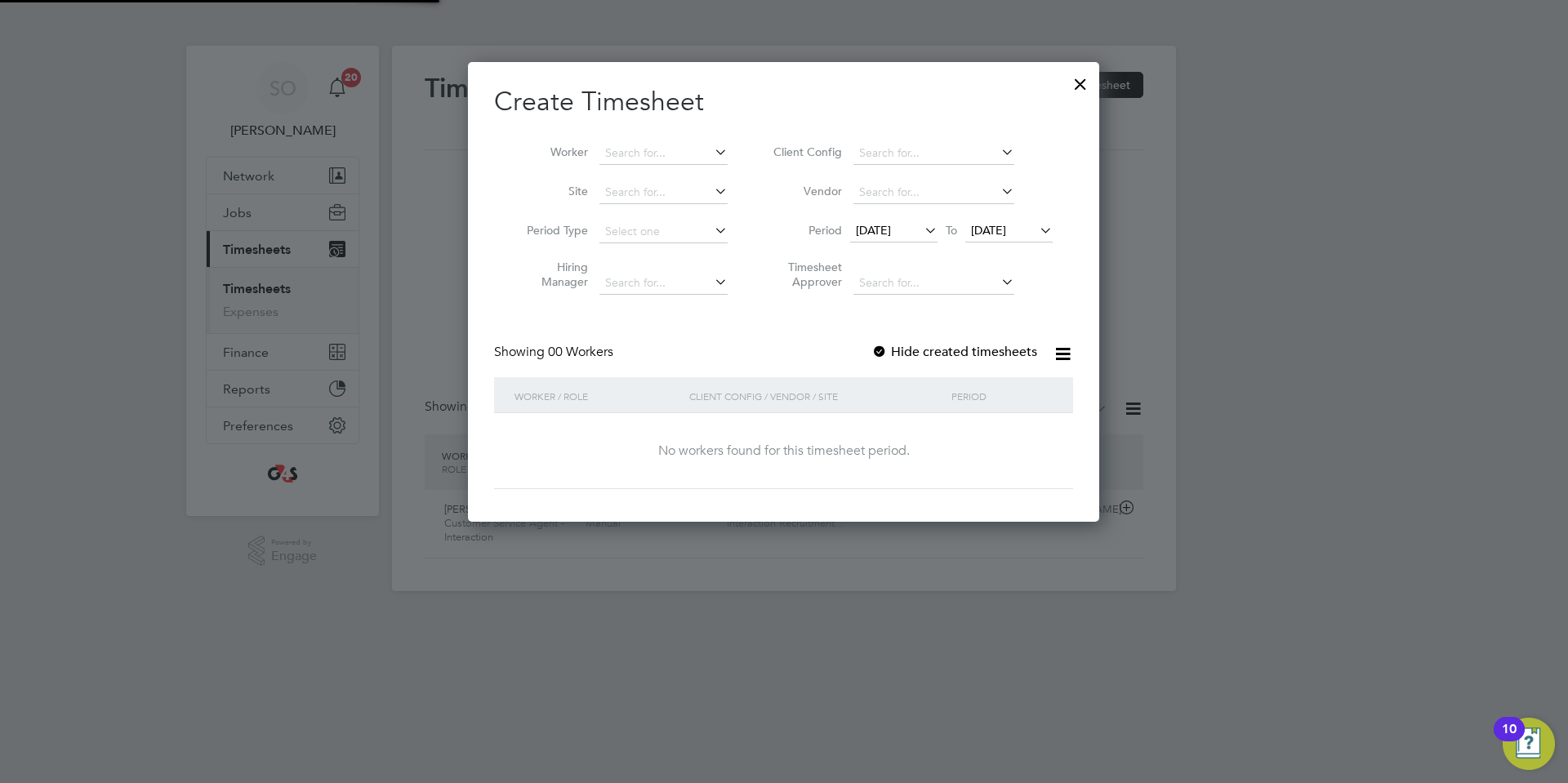
scroll to position [460, 632]
click at [1006, 231] on span "27 Aug 2025" at bounding box center [988, 230] width 35 height 15
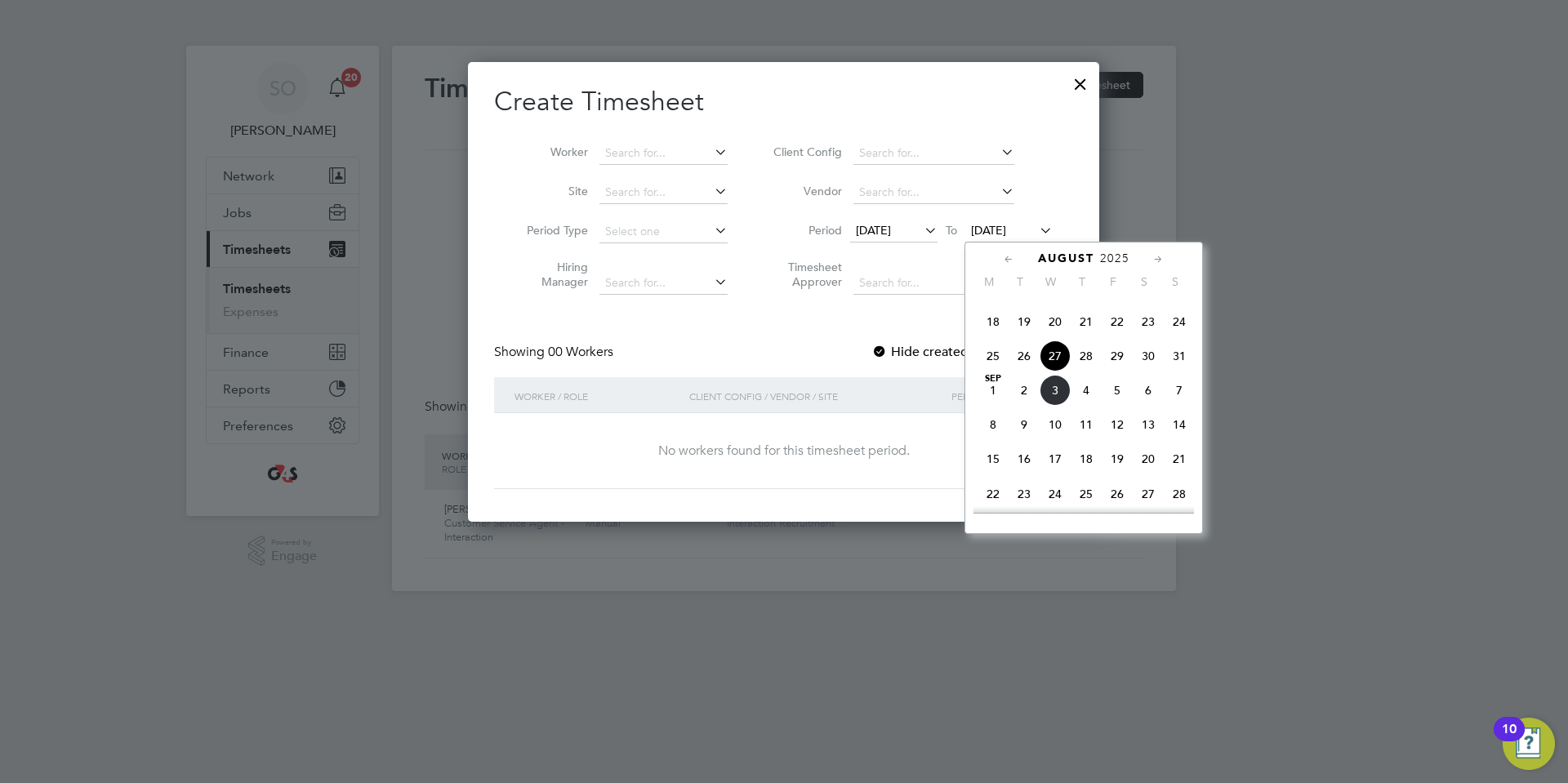
click at [990, 338] on span "18" at bounding box center [993, 322] width 31 height 31
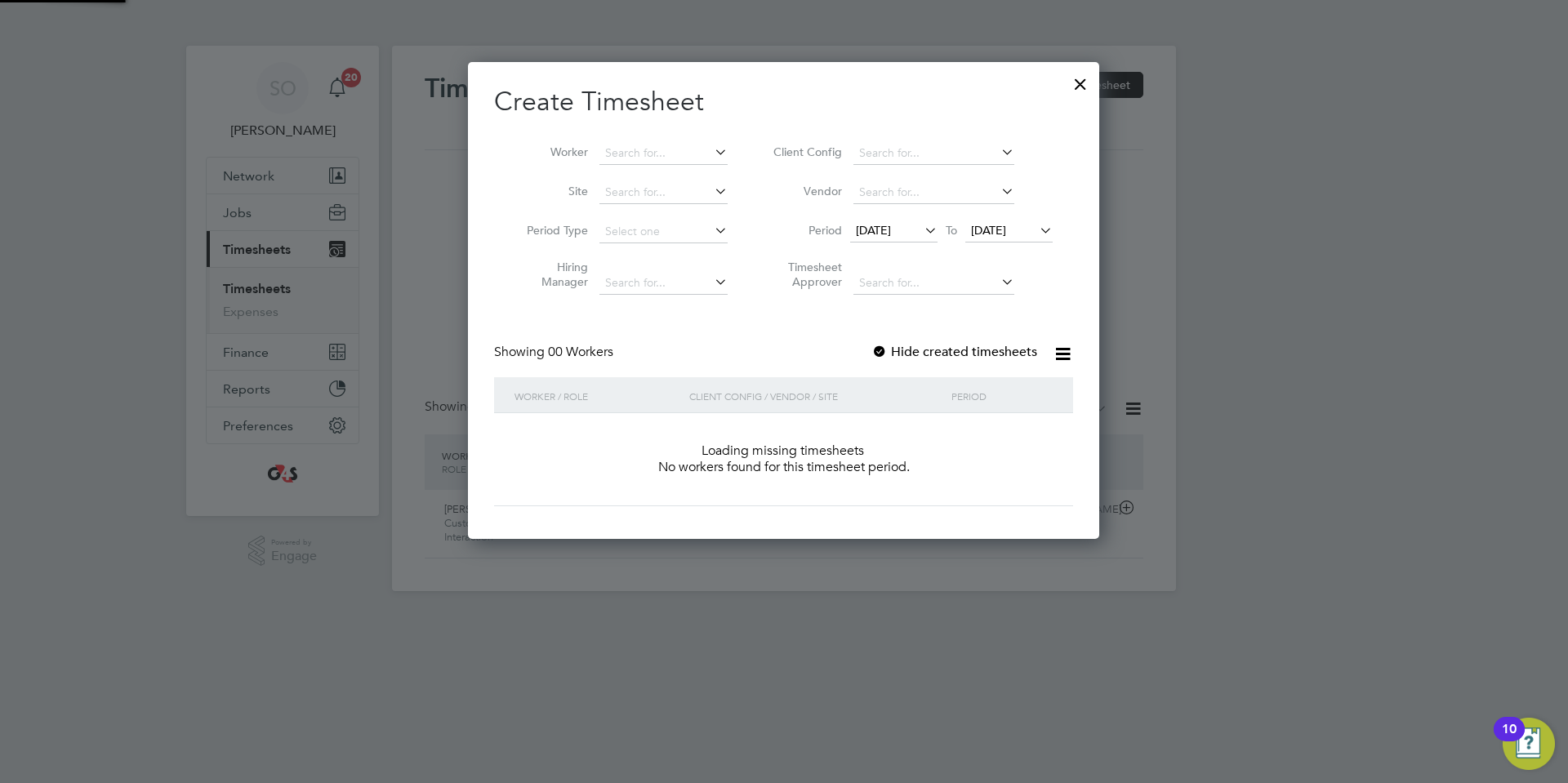
scroll to position [460, 632]
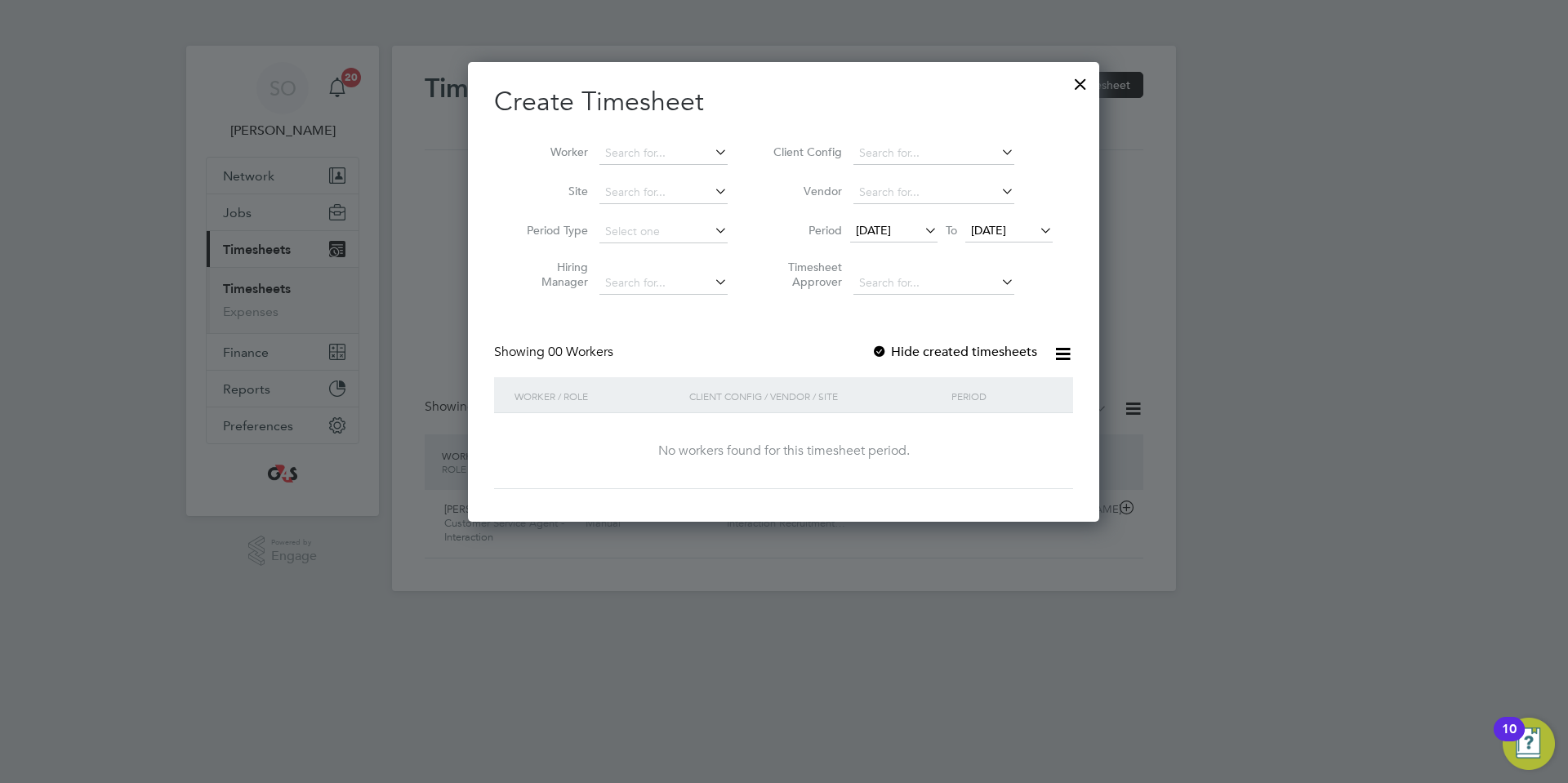
click at [1006, 227] on span "18 Aug 2025" at bounding box center [988, 230] width 35 height 15
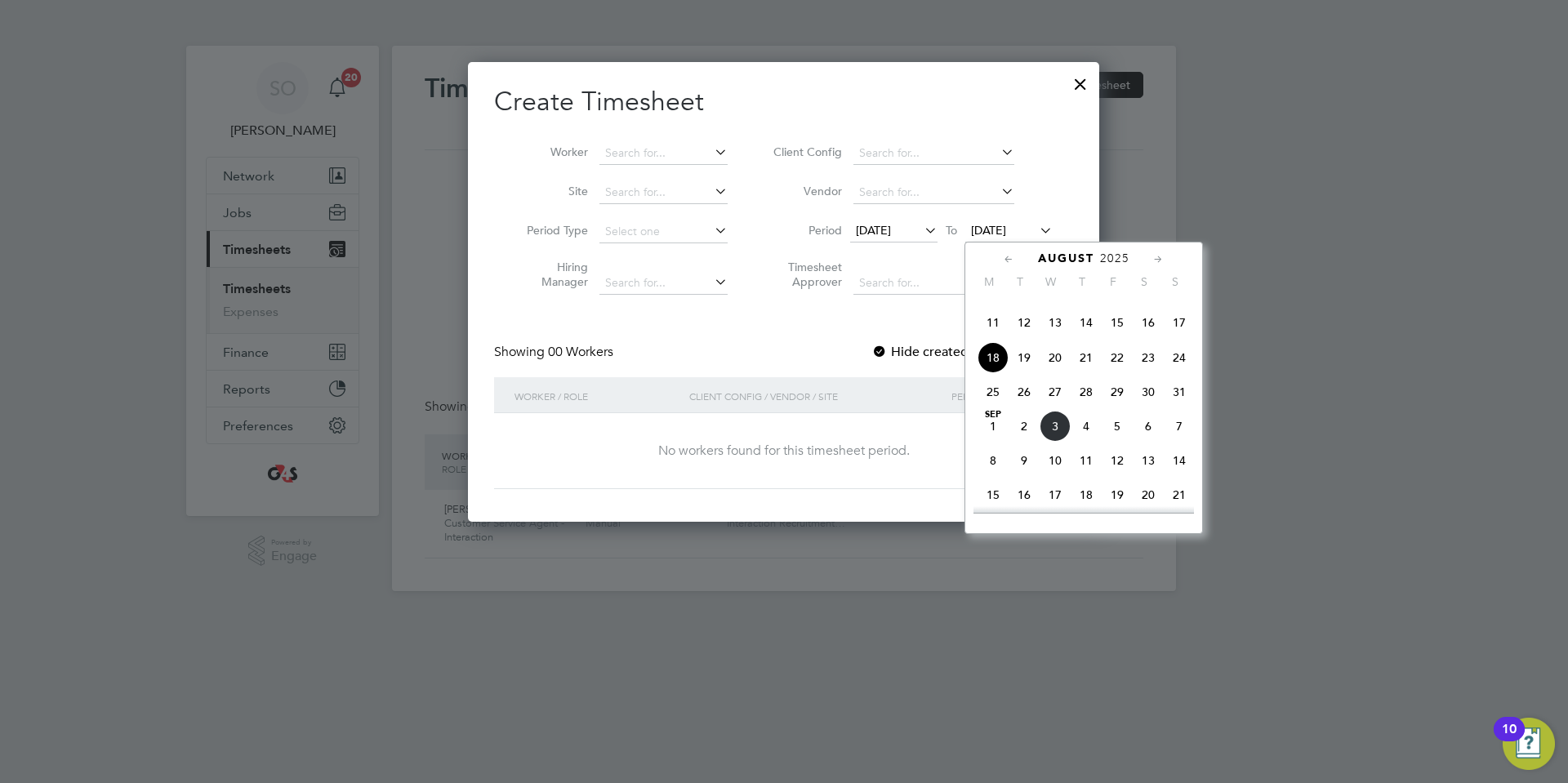
click at [1179, 442] on span "7" at bounding box center [1179, 426] width 31 height 31
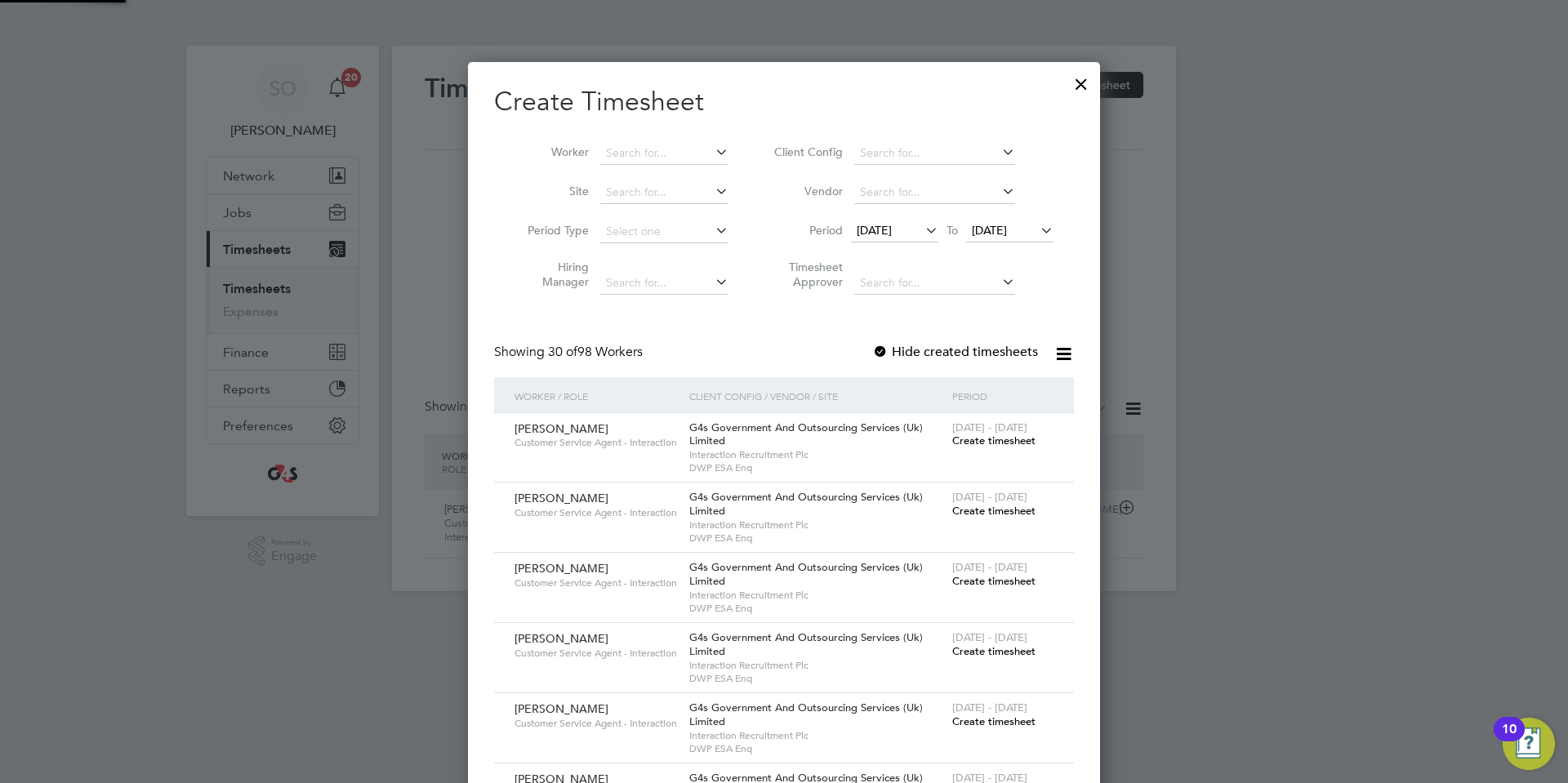
scroll to position [2539, 633]
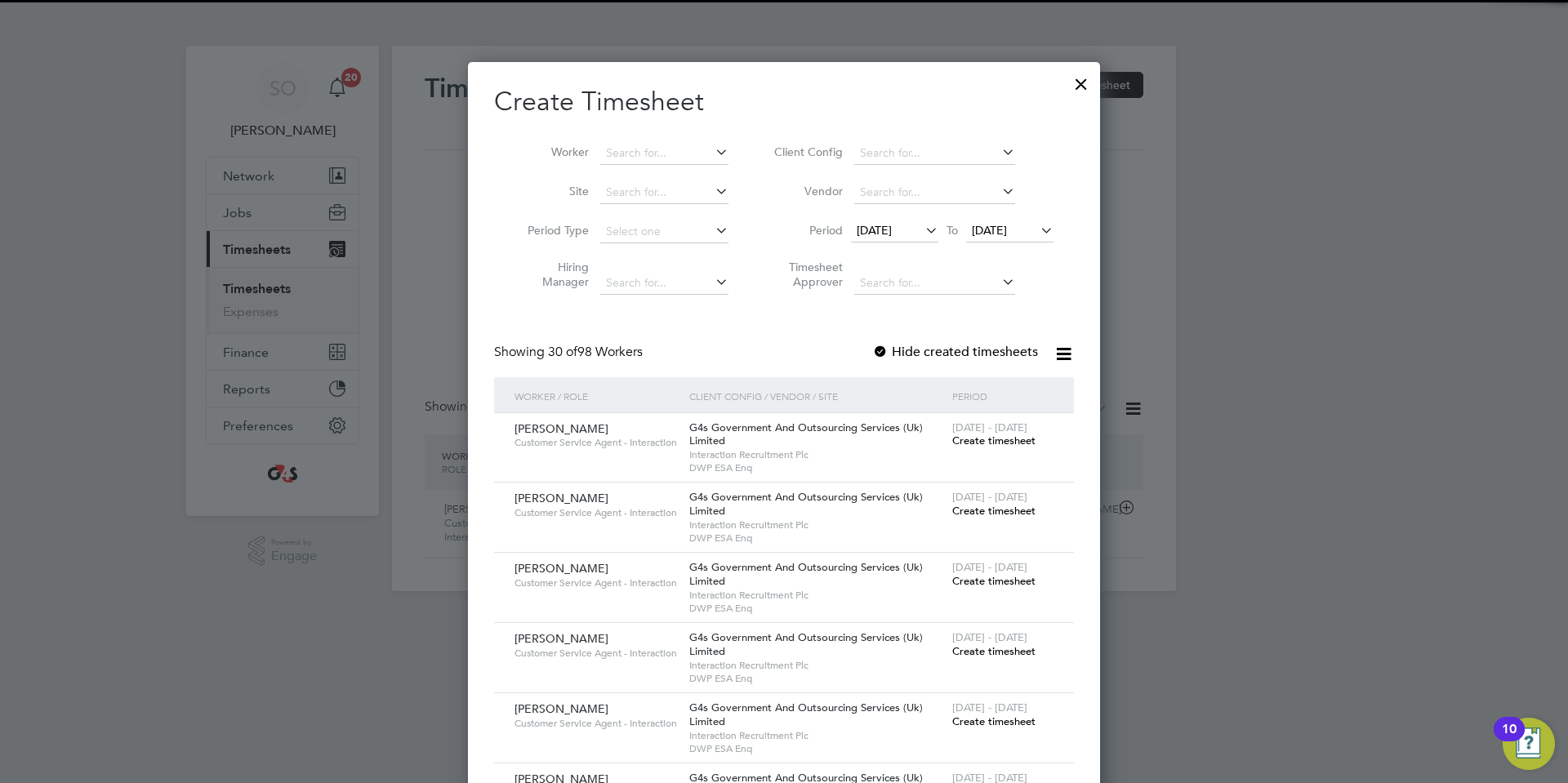
click at [883, 351] on div at bounding box center [879, 352] width 17 height 17
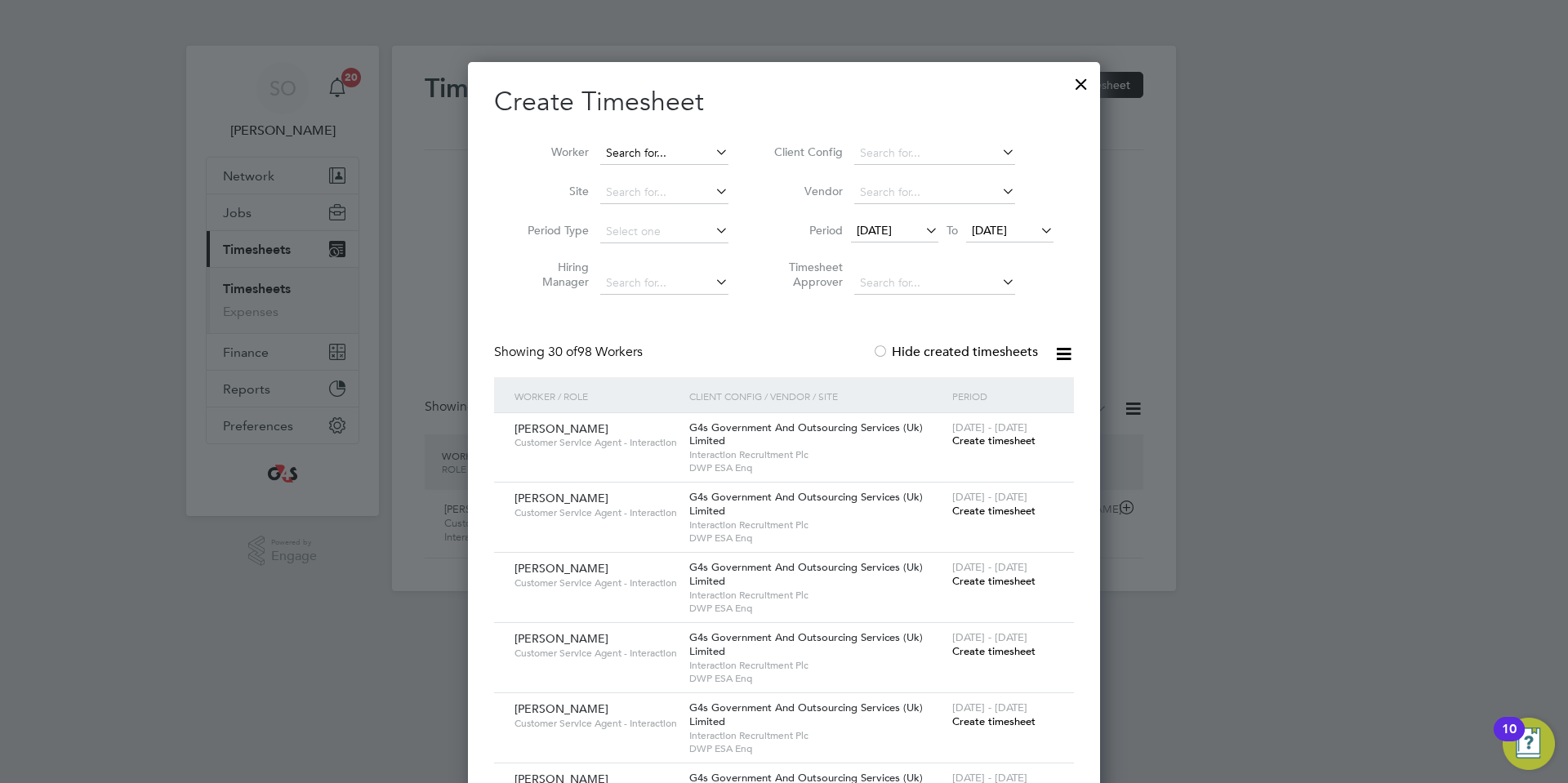
click at [661, 155] on input at bounding box center [664, 154] width 128 height 23
paste input "Abu Mamman"
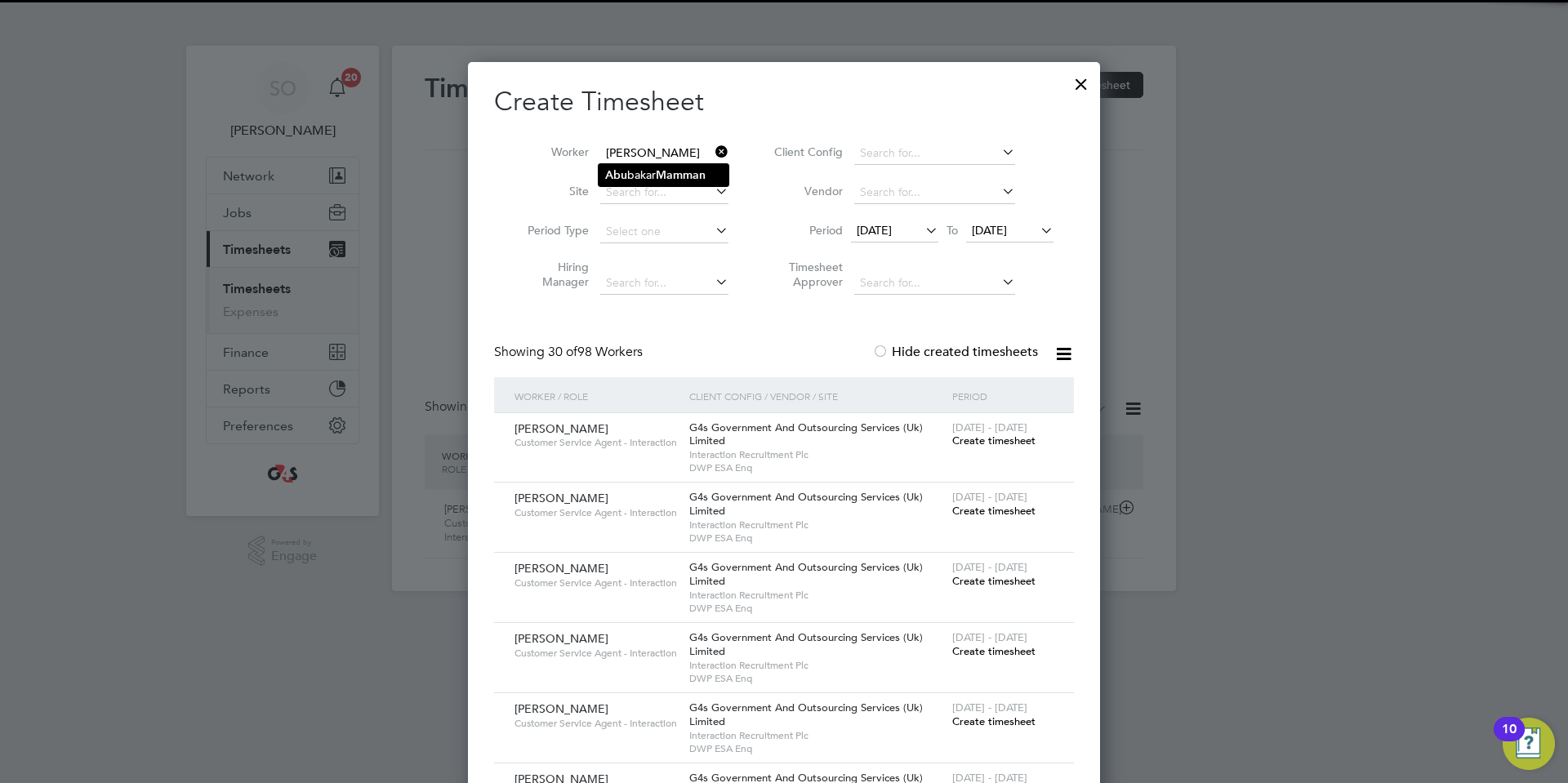
click at [663, 165] on li "Abu bakar Mamman" at bounding box center [662, 175] width 129 height 22
type input "[PERSON_NAME]"
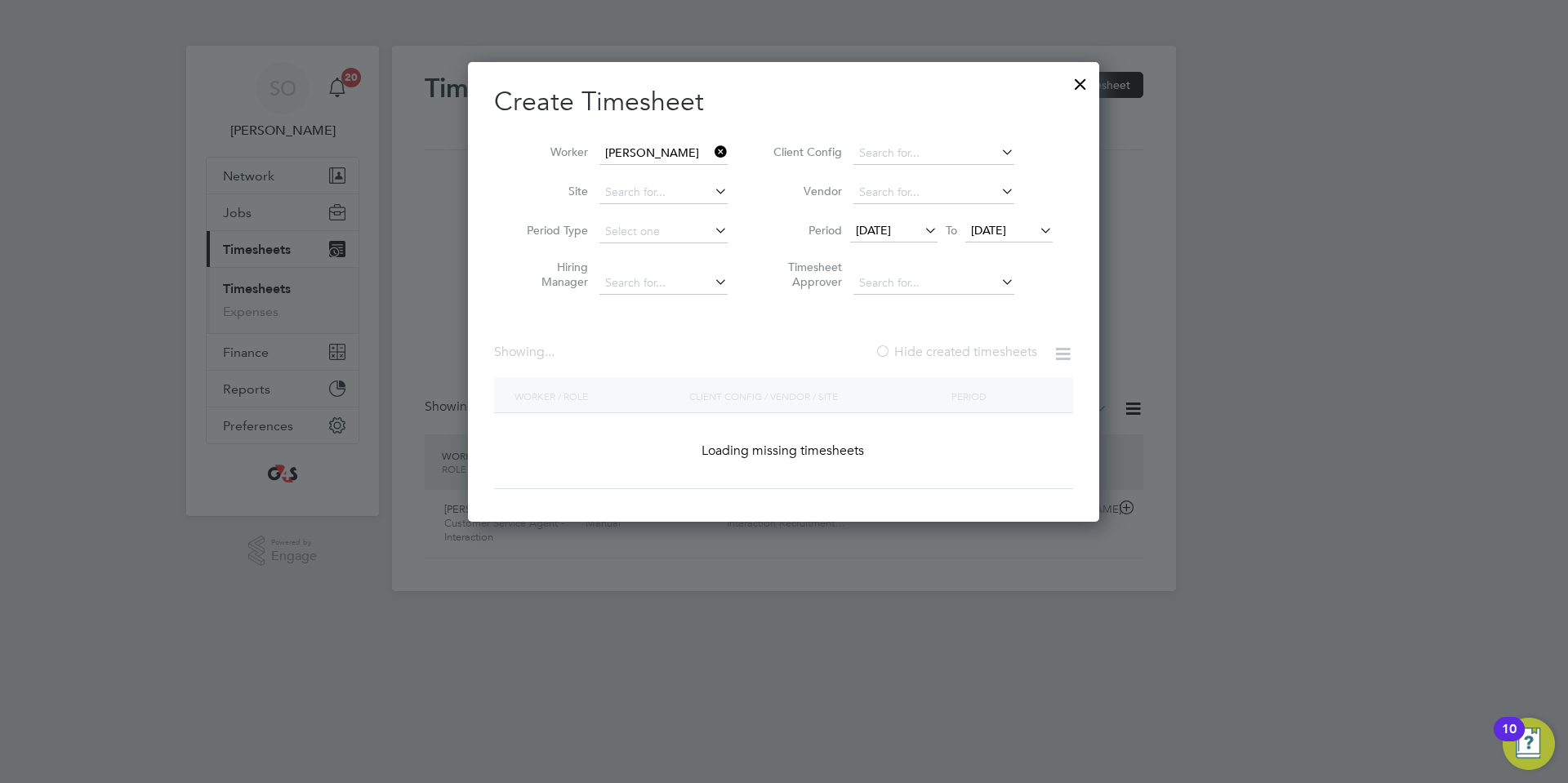
scroll to position [593, 638]
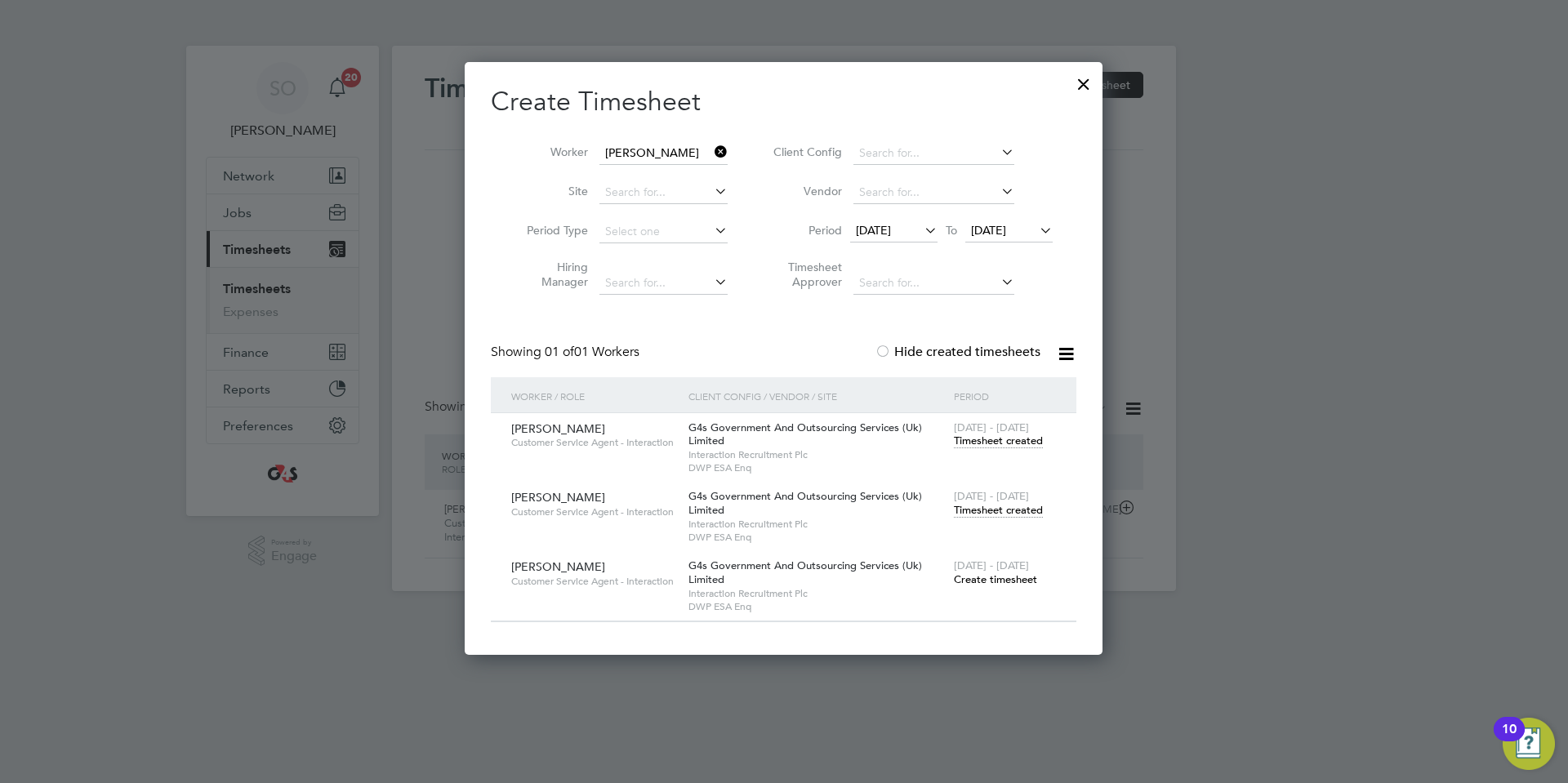
click at [1001, 439] on span "Timesheet created" at bounding box center [997, 441] width 89 height 15
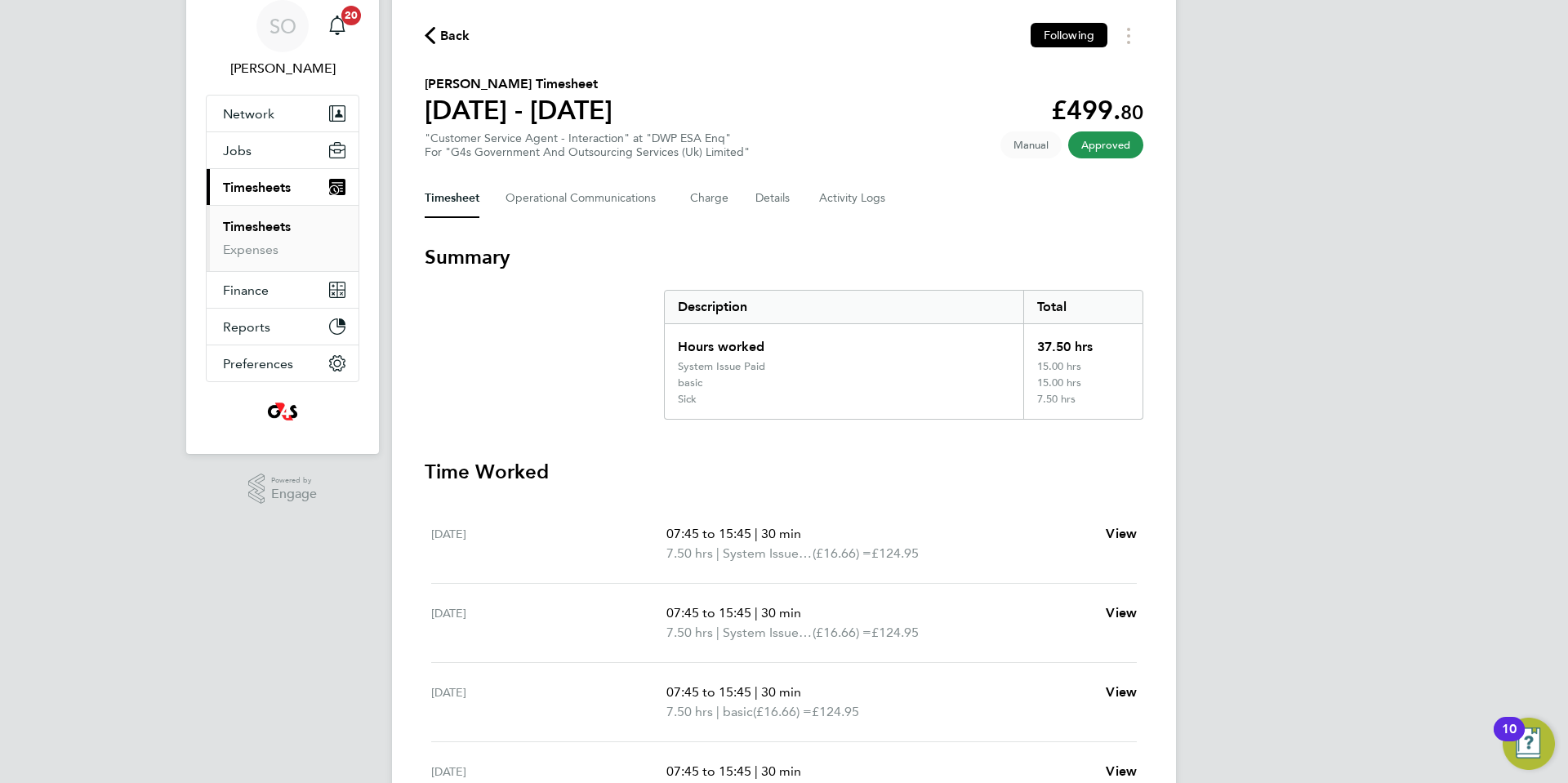
scroll to position [33, 0]
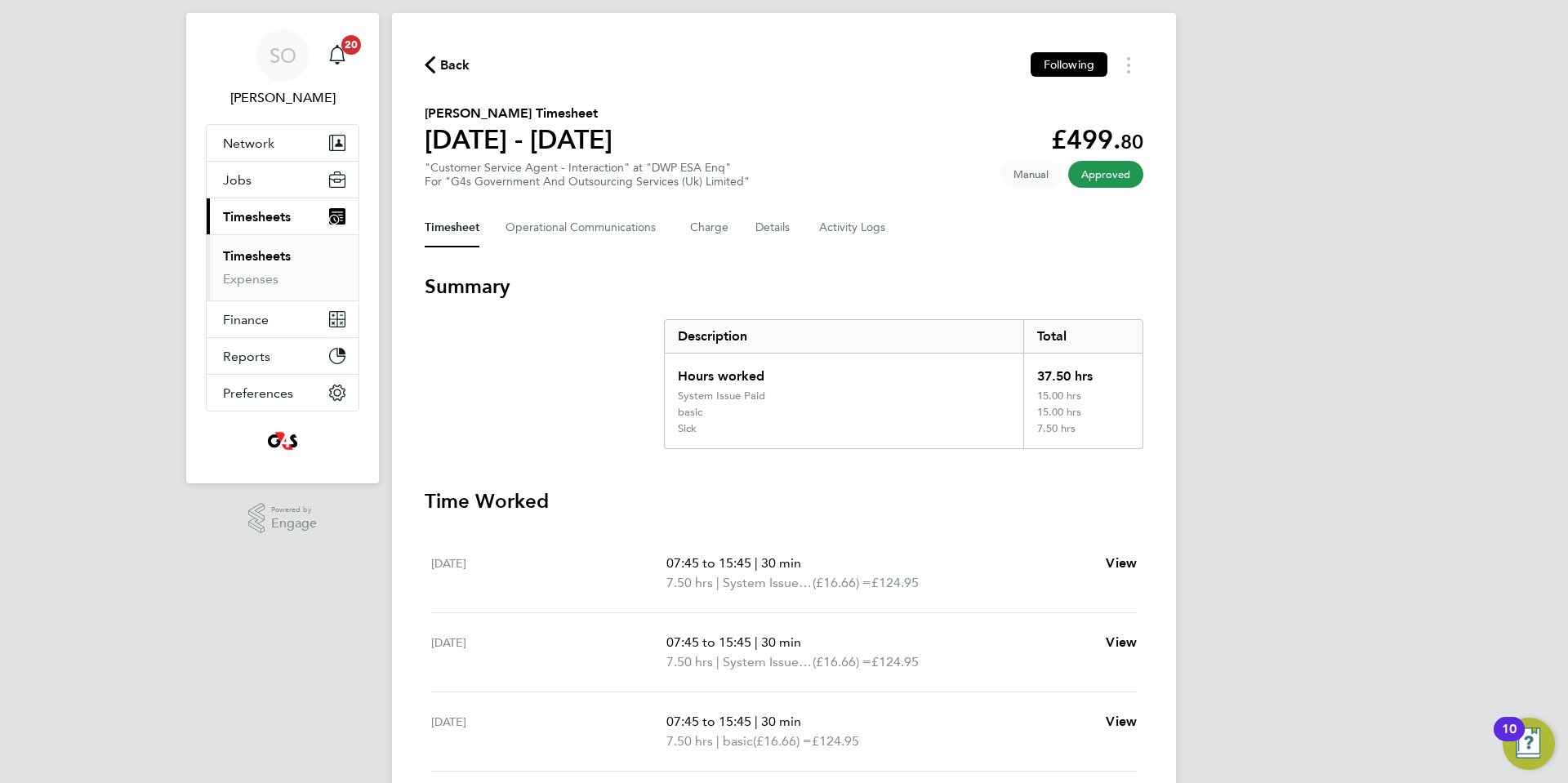
click at [429, 69] on icon "button" at bounding box center [429, 65] width 11 height 18
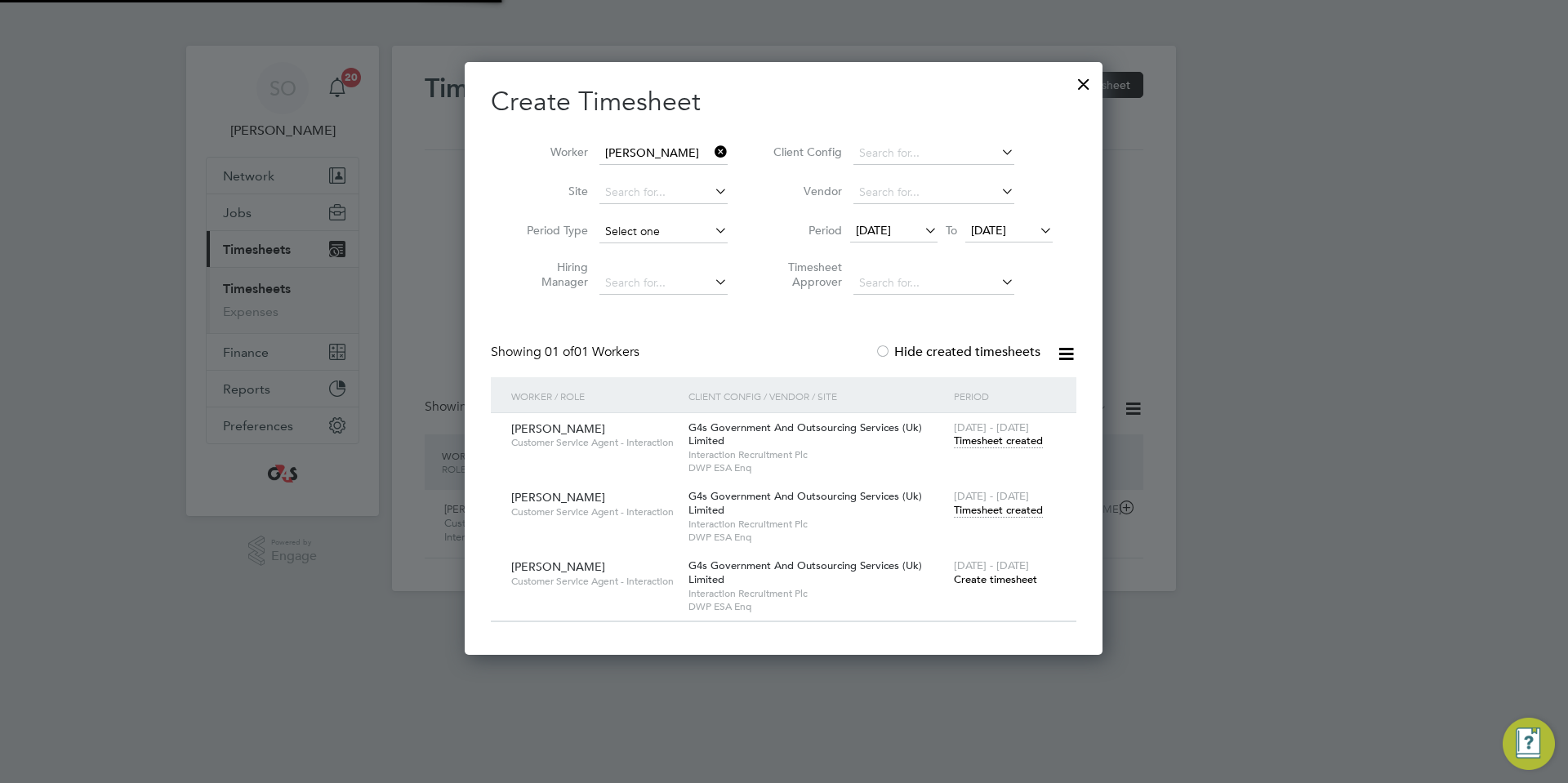
scroll to position [42, 142]
click at [984, 510] on span "Timesheet created" at bounding box center [997, 510] width 89 height 15
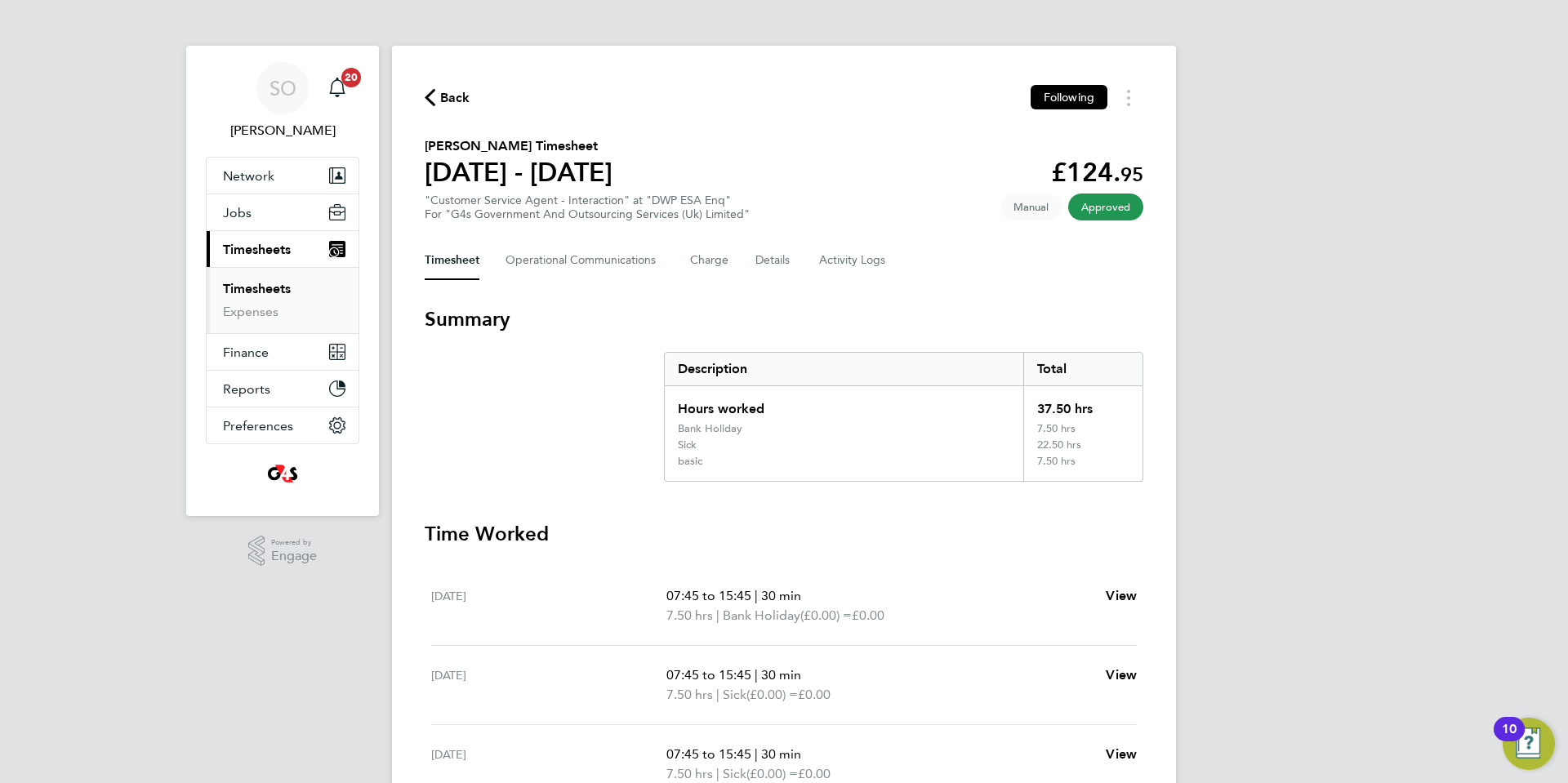
click at [430, 93] on icon "button" at bounding box center [429, 97] width 11 height 18
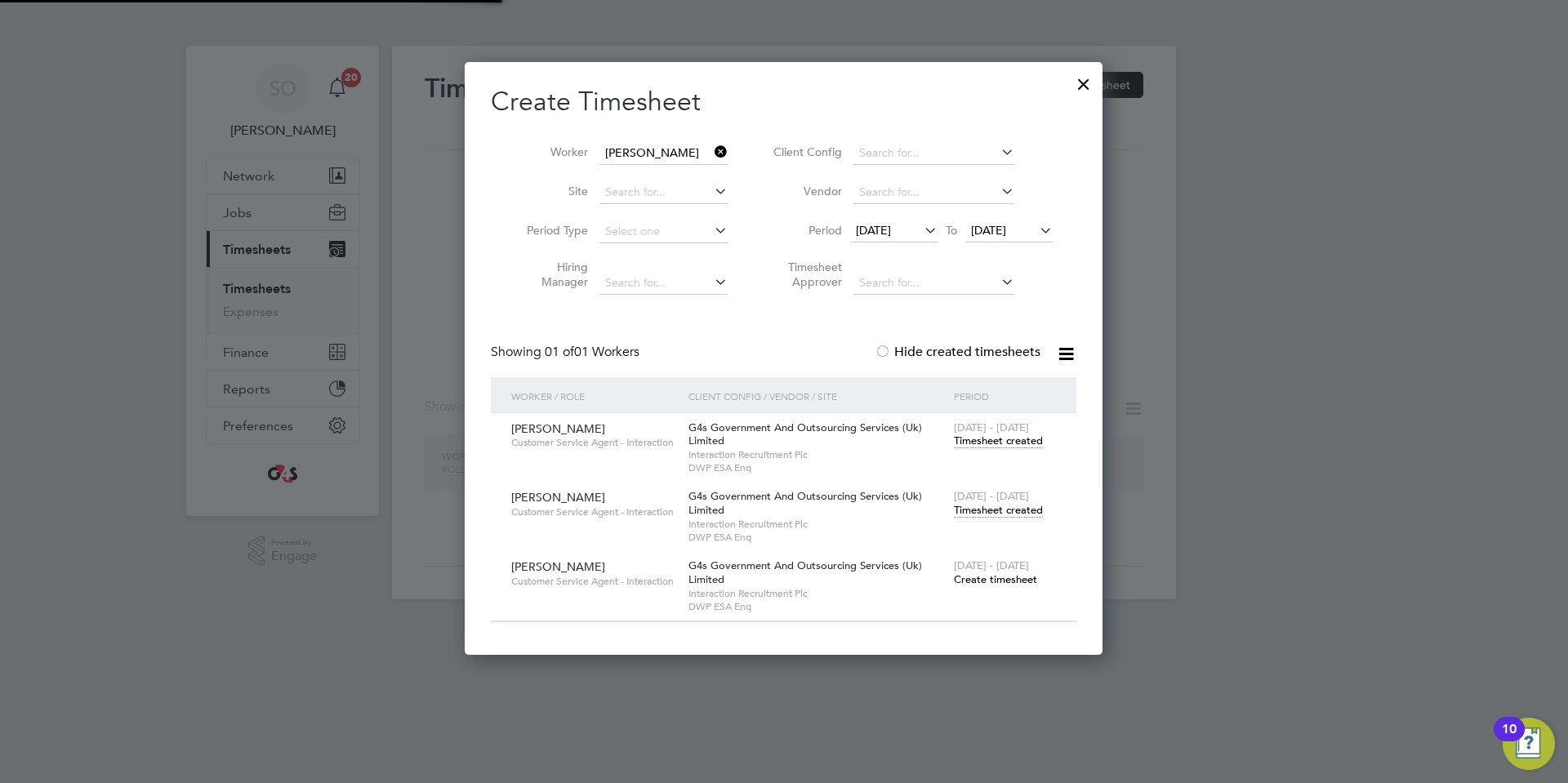
scroll to position [593, 638]
click at [1086, 82] on div at bounding box center [1084, 80] width 29 height 29
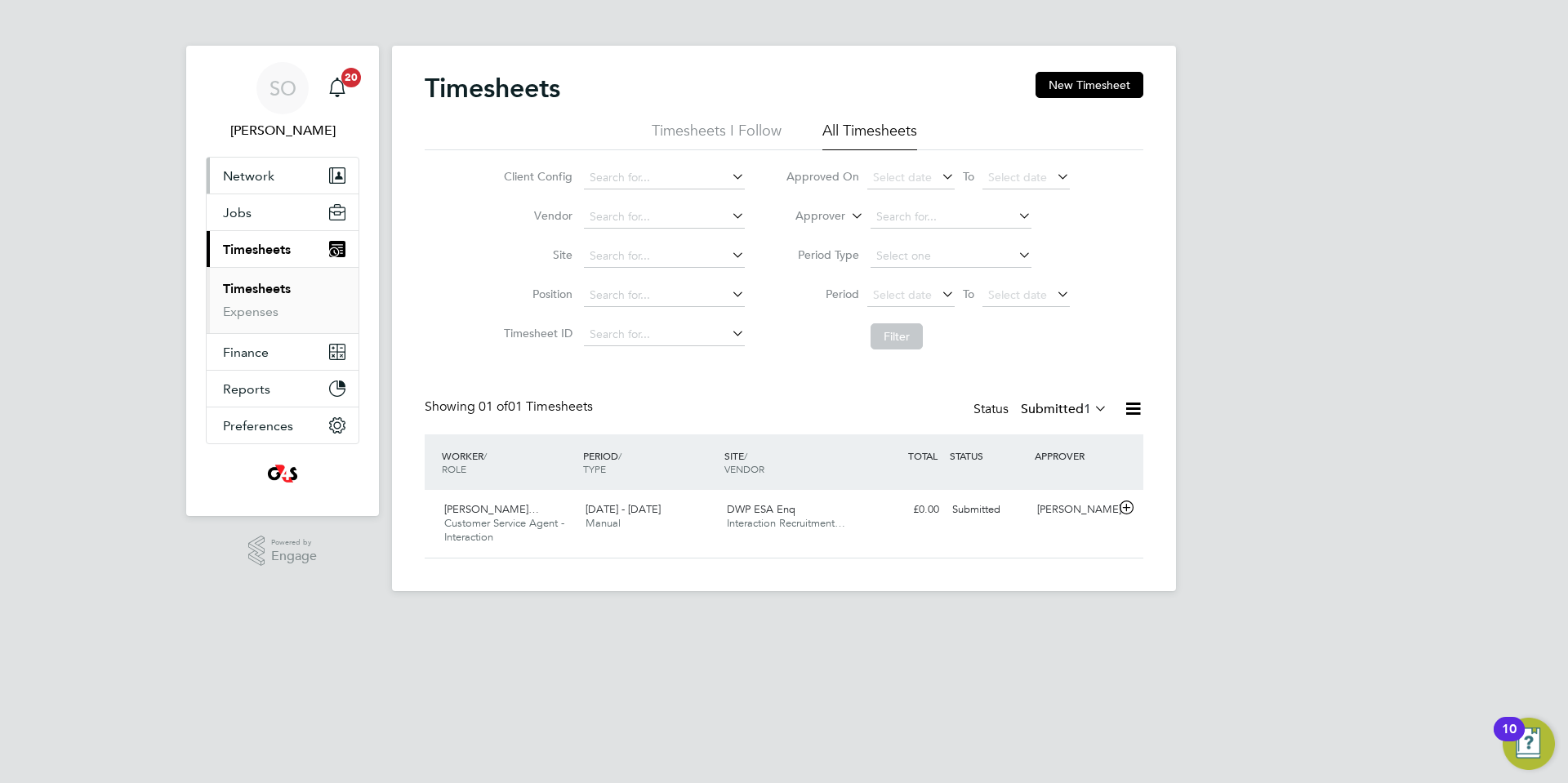
click at [242, 172] on span "Network" at bounding box center [248, 176] width 52 height 16
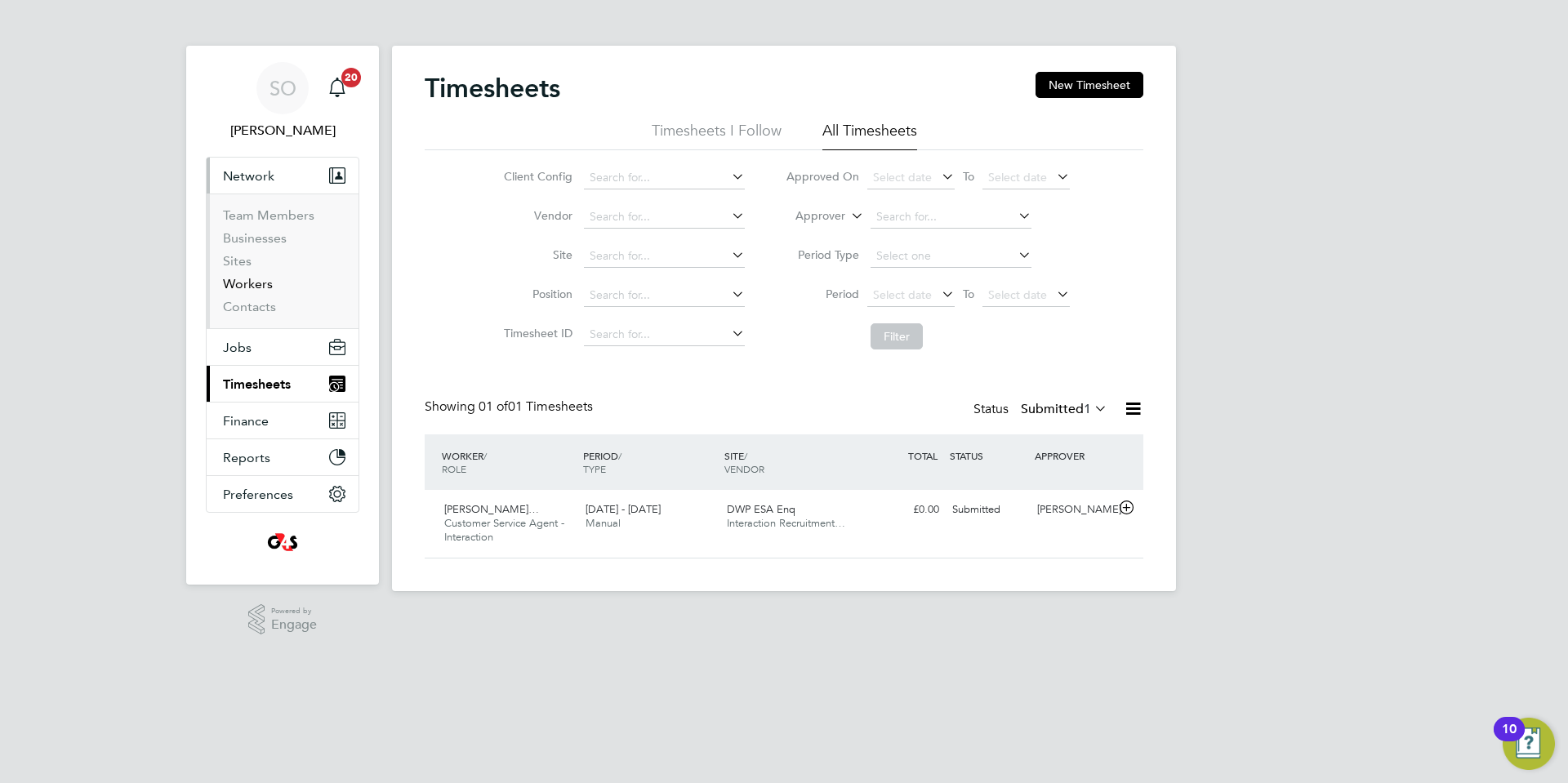
click at [260, 290] on link "Workers" at bounding box center [247, 284] width 50 height 16
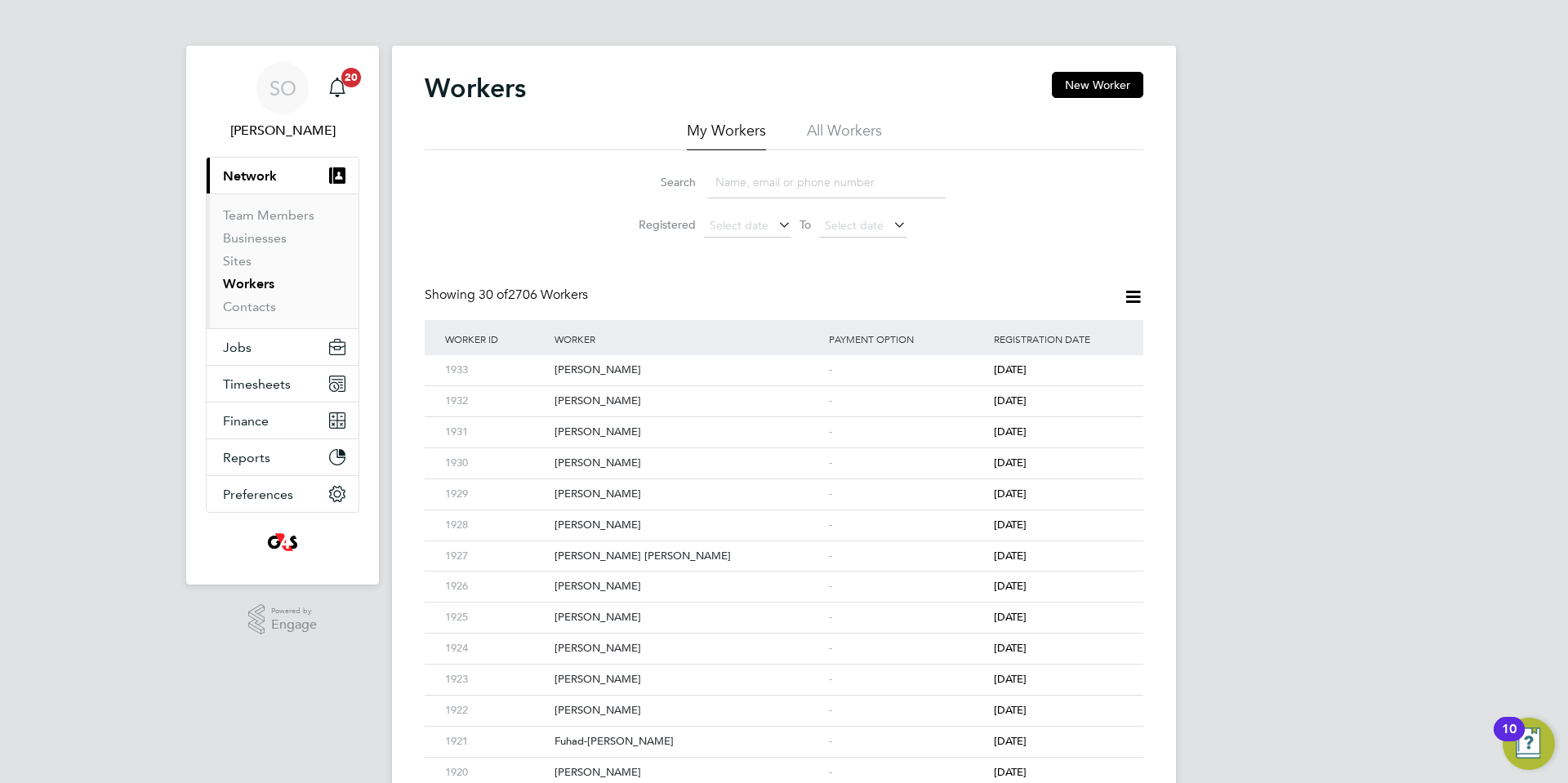
click at [862, 135] on li "All Workers" at bounding box center [843, 135] width 75 height 29
click at [821, 189] on input at bounding box center [826, 182] width 238 height 32
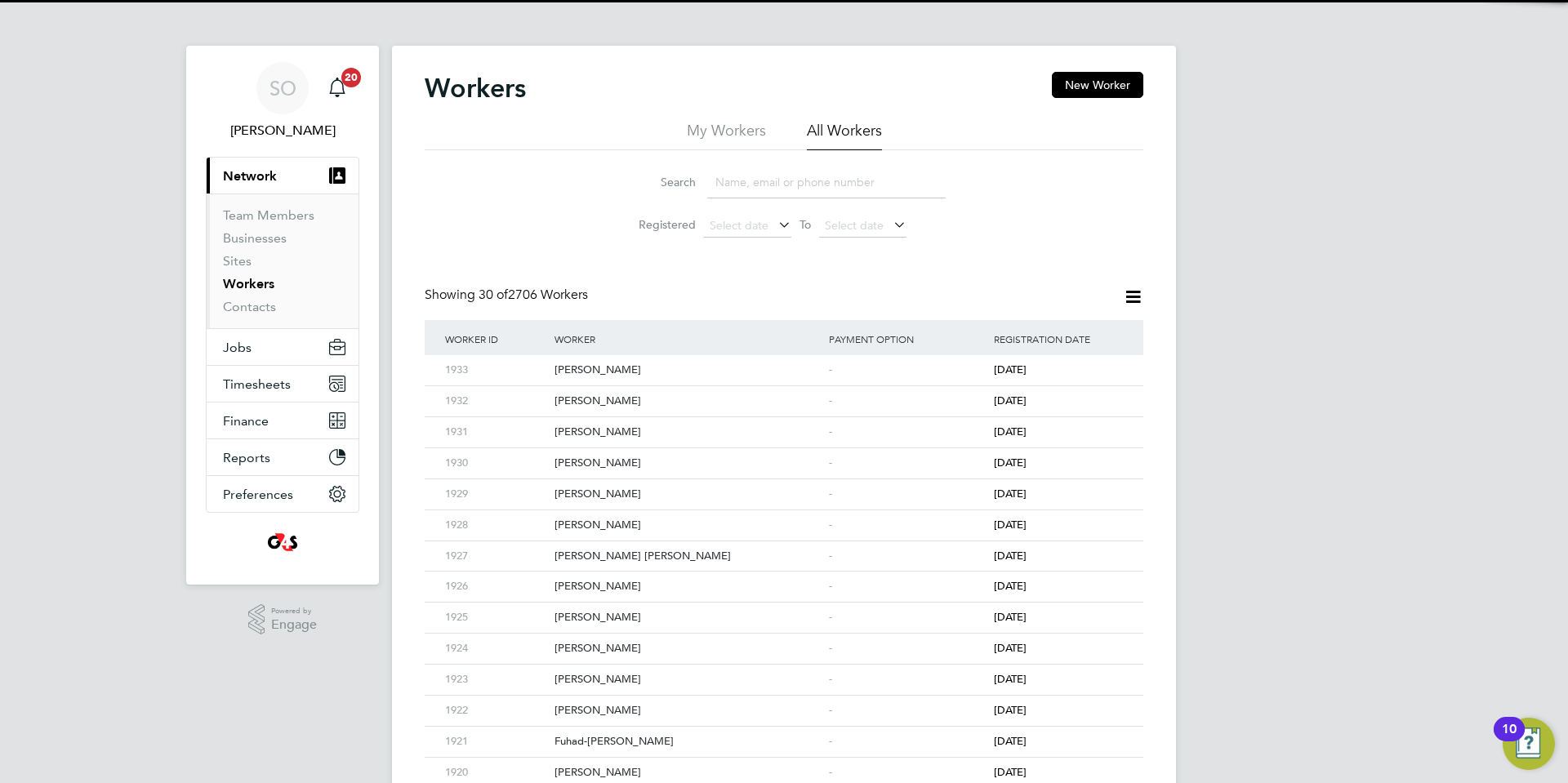
paste input "Abu Mamman"
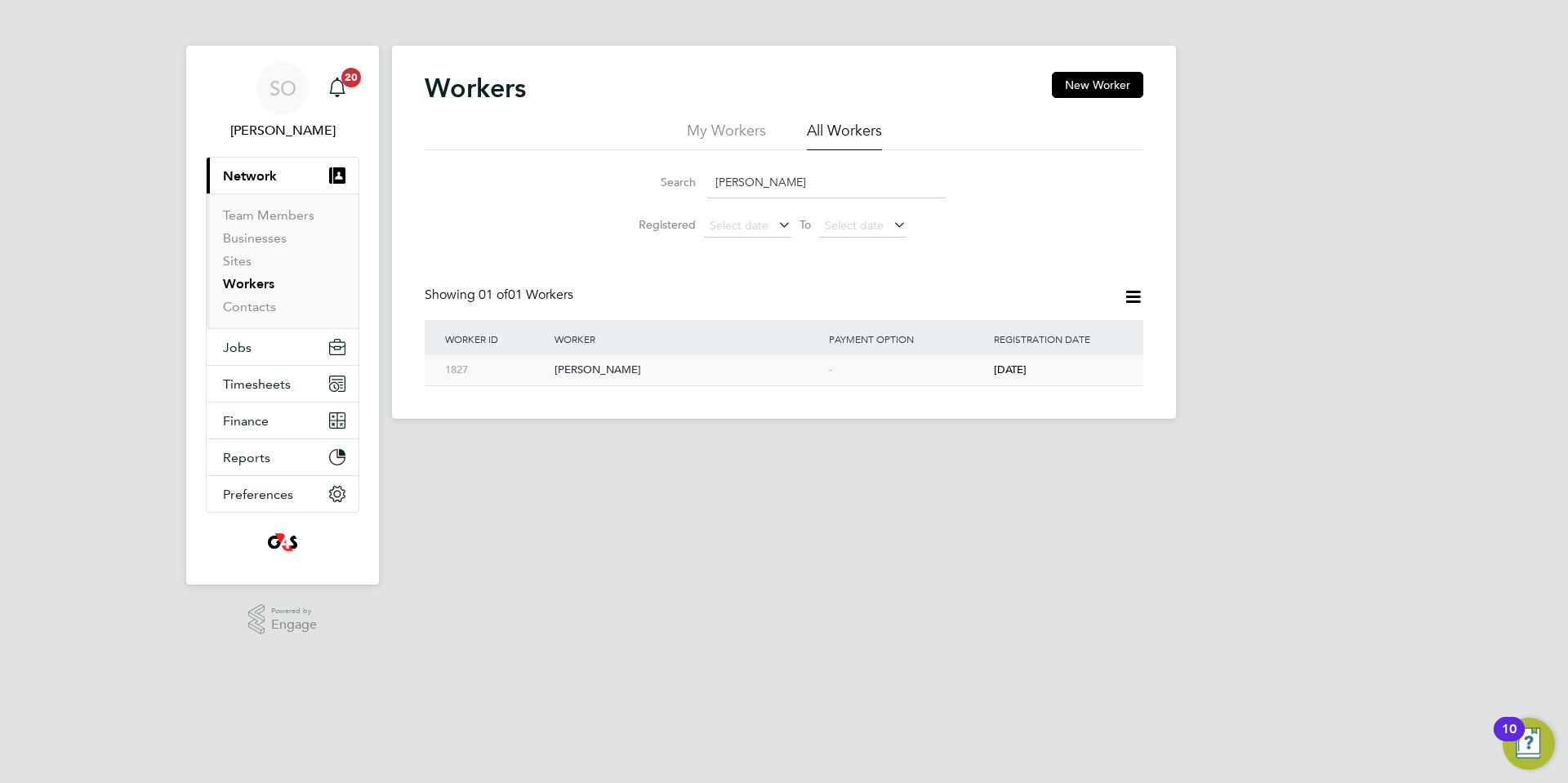
type input "Abu Mamman"
click at [802, 373] on div "[PERSON_NAME]" at bounding box center [688, 370] width 274 height 30
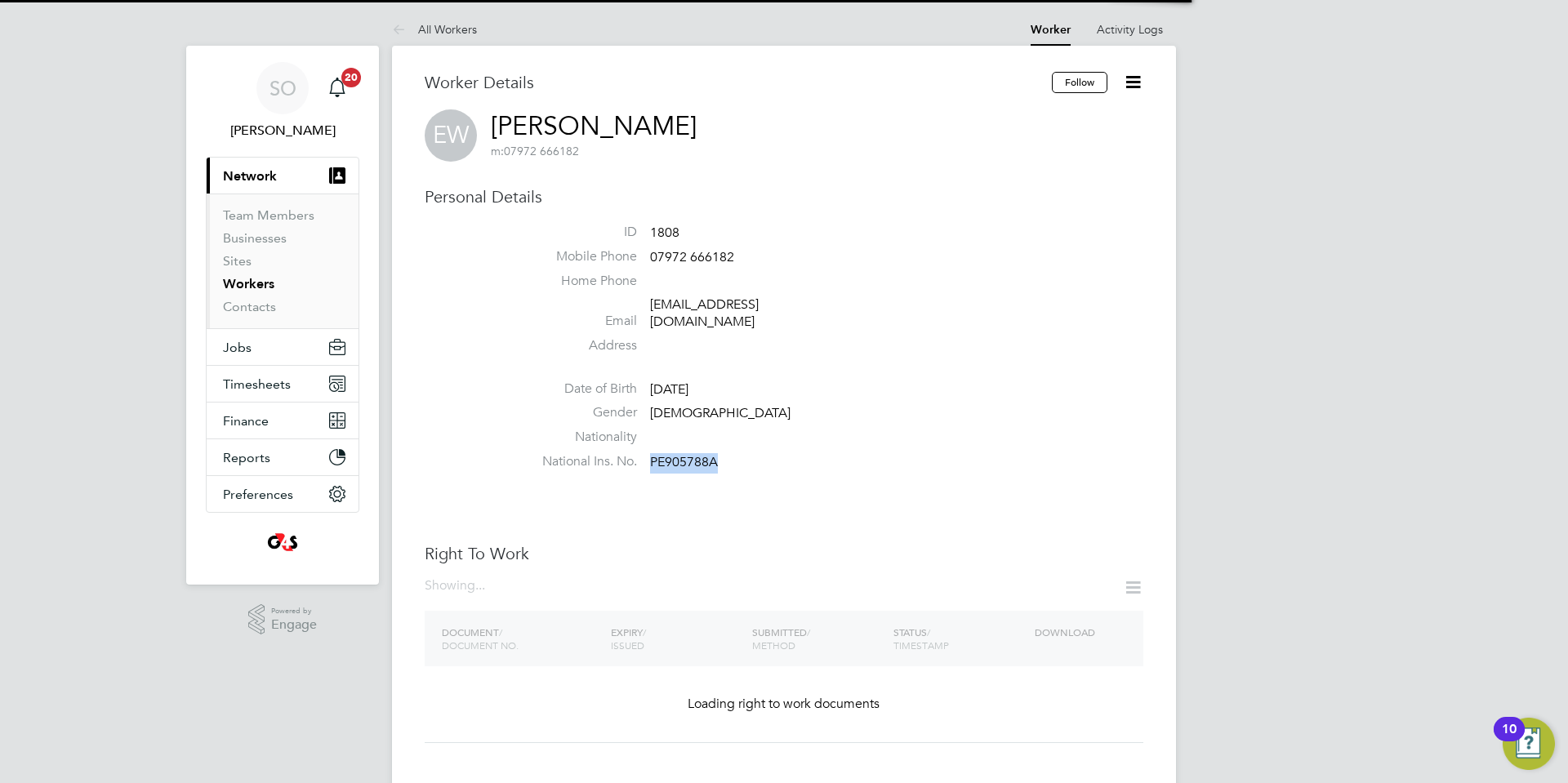
drag, startPoint x: 650, startPoint y: 447, endPoint x: 715, endPoint y: 445, distance: 65.0
click at [715, 454] on span "PE905788A" at bounding box center [684, 462] width 68 height 17
copy span "PE905788A"
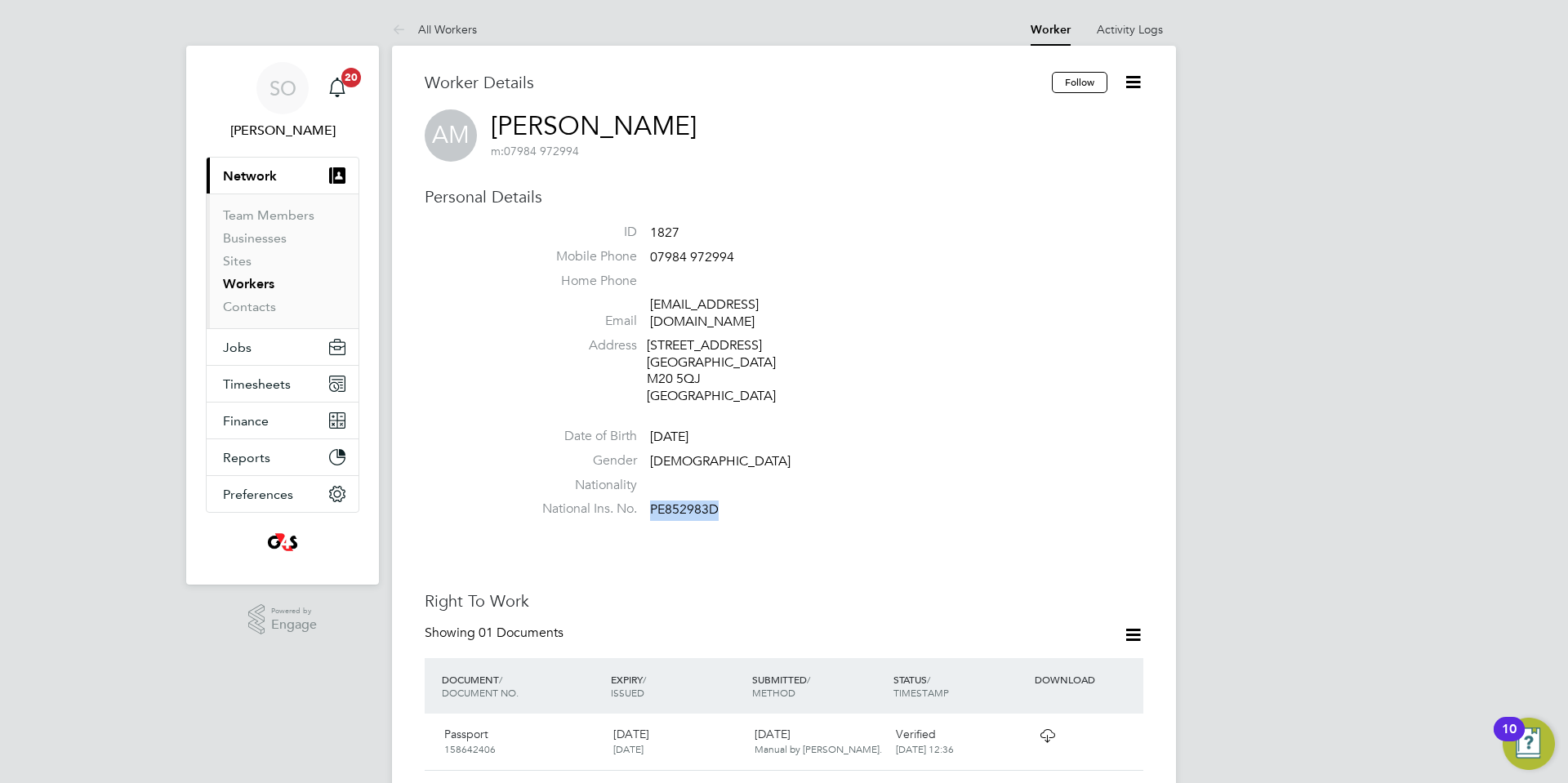
drag, startPoint x: 650, startPoint y: 492, endPoint x: 716, endPoint y: 493, distance: 66.0
click at [716, 502] on span "PE852983D" at bounding box center [684, 510] width 69 height 17
copy span "PE852983D"
